Goal: Task Accomplishment & Management: Manage account settings

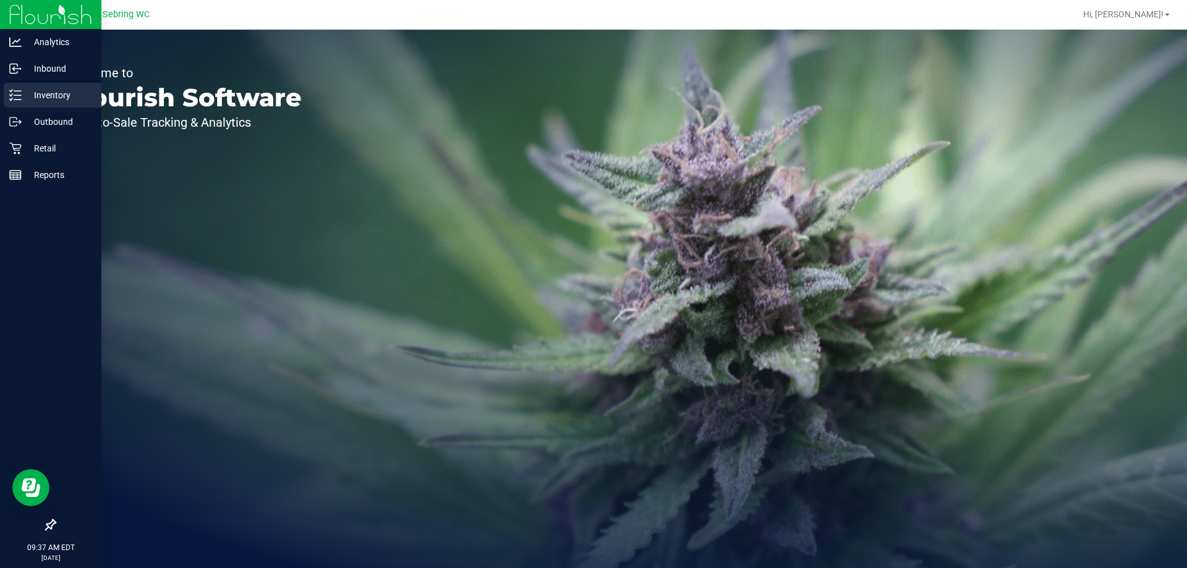
click at [11, 97] on icon at bounding box center [15, 95] width 12 height 12
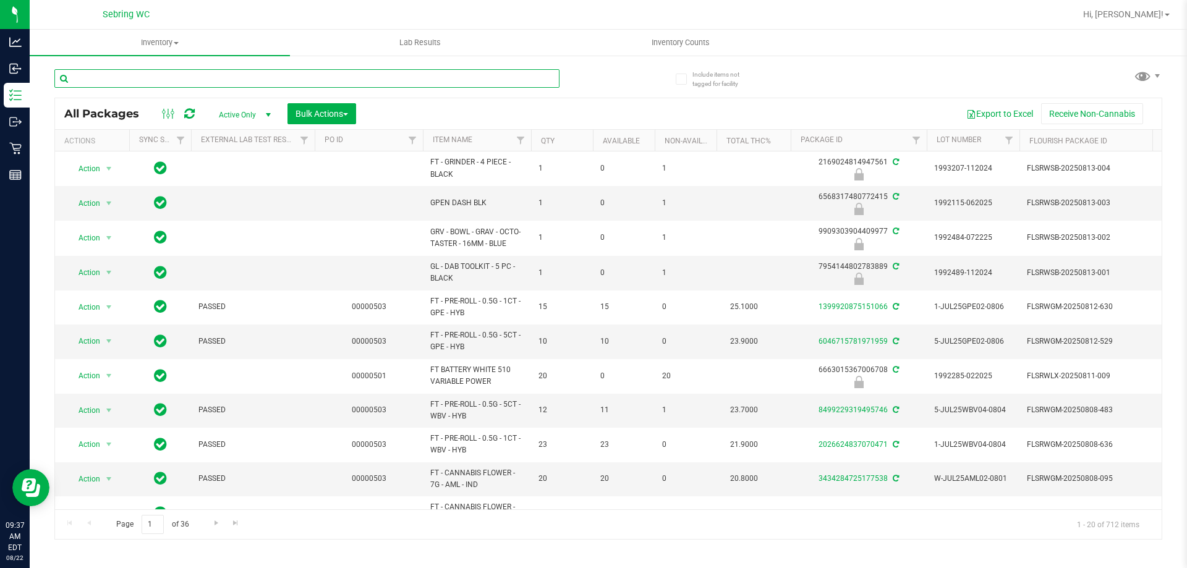
click at [170, 79] on input "text" at bounding box center [306, 78] width 505 height 19
paste input "W-AUG25GRZ01-0809"
type input "W-AUG25GRZ01-0809"
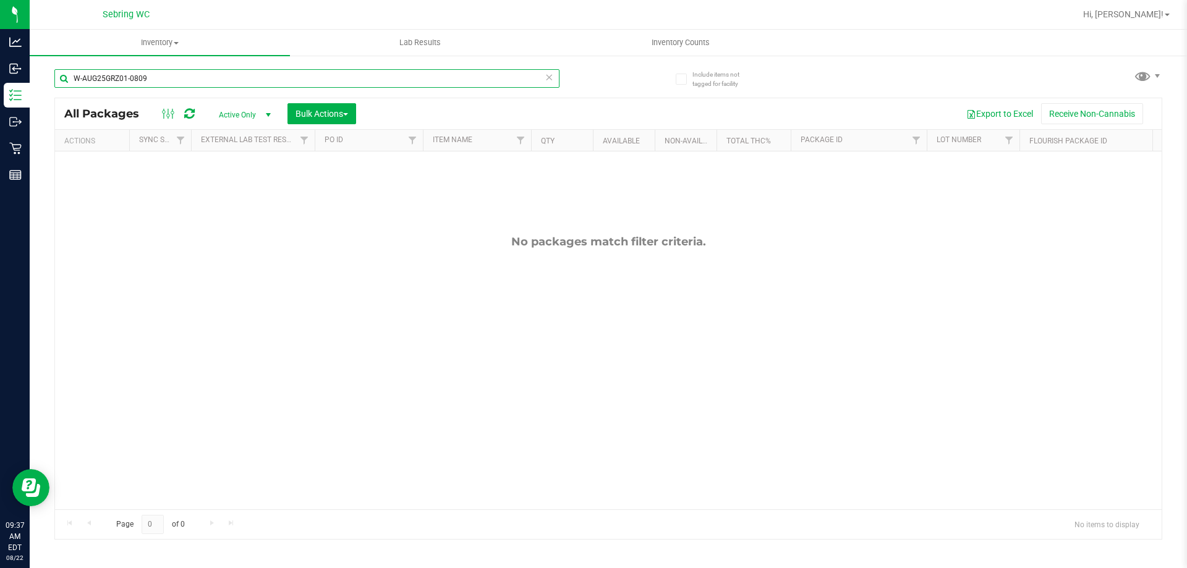
click at [378, 79] on input "W-AUG25GRZ01-0809" at bounding box center [306, 78] width 505 height 19
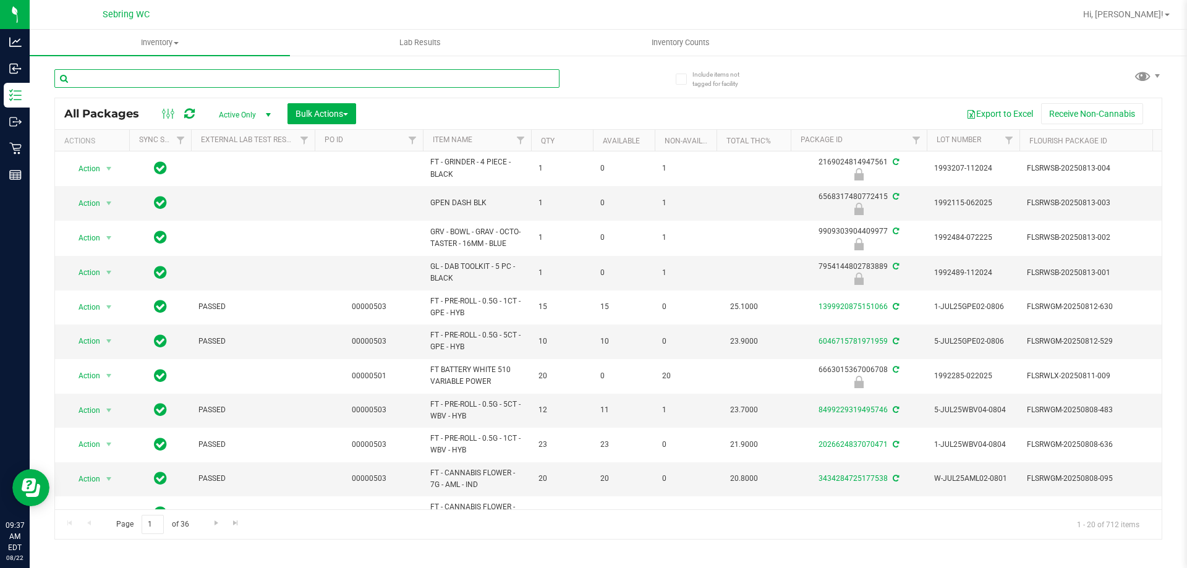
click at [344, 82] on input "text" at bounding box center [306, 78] width 505 height 19
paste input "W-JUN25DDF02-0702"
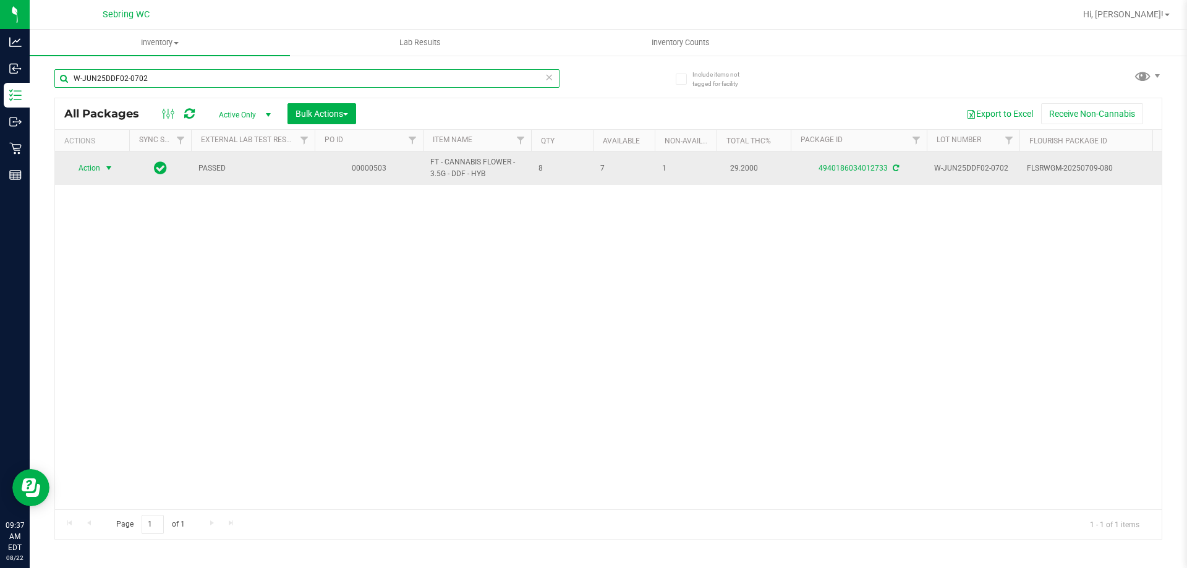
type input "W-JUN25DDF02-0702"
click at [106, 164] on span "select" at bounding box center [109, 168] width 10 height 10
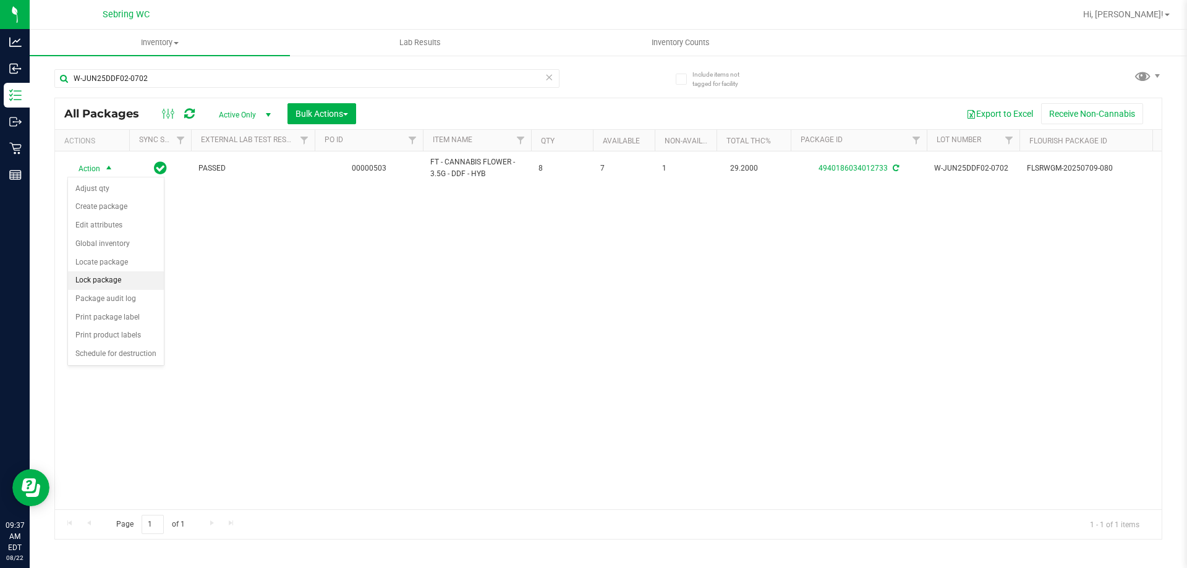
click at [101, 278] on li "Lock package" at bounding box center [116, 280] width 96 height 19
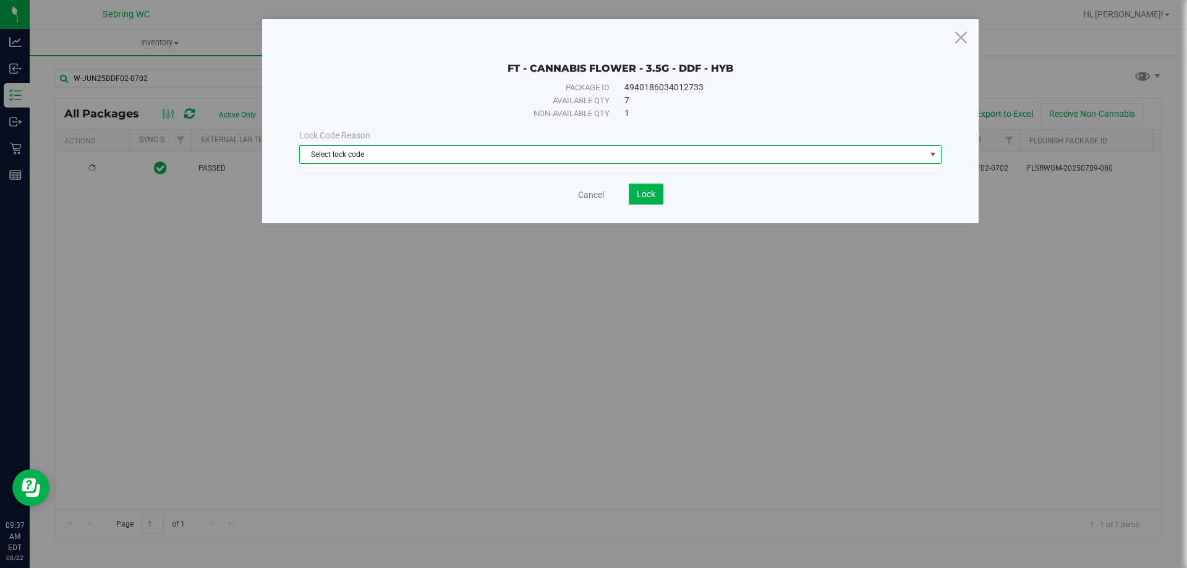
click at [567, 161] on span "Select lock code" at bounding box center [613, 154] width 626 height 17
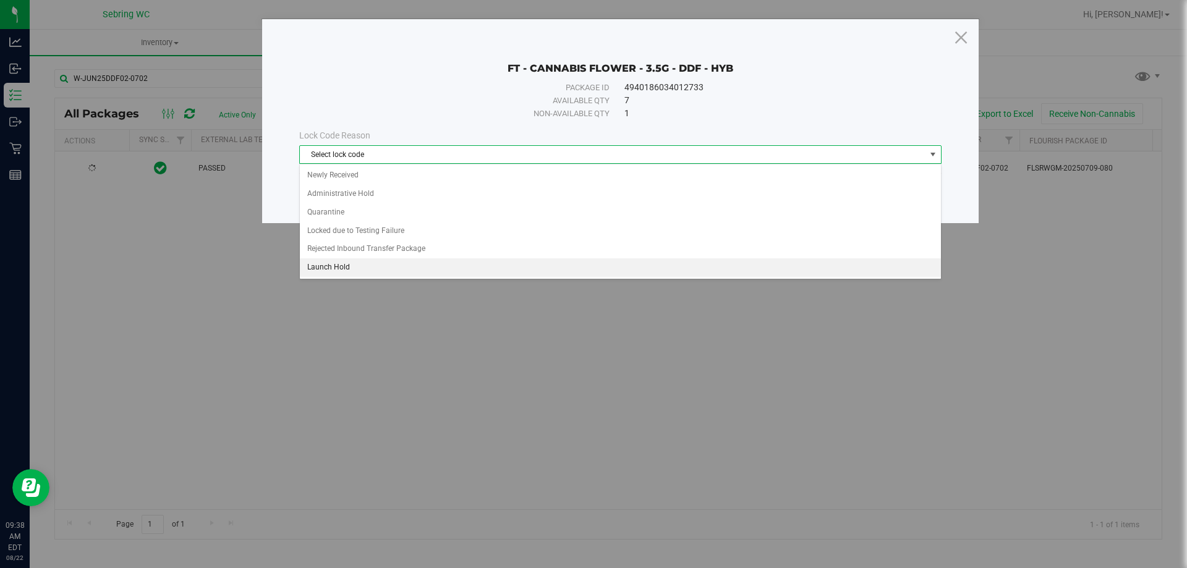
click at [320, 272] on li "Launch Hold" at bounding box center [620, 268] width 641 height 19
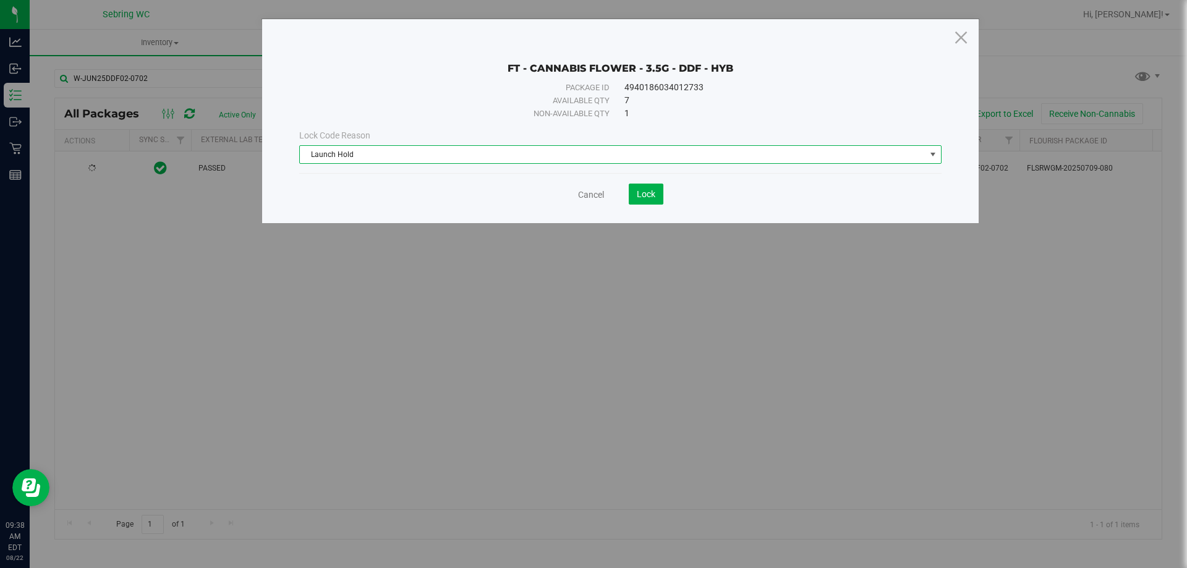
click at [624, 113] on div "Non-available qty 1" at bounding box center [620, 113] width 643 height 13
click at [693, 121] on div "Lock Code Reason Launch Hold Select lock code Newly Received Administrative Hol…" at bounding box center [620, 146] width 661 height 53
click at [580, 194] on link "Cancel" at bounding box center [591, 195] width 26 height 12
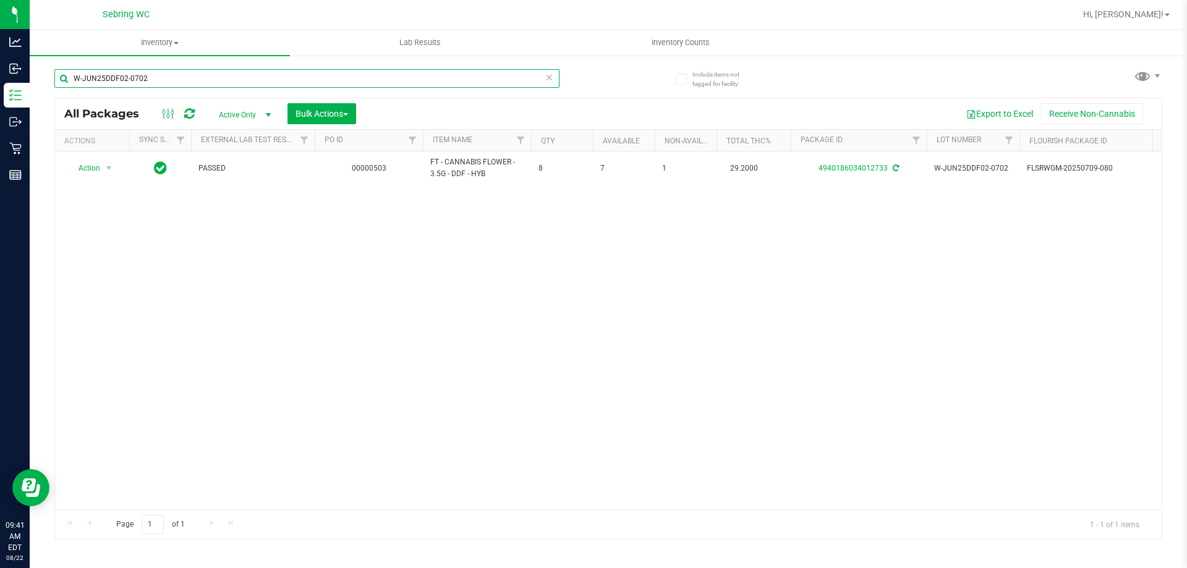
click at [181, 81] on input "W-JUN25DDF02-0702" at bounding box center [306, 78] width 505 height 19
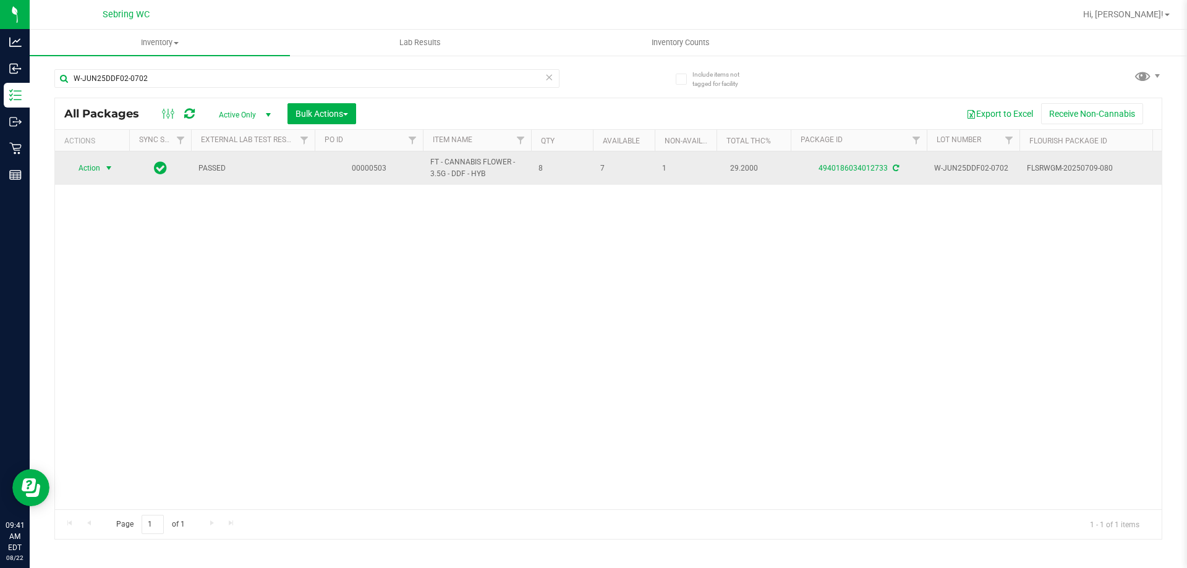
click at [108, 169] on span "select" at bounding box center [109, 168] width 10 height 10
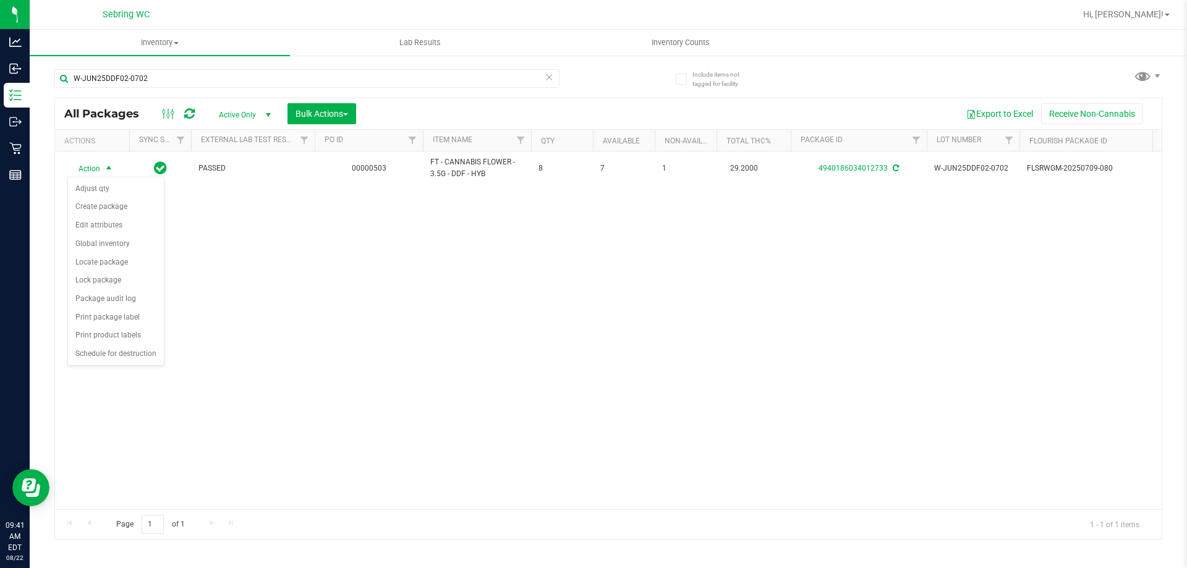
click at [307, 331] on div "Action Action Adjust qty Create package Edit attributes Global inventory Locate…" at bounding box center [608, 331] width 1107 height 358
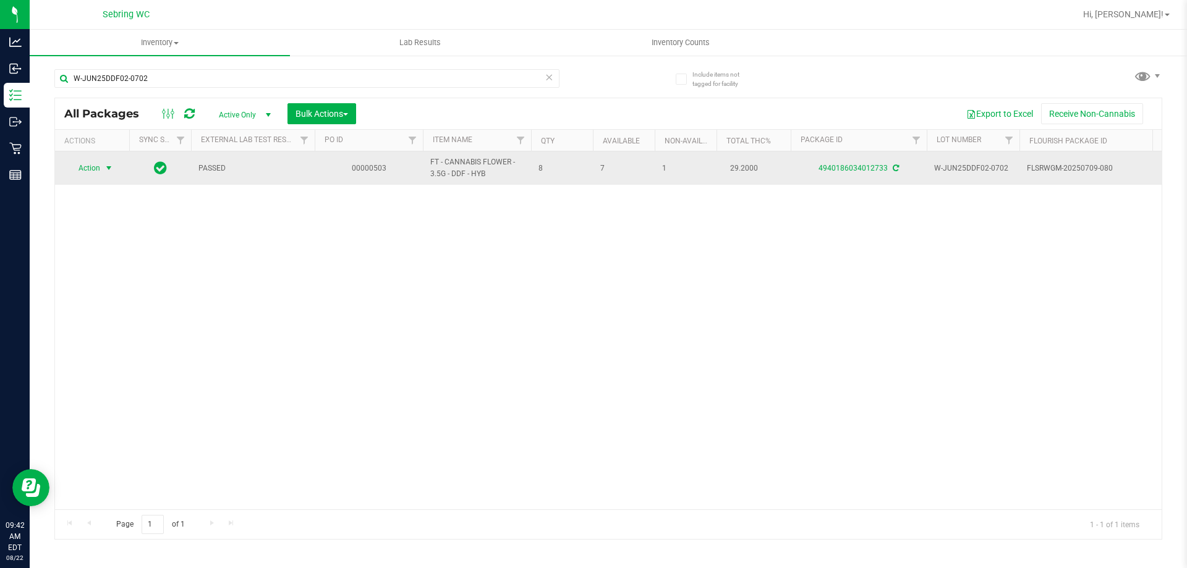
click at [105, 166] on span "select" at bounding box center [109, 168] width 10 height 10
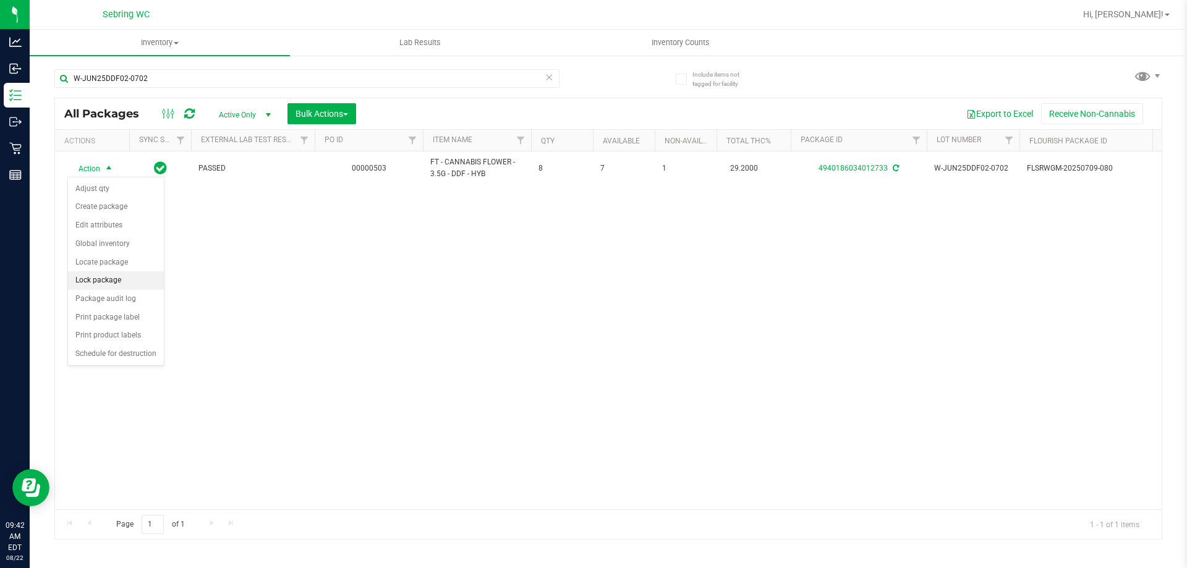
click at [90, 283] on li "Lock package" at bounding box center [116, 280] width 96 height 19
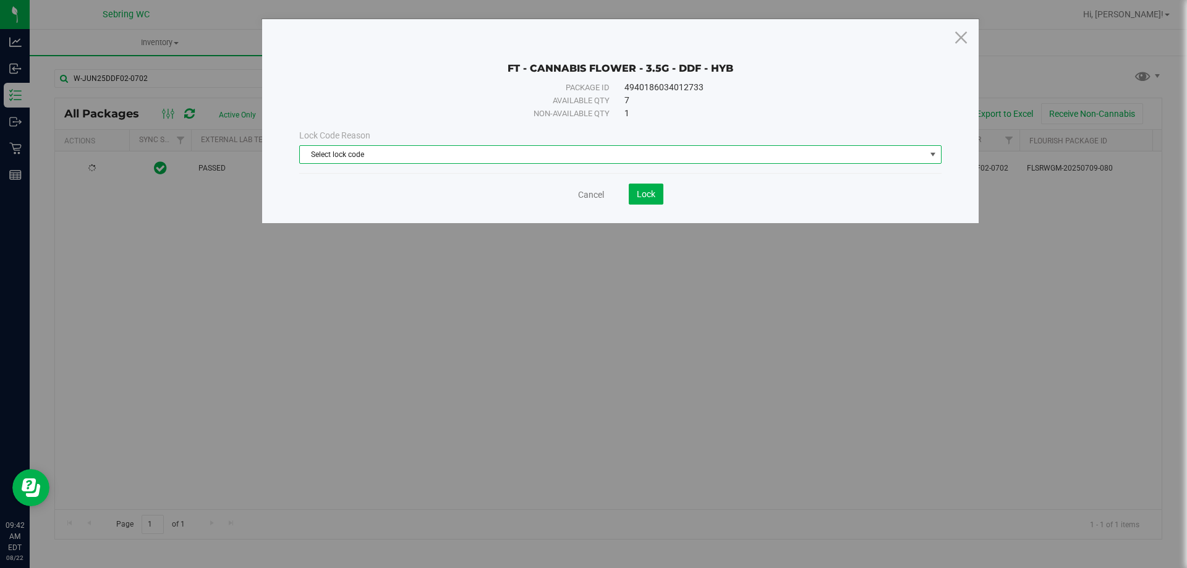
click at [423, 159] on span "Select lock code" at bounding box center [613, 154] width 626 height 17
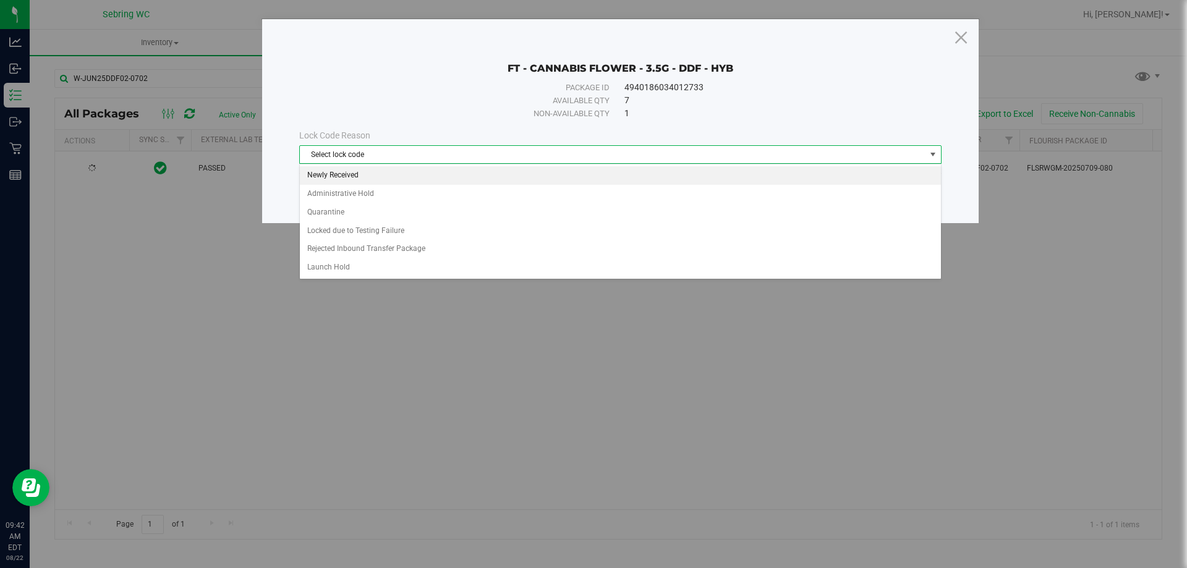
click at [332, 173] on li "Newly Received" at bounding box center [620, 175] width 641 height 19
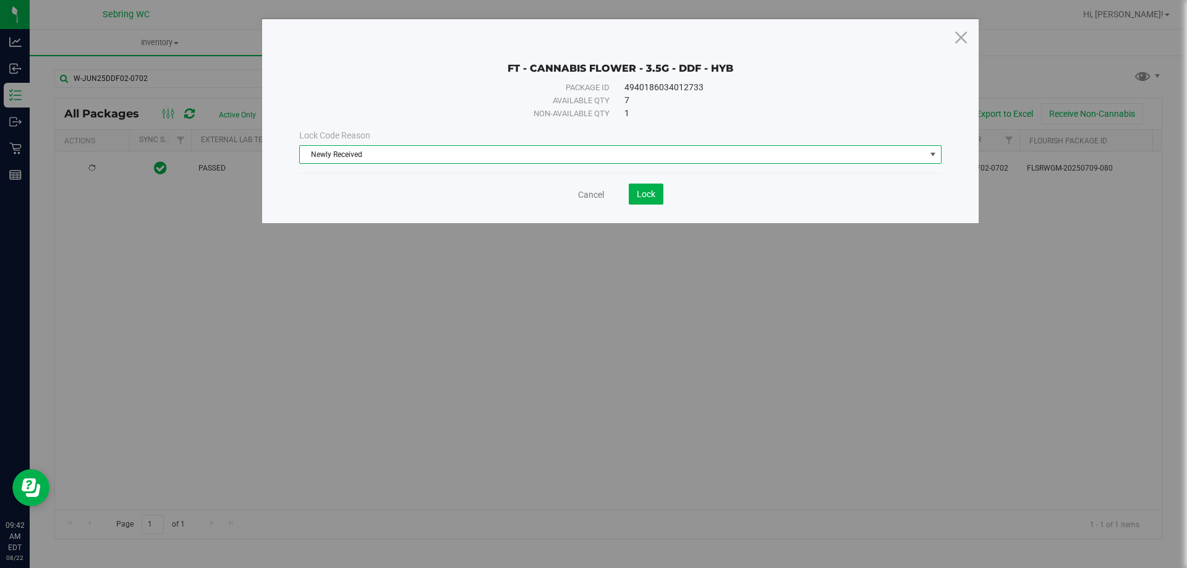
click at [446, 152] on span "Newly Received" at bounding box center [613, 154] width 626 height 17
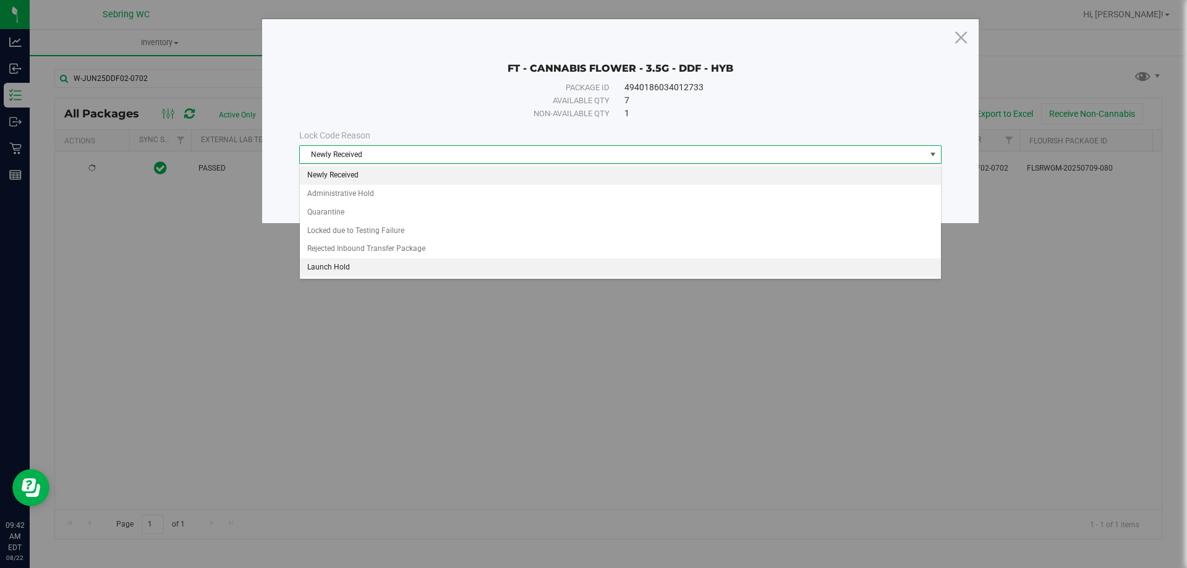
click at [349, 266] on li "Launch Hold" at bounding box center [620, 268] width 641 height 19
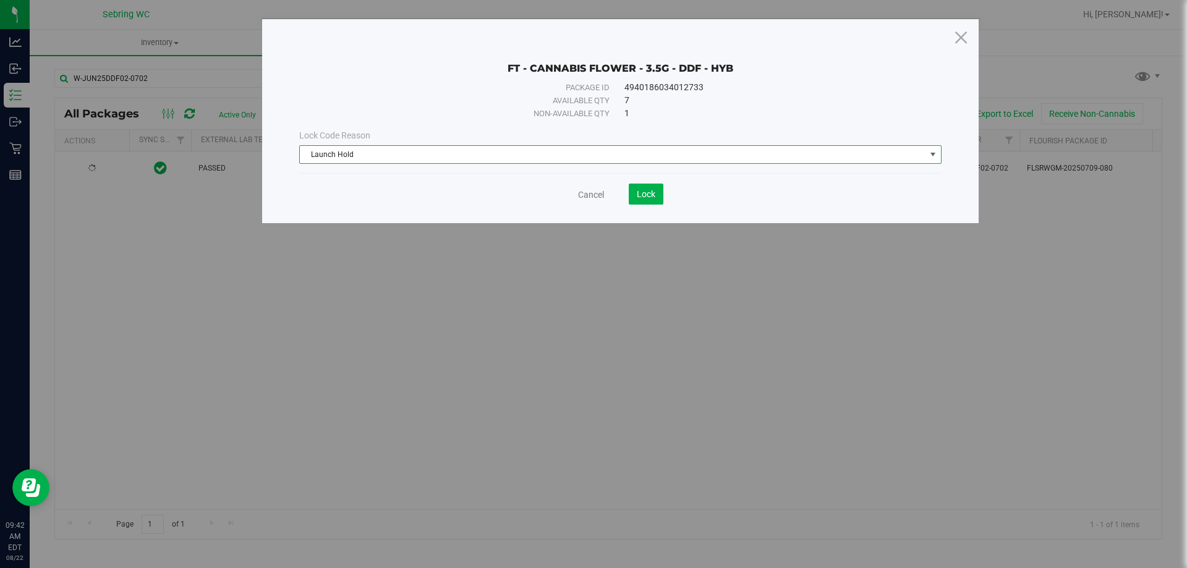
click at [423, 197] on div "Cancel Lock" at bounding box center [620, 194] width 643 height 21
click at [648, 190] on span "Lock" at bounding box center [646, 194] width 19 height 10
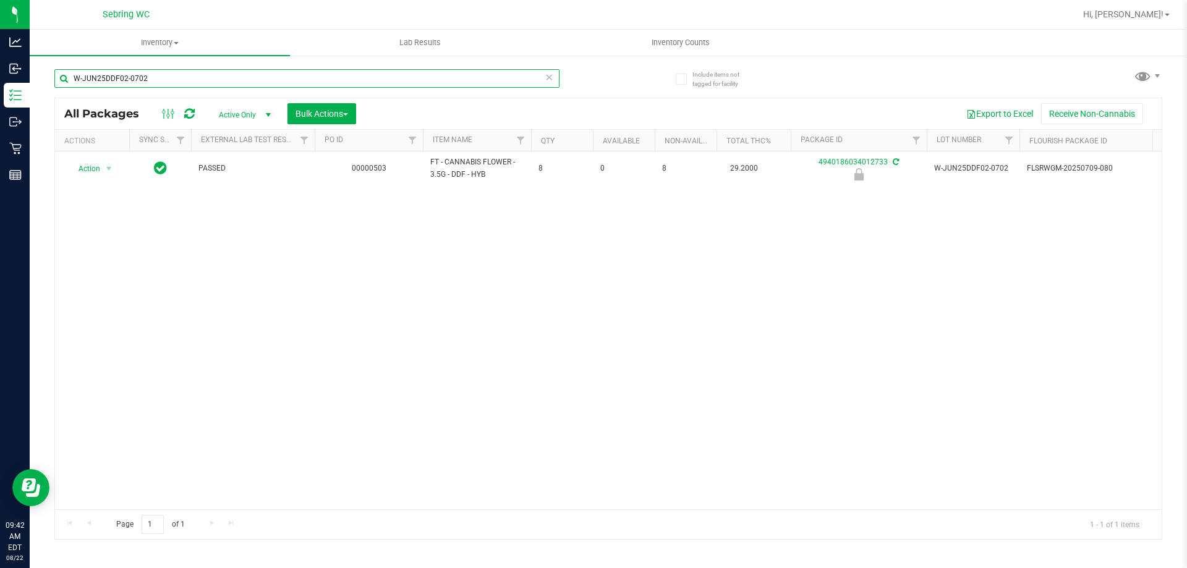
click at [182, 74] on input "W-JUN25DDF02-0702" at bounding box center [306, 78] width 505 height 19
paste input "W-APR25FIC02-0514"
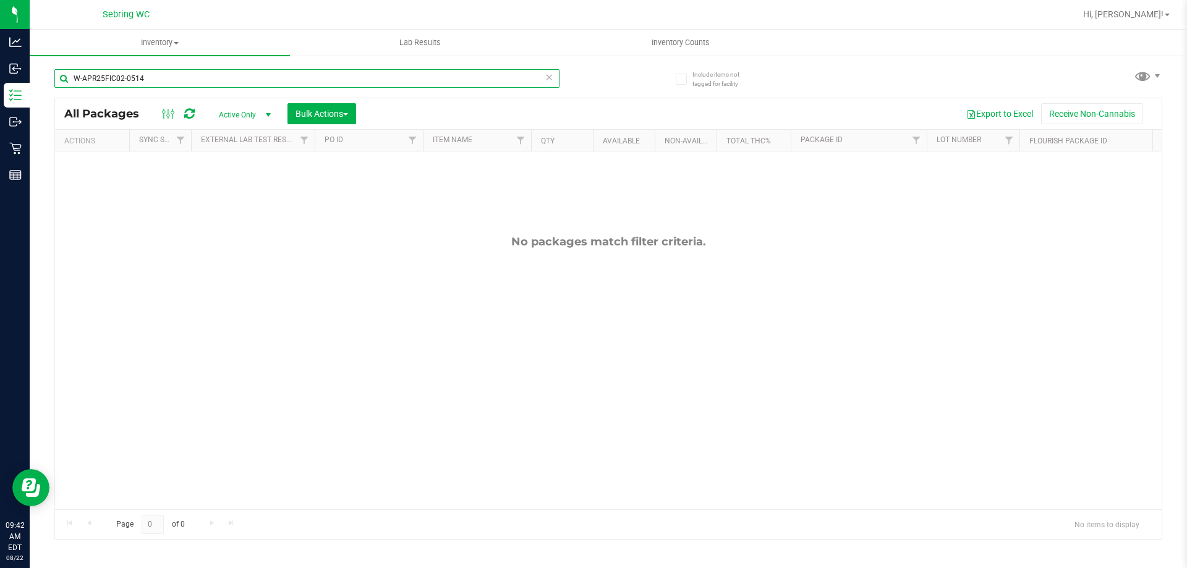
type input "W-APR25FIC02-0514"
click at [187, 73] on input "W-APR25FIC02-0514" at bounding box center [306, 78] width 505 height 19
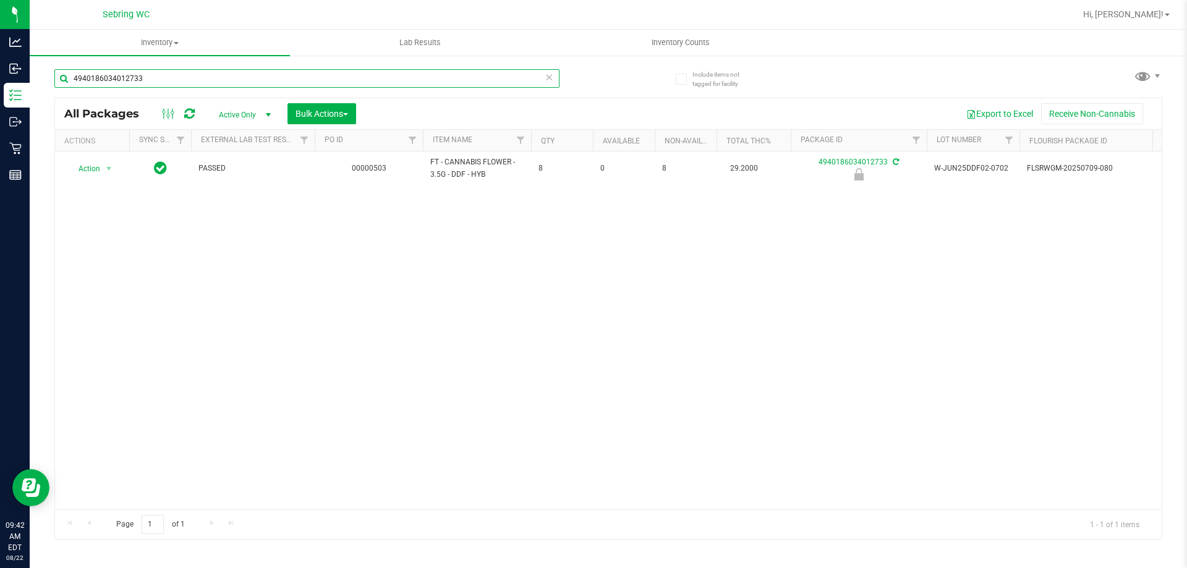
type input "4940186034012733"
click at [553, 84] on span at bounding box center [549, 77] width 9 height 16
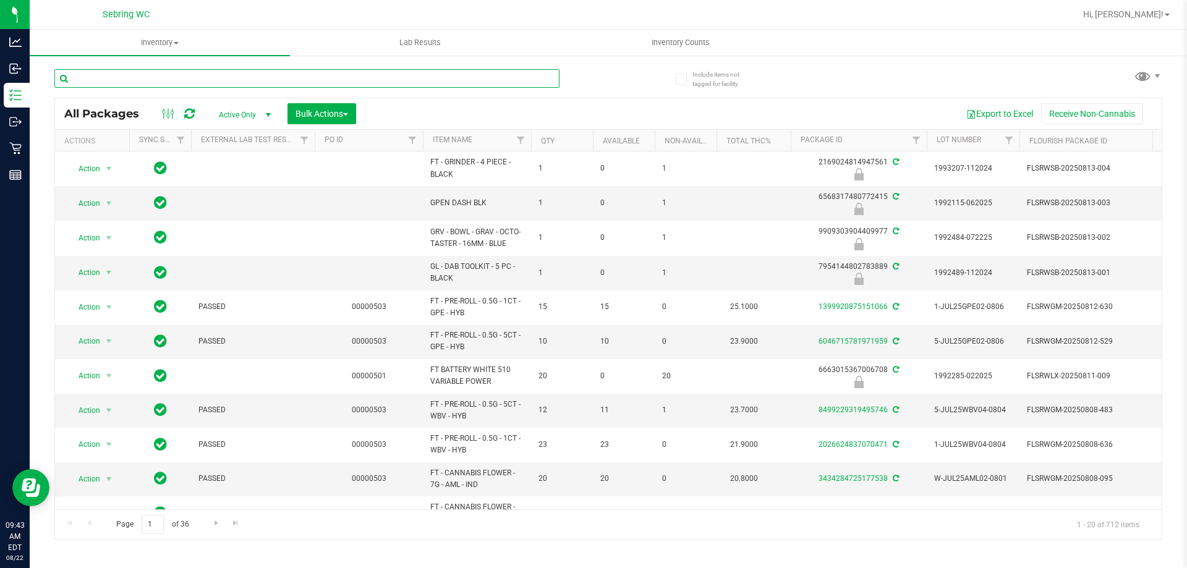
click at [104, 77] on input "text" at bounding box center [306, 78] width 505 height 19
paste input "W-JUN25PBS02-0616"
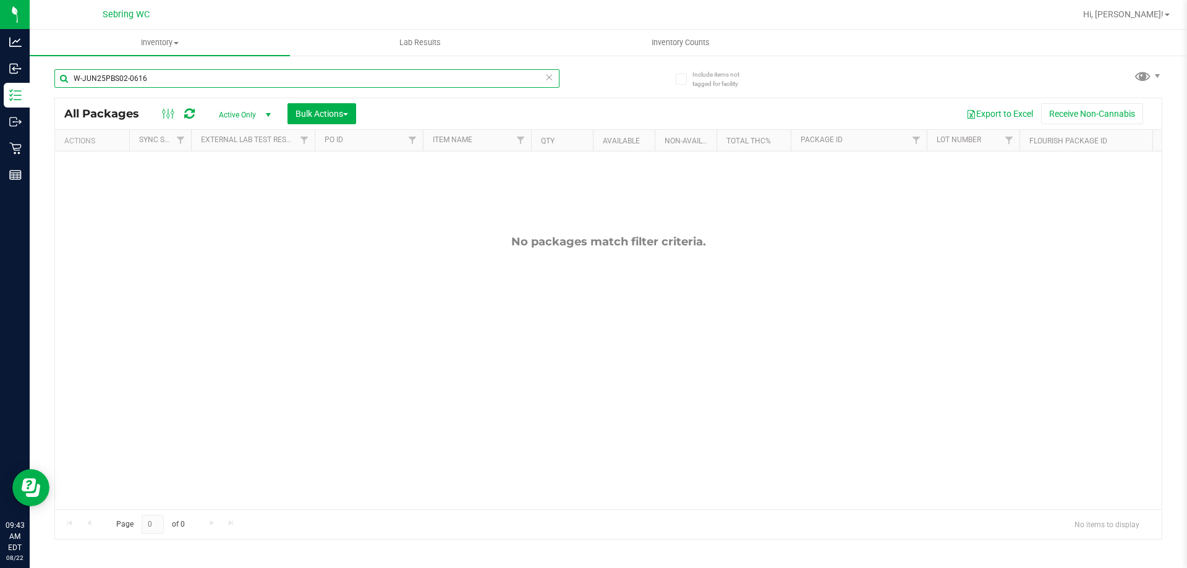
click at [361, 80] on input "W-JUN25PBS02-0616" at bounding box center [306, 78] width 505 height 19
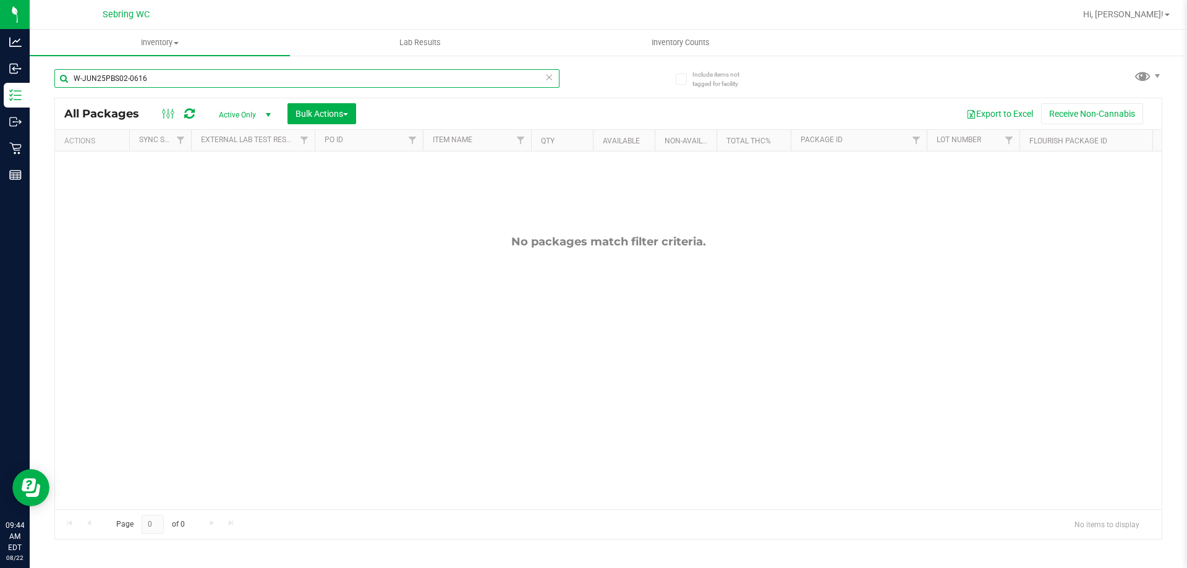
paste input "APR25FIC02-0514"
click at [414, 77] on input "W-APR25FIC02-0514" at bounding box center [306, 78] width 505 height 19
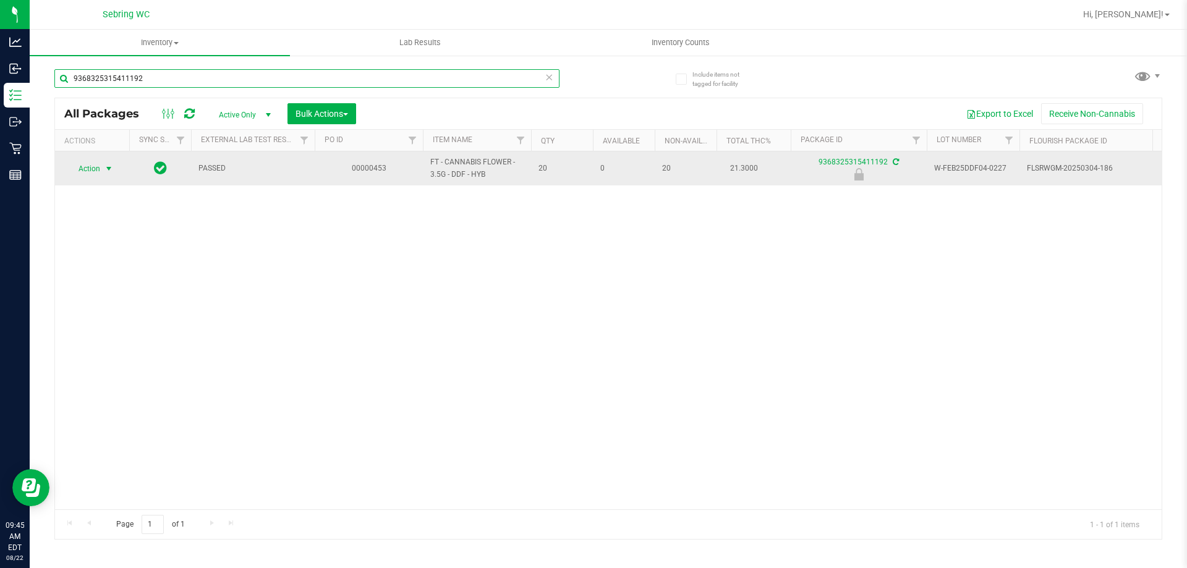
type input "9368325315411192"
click at [106, 169] on span "select" at bounding box center [109, 169] width 10 height 10
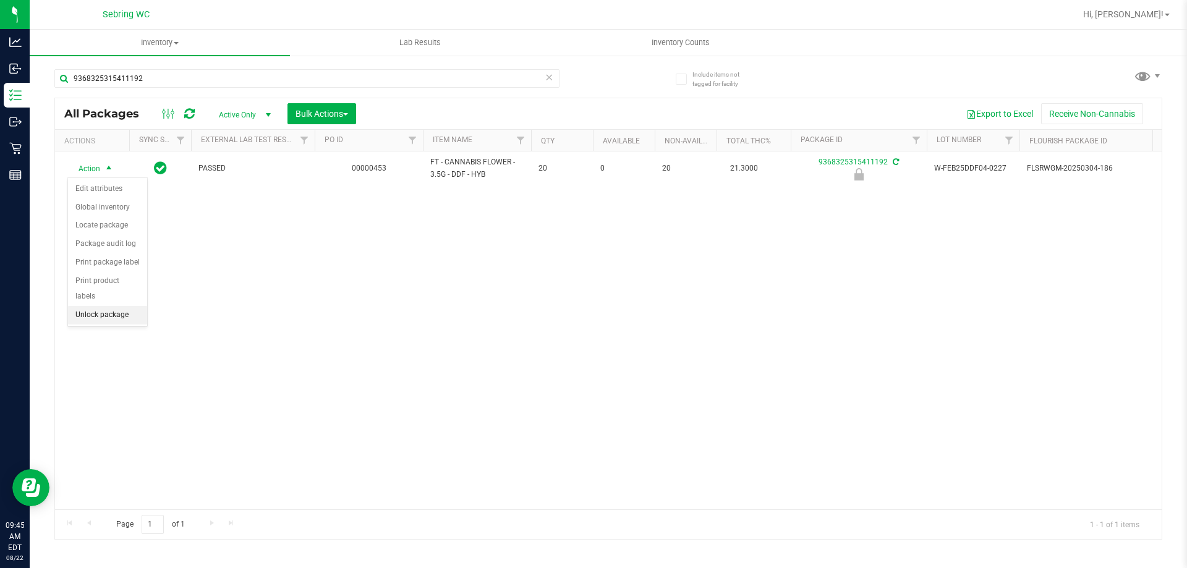
click at [96, 306] on li "Unlock package" at bounding box center [107, 315] width 79 height 19
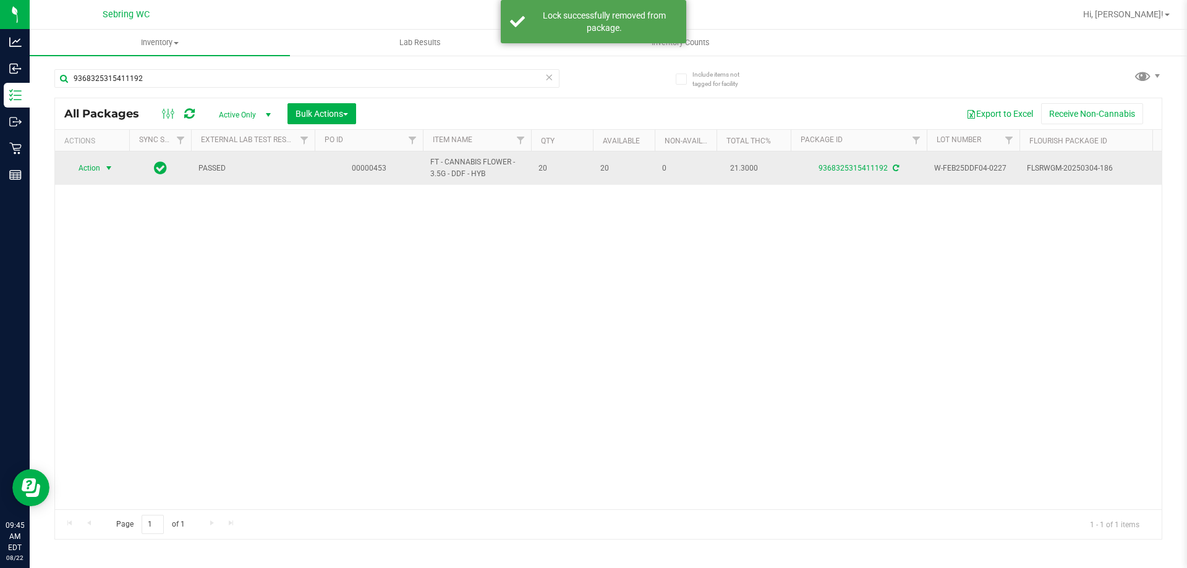
click at [111, 163] on span "select" at bounding box center [108, 168] width 15 height 17
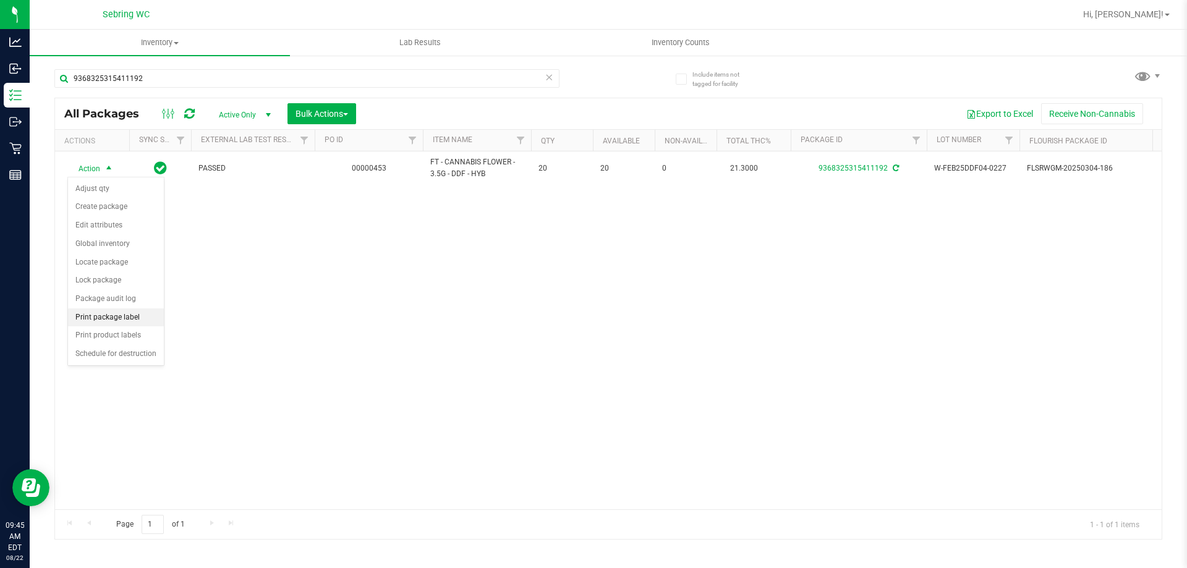
click at [99, 317] on li "Print package label" at bounding box center [116, 318] width 96 height 19
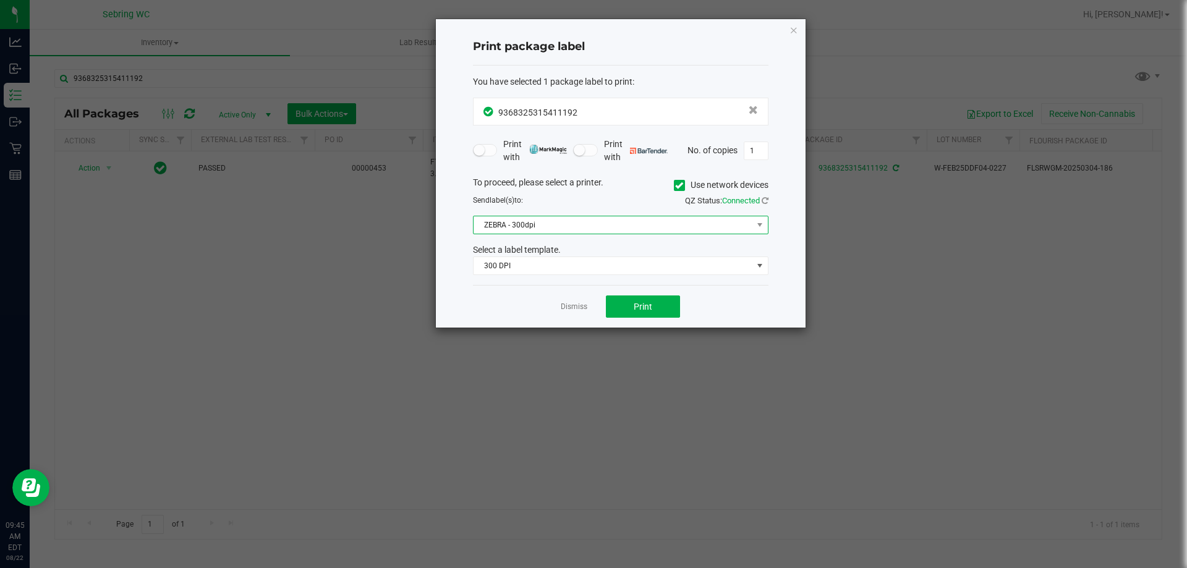
click at [565, 221] on span "ZEBRA - 300dpi" at bounding box center [613, 224] width 279 height 17
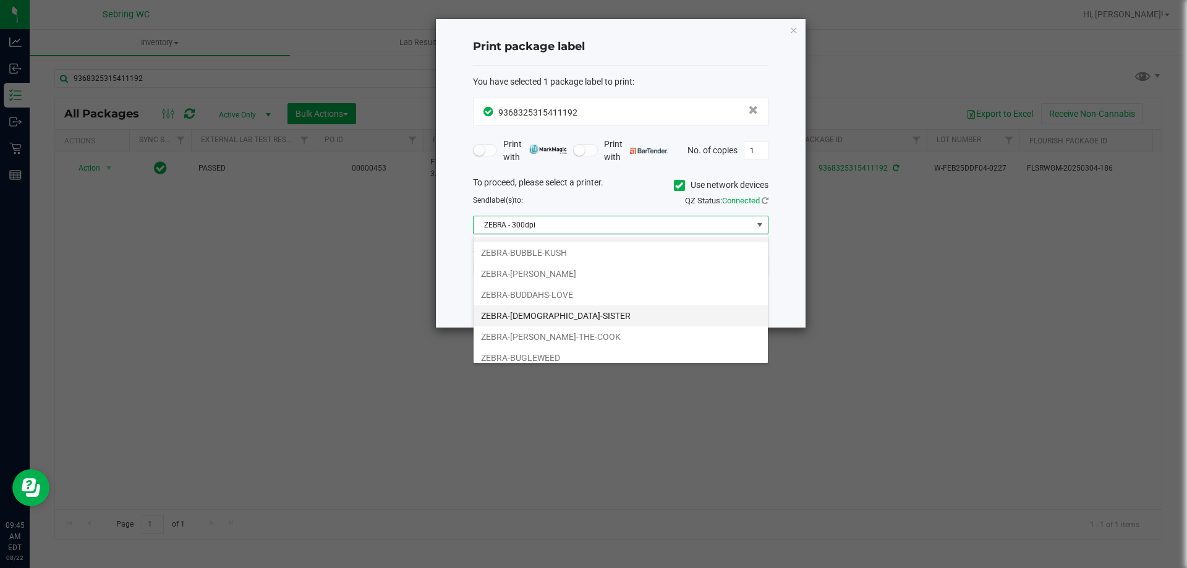
scroll to position [24, 0]
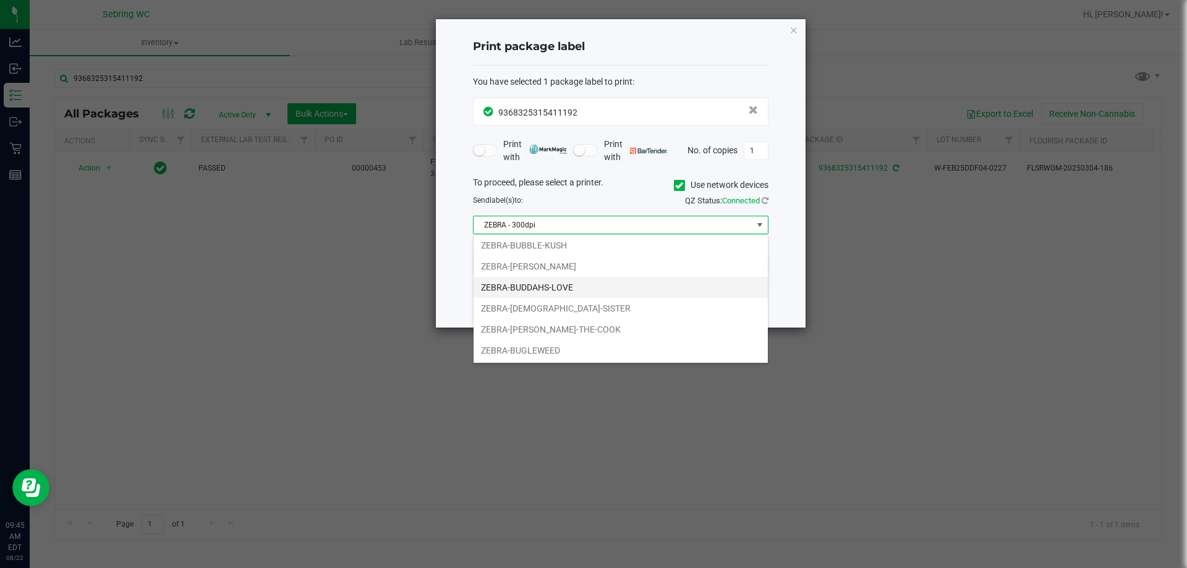
click at [534, 285] on li "ZEBRA-BUDDAHS-LOVE" at bounding box center [621, 287] width 294 height 21
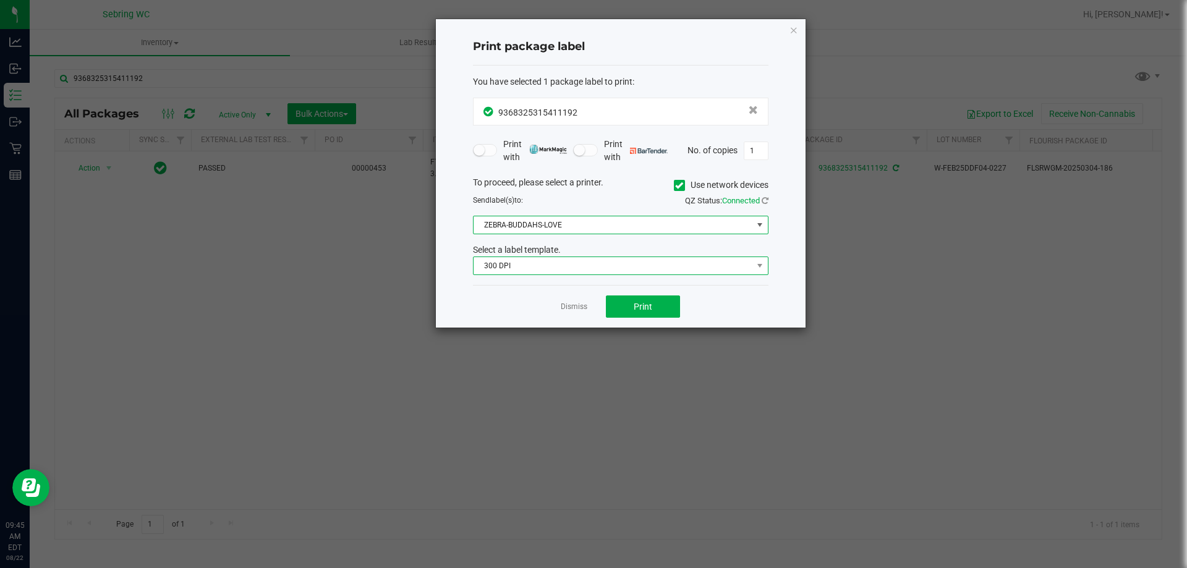
click at [537, 270] on span "300 DPI" at bounding box center [613, 265] width 279 height 17
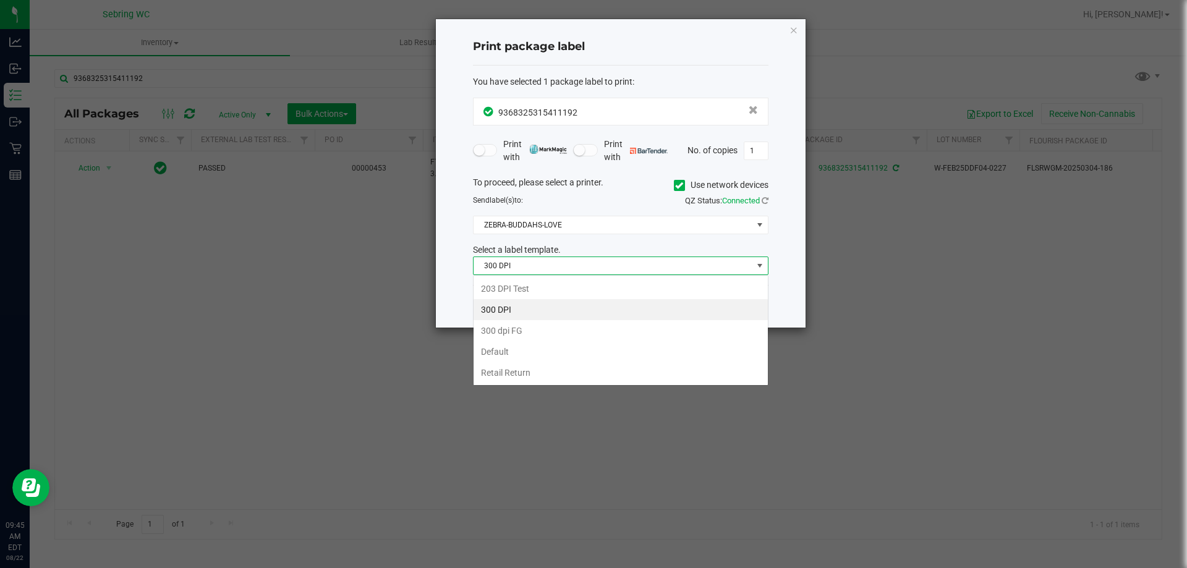
scroll to position [19, 296]
click at [519, 370] on li "Retail Return" at bounding box center [621, 372] width 294 height 21
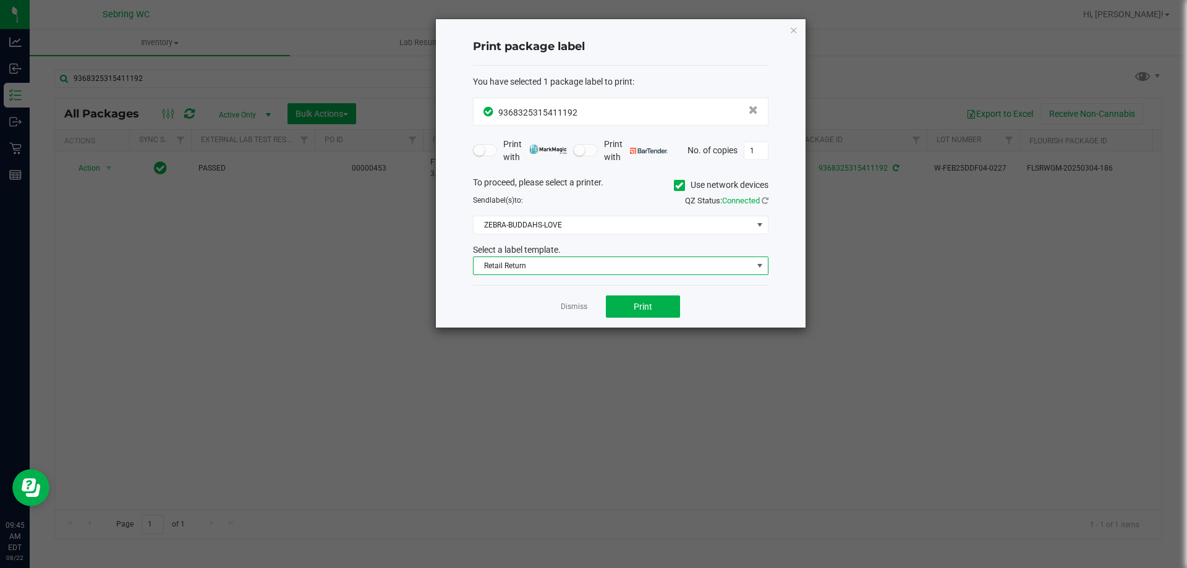
click at [511, 310] on div "Dismiss Print" at bounding box center [621, 306] width 296 height 43
click at [648, 309] on span "Print" at bounding box center [643, 307] width 19 height 10
drag, startPoint x: 565, startPoint y: 316, endPoint x: 558, endPoint y: 317, distance: 6.3
click at [559, 318] on div "Dismiss Print" at bounding box center [621, 306] width 296 height 43
click at [578, 307] on link "Dismiss" at bounding box center [574, 307] width 27 height 11
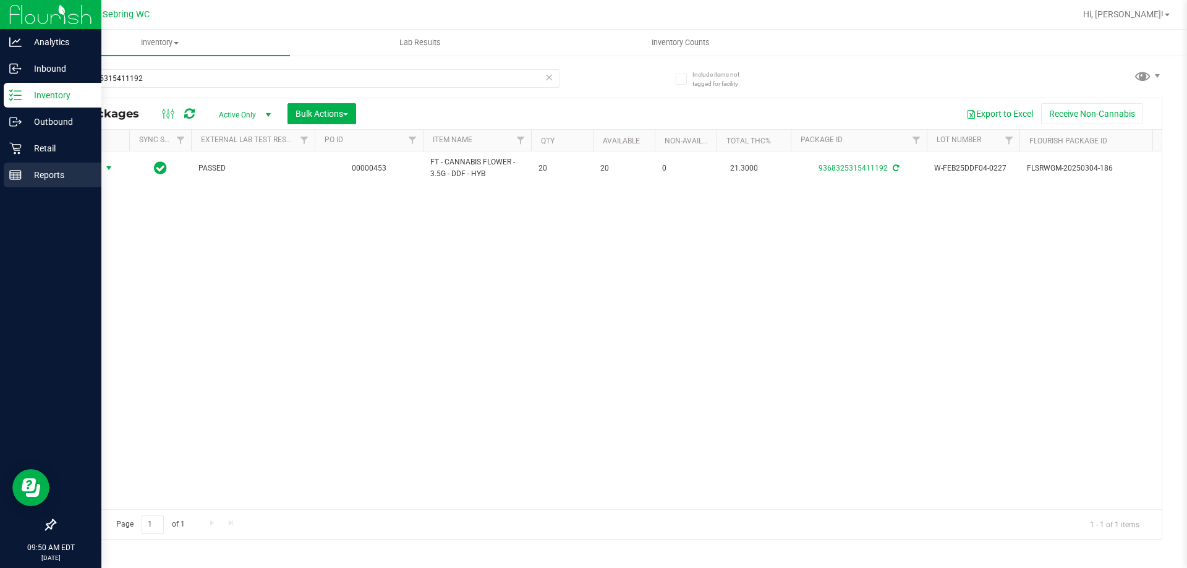
click at [43, 173] on p "Reports" at bounding box center [59, 175] width 74 height 15
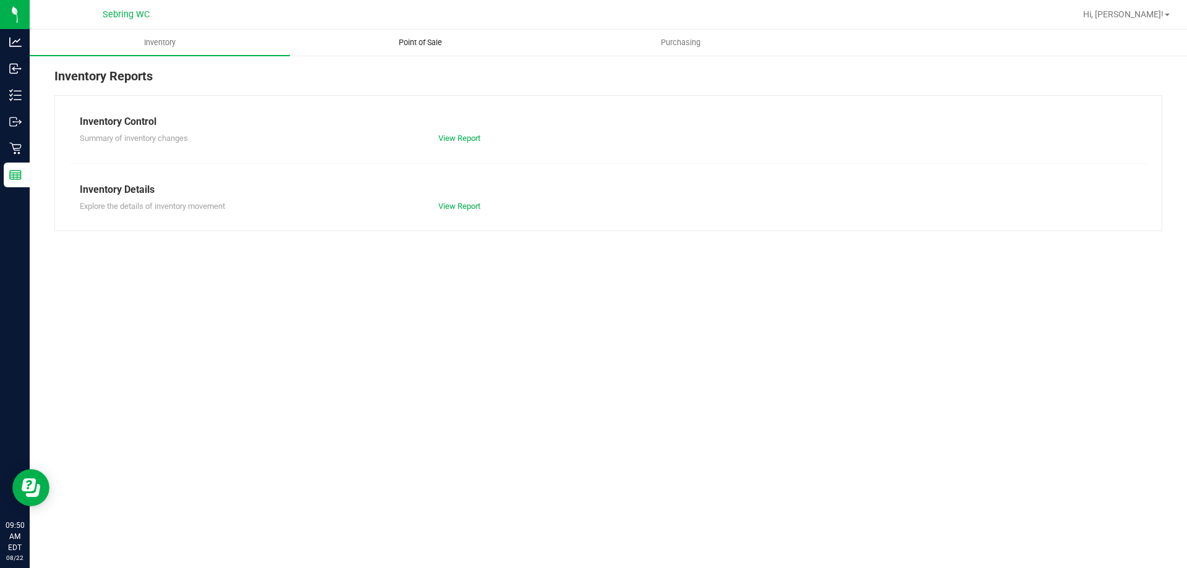
click at [398, 41] on span "Point of Sale" at bounding box center [420, 42] width 77 height 11
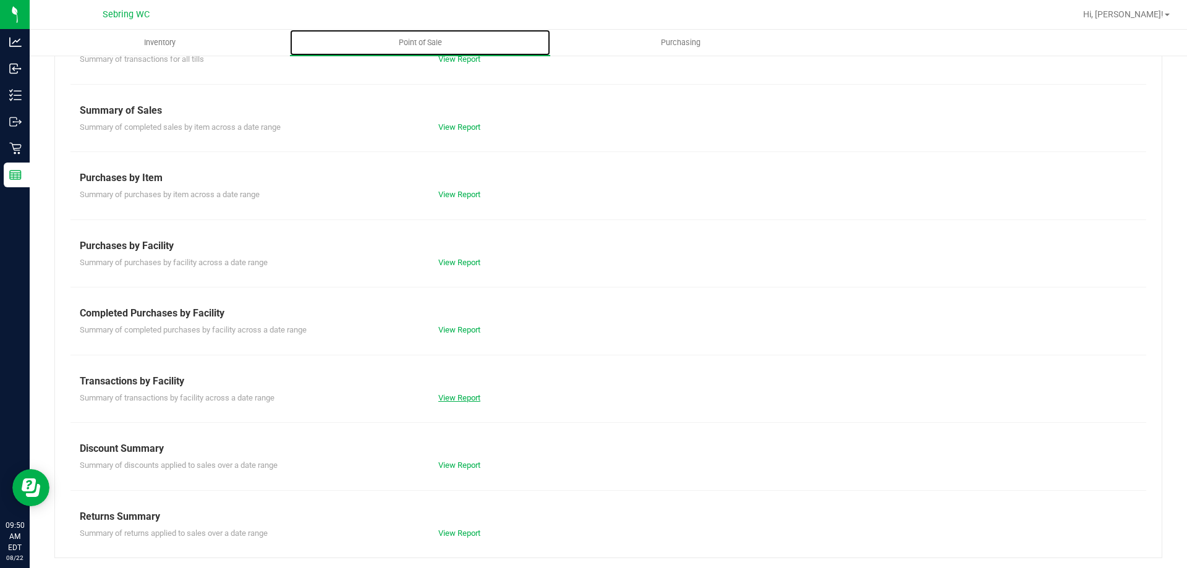
scroll to position [82, 0]
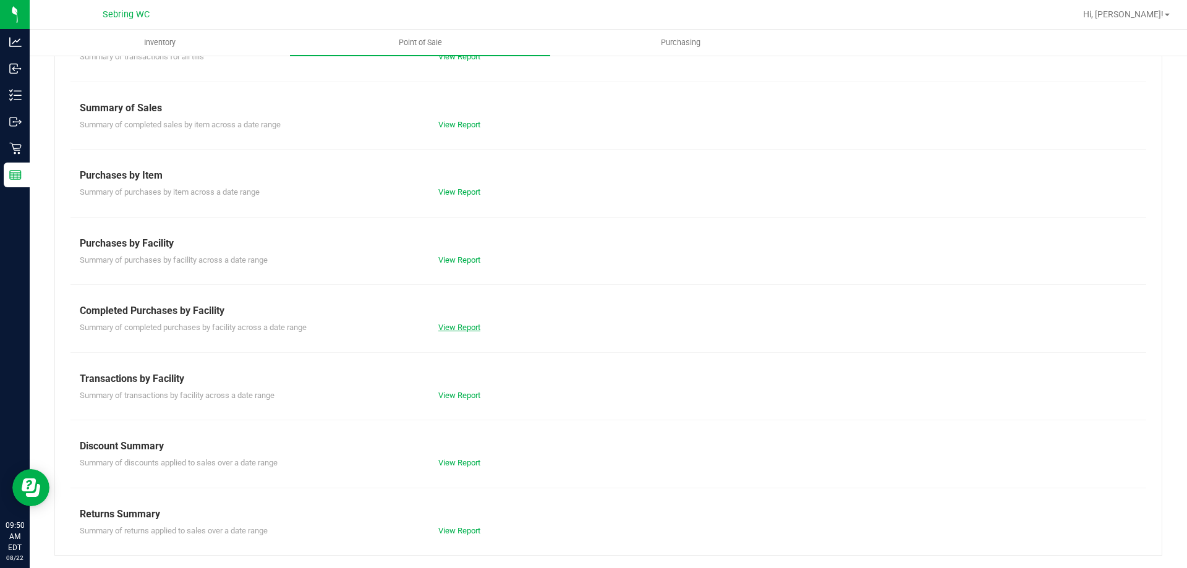
click at [438, 327] on link "View Report" at bounding box center [459, 327] width 42 height 9
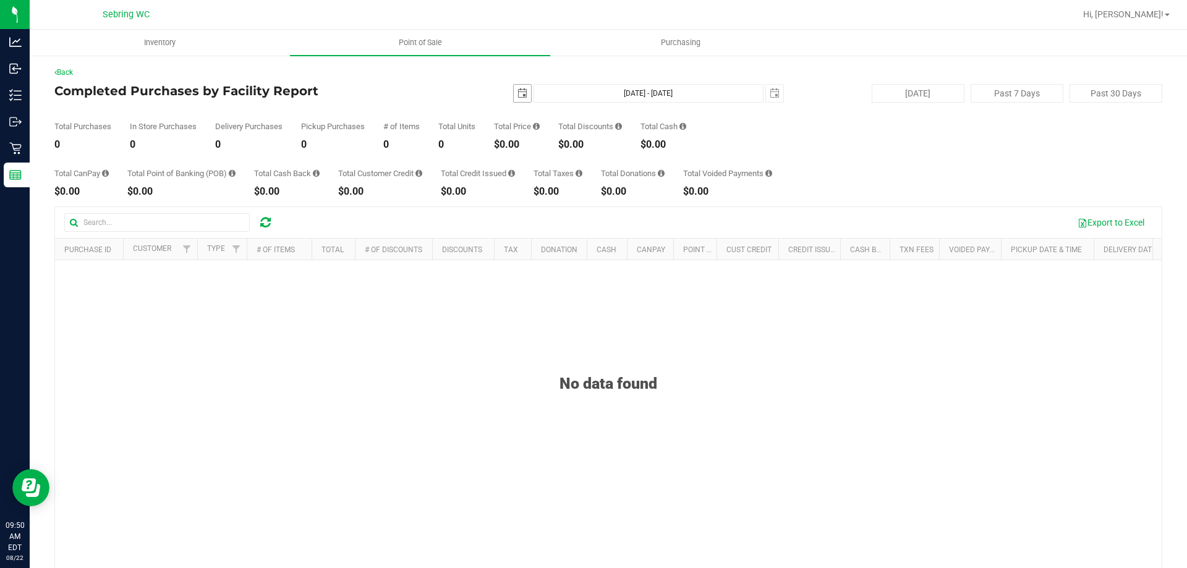
click at [514, 96] on span "select" at bounding box center [522, 93] width 17 height 17
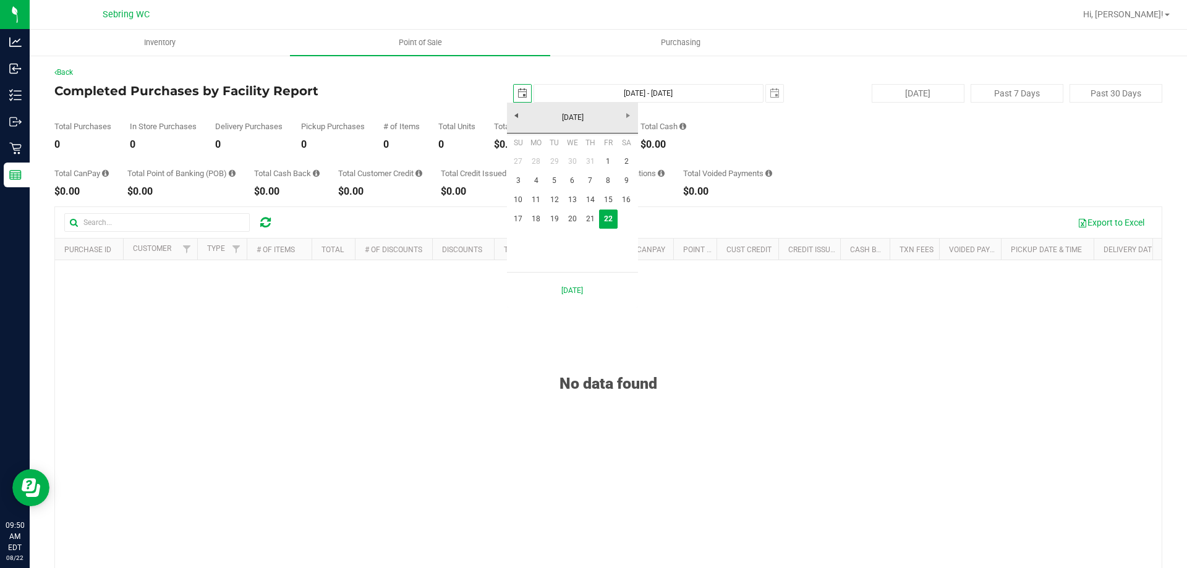
scroll to position [0, 31]
click at [538, 220] on link "18" at bounding box center [537, 219] width 18 height 19
type input "[DATE]"
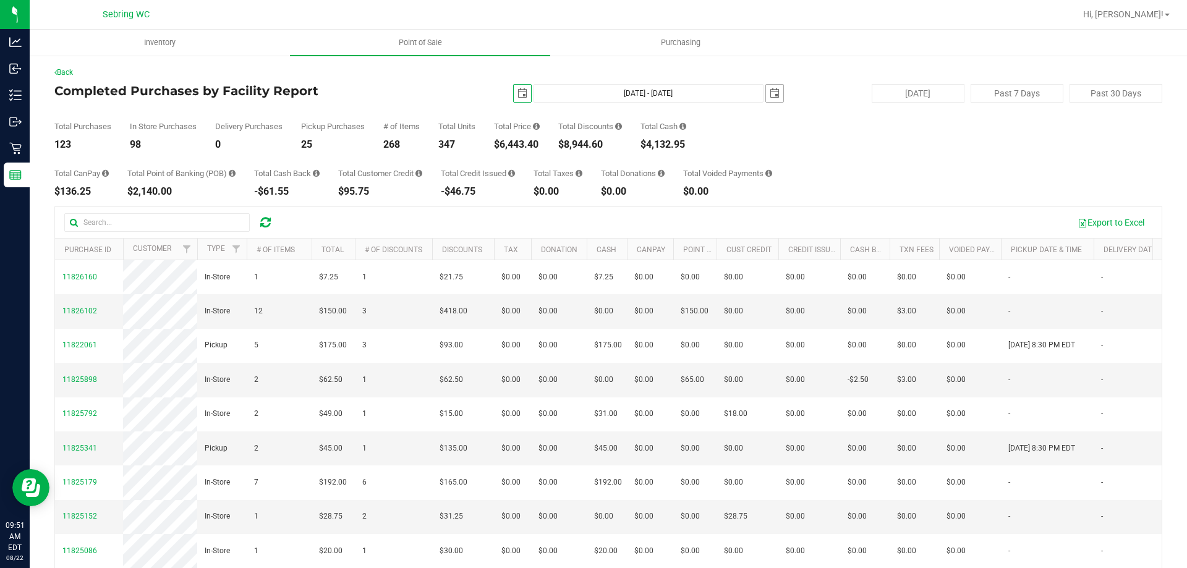
click at [770, 96] on span "select" at bounding box center [775, 93] width 10 height 10
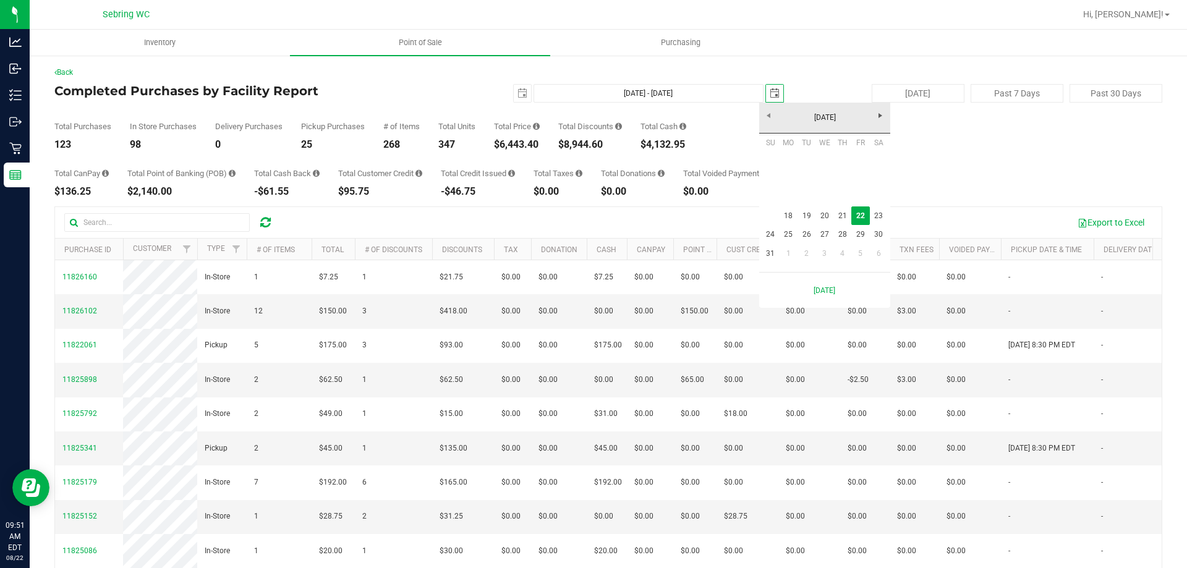
scroll to position [0, 31]
click at [846, 217] on link "21" at bounding box center [843, 216] width 18 height 19
type input "[DATE] - [DATE]"
type input "[DATE]"
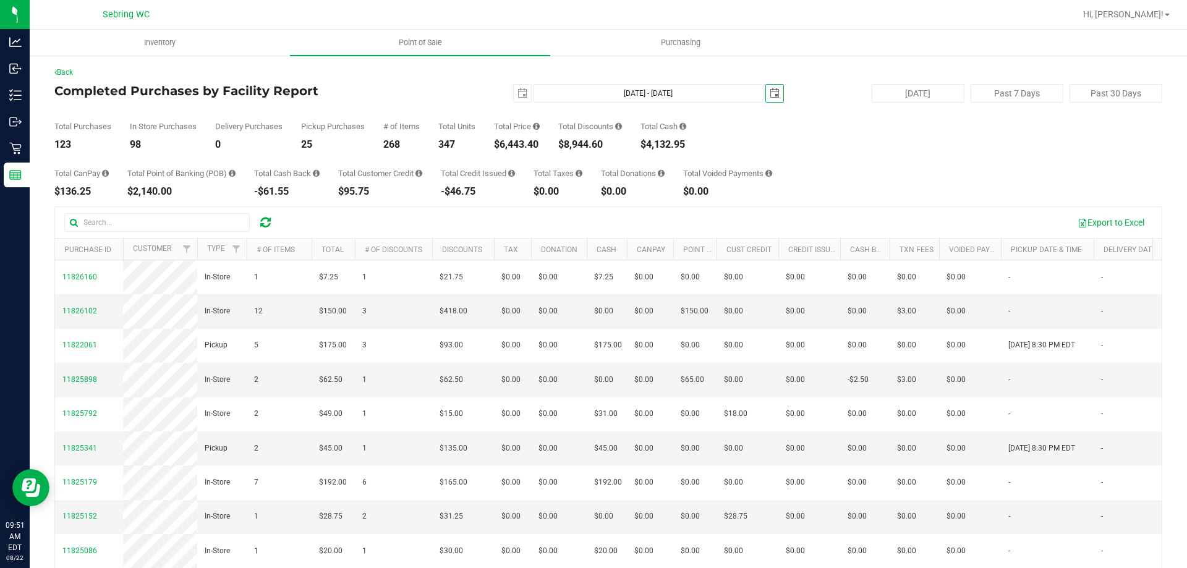
click at [879, 163] on div "Total CanPay $136.25 Total Point of Banking (POB) $2,140.00 Total Cash Back -$6…" at bounding box center [608, 173] width 1108 height 47
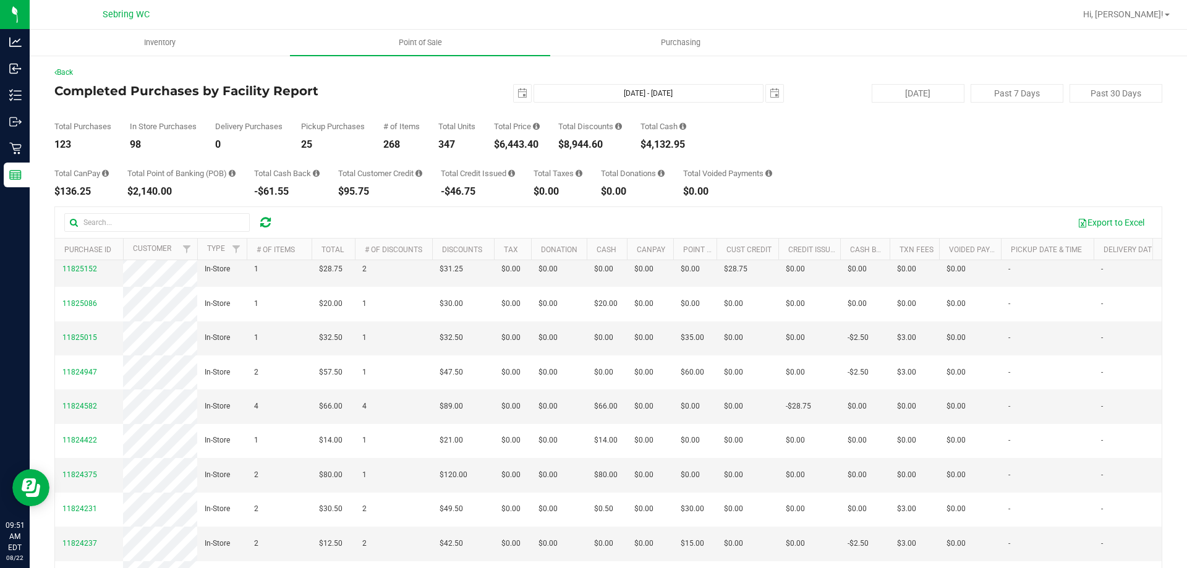
click at [522, 143] on div "$6,443.40" at bounding box center [517, 145] width 46 height 10
click at [826, 187] on div "Total CanPay $136.25 Total Point of Banking (POB) $2,140.00 Total Cash Back -$6…" at bounding box center [608, 173] width 1108 height 47
click at [514, 95] on span "select" at bounding box center [522, 93] width 17 height 17
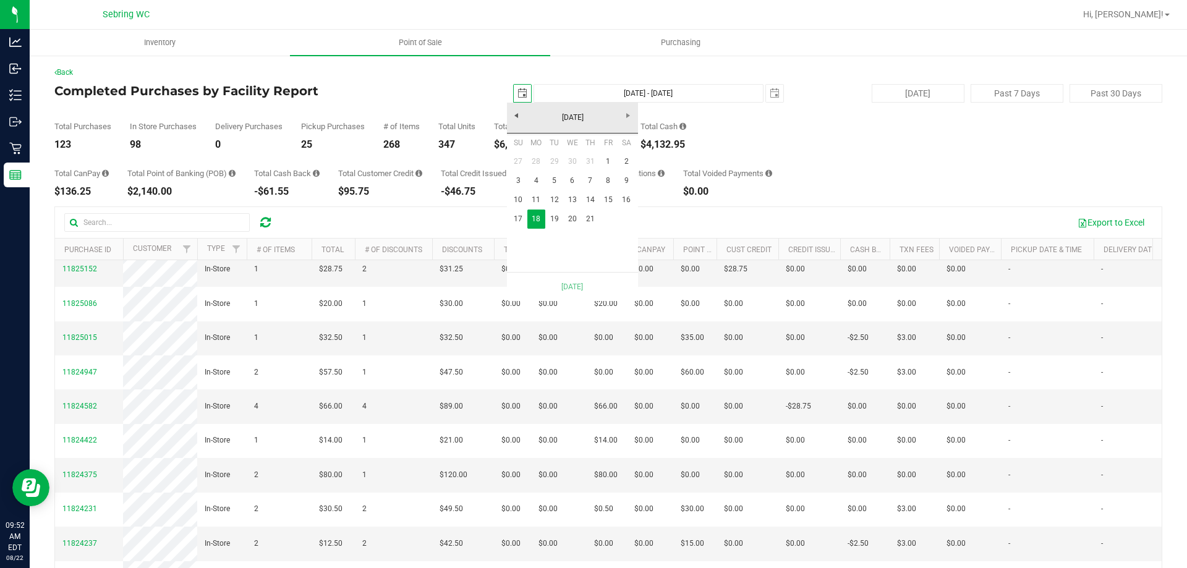
scroll to position [0, 31]
click at [609, 158] on link "1" at bounding box center [608, 161] width 18 height 19
type input "[DATE] - [DATE]"
type input "[DATE]"
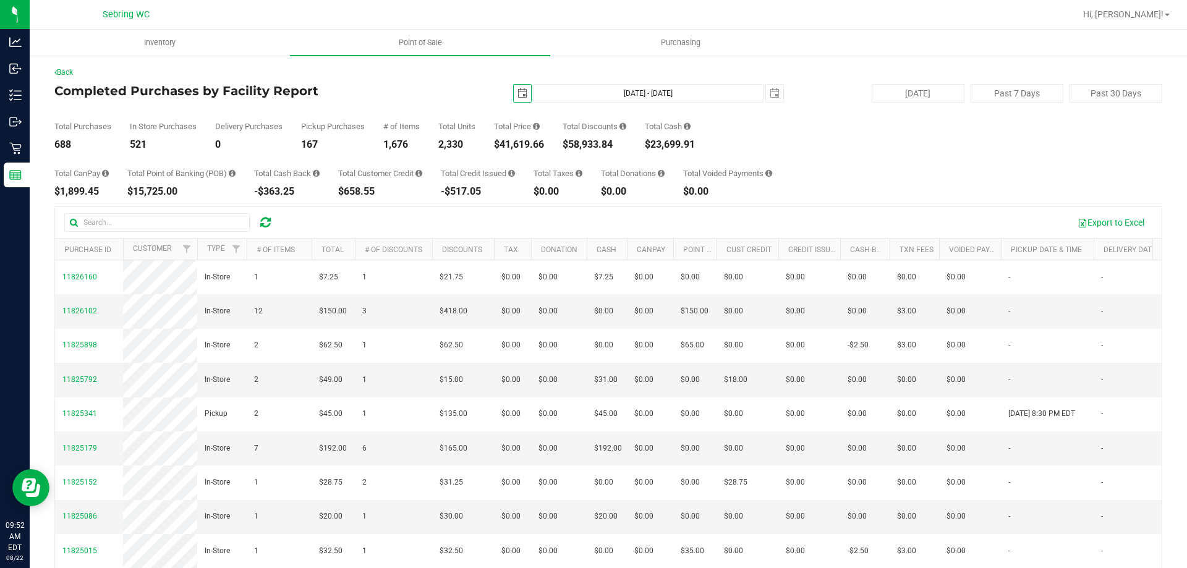
click at [518, 95] on span "select" at bounding box center [523, 93] width 10 height 10
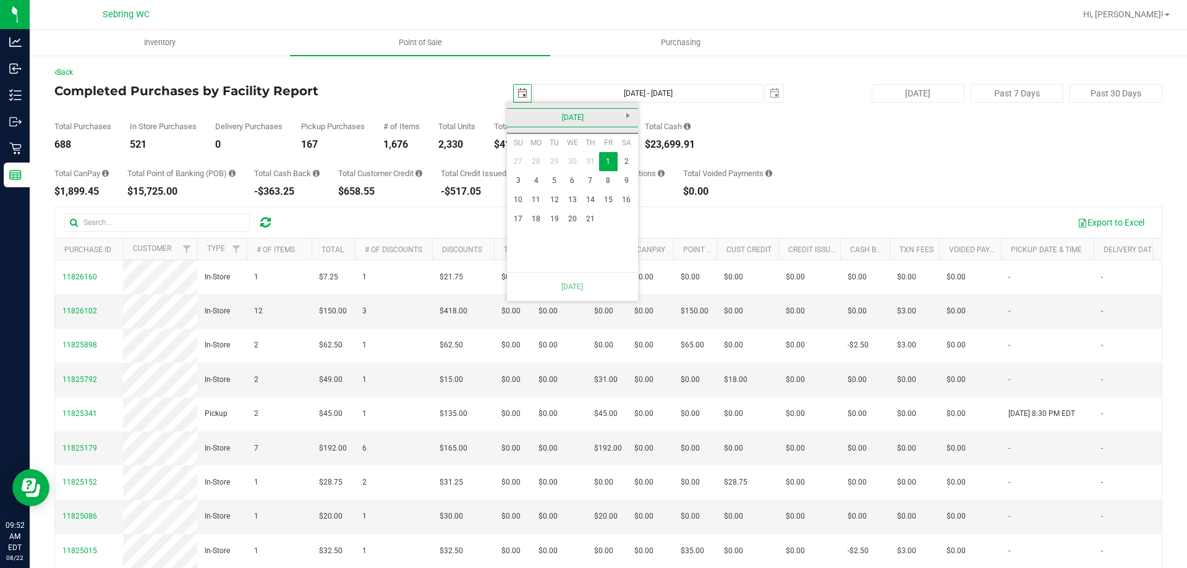
click at [558, 115] on link "[DATE]" at bounding box center [573, 117] width 133 height 19
click at [519, 150] on link "Jan" at bounding box center [526, 151] width 32 height 32
click at [571, 157] on link "1" at bounding box center [572, 161] width 18 height 19
type input "[DATE] - [DATE]"
type input "[DATE]"
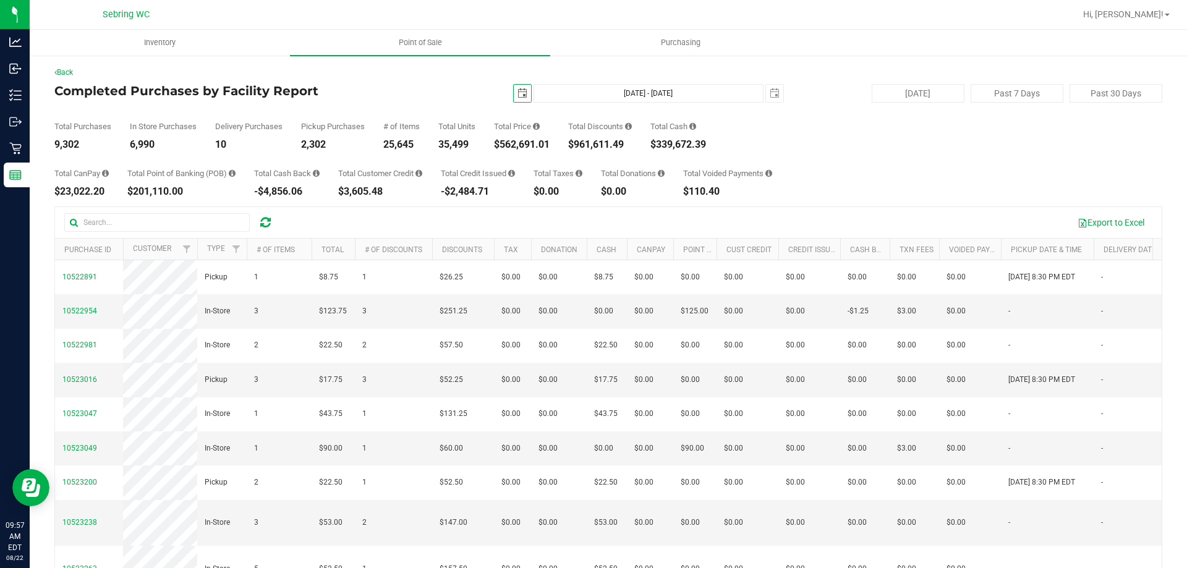
click at [64, 143] on div "9,302" at bounding box center [82, 145] width 57 height 10
click at [532, 142] on div "$562,691.01" at bounding box center [522, 145] width 56 height 10
click at [518, 94] on span "select" at bounding box center [523, 93] width 10 height 10
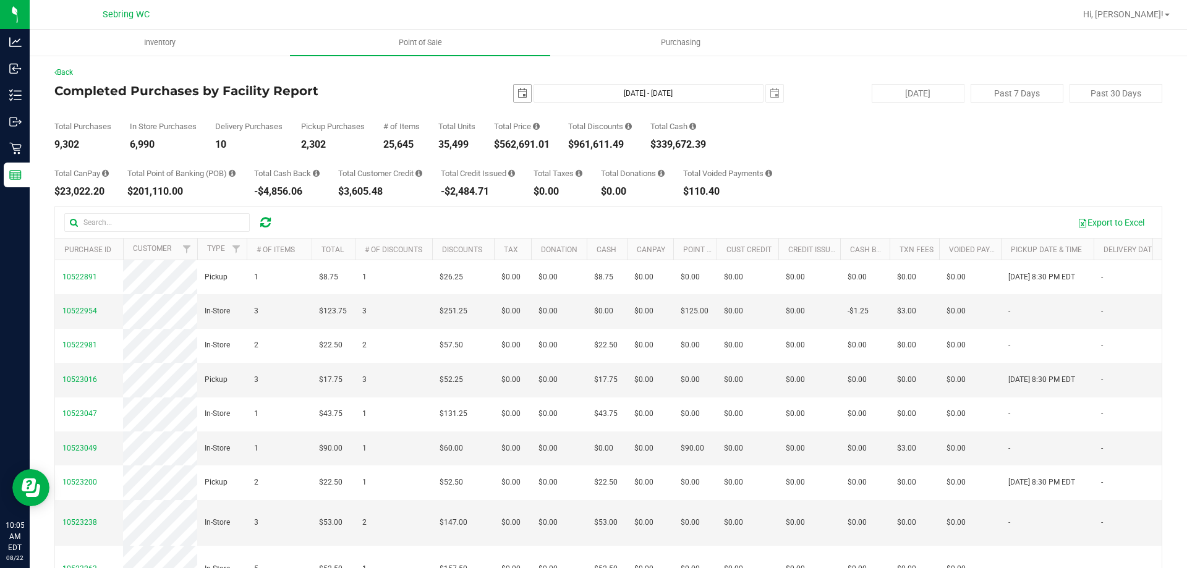
scroll to position [0, 31]
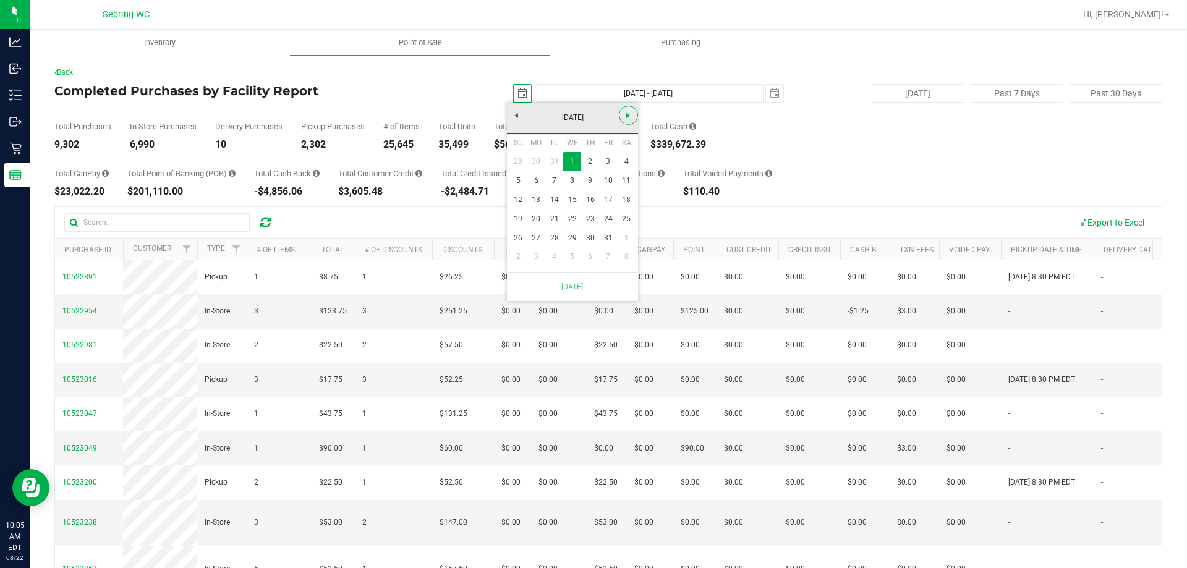
click at [626, 121] on link "Next" at bounding box center [628, 115] width 19 height 19
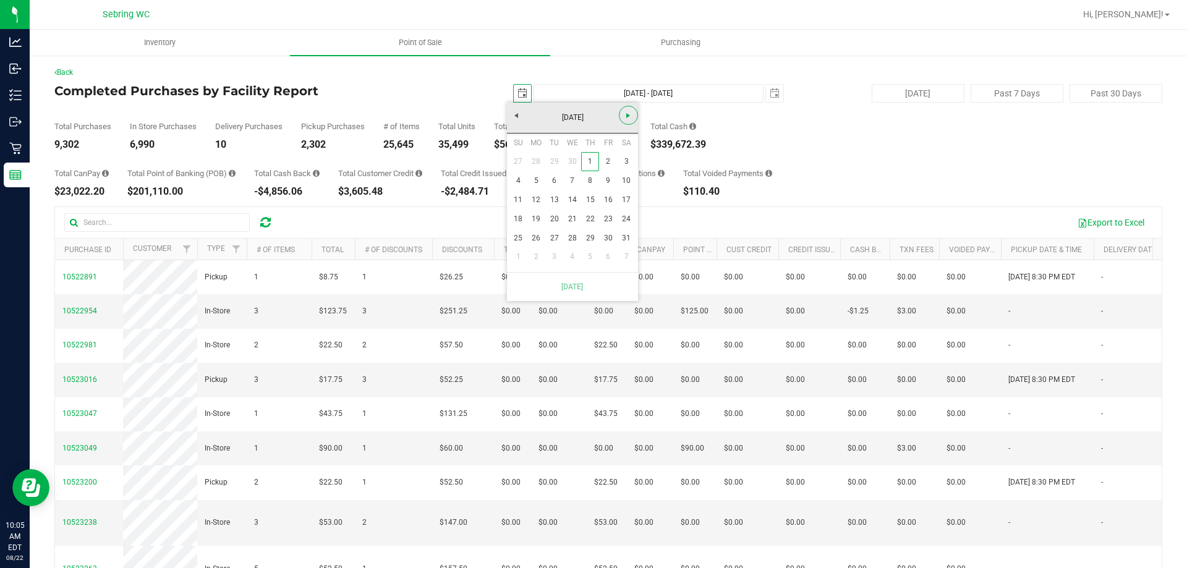
click at [626, 121] on link "Next" at bounding box center [628, 115] width 19 height 19
click at [535, 222] on link "18" at bounding box center [537, 219] width 18 height 19
type input "[DATE] - [DATE]"
type input "[DATE]"
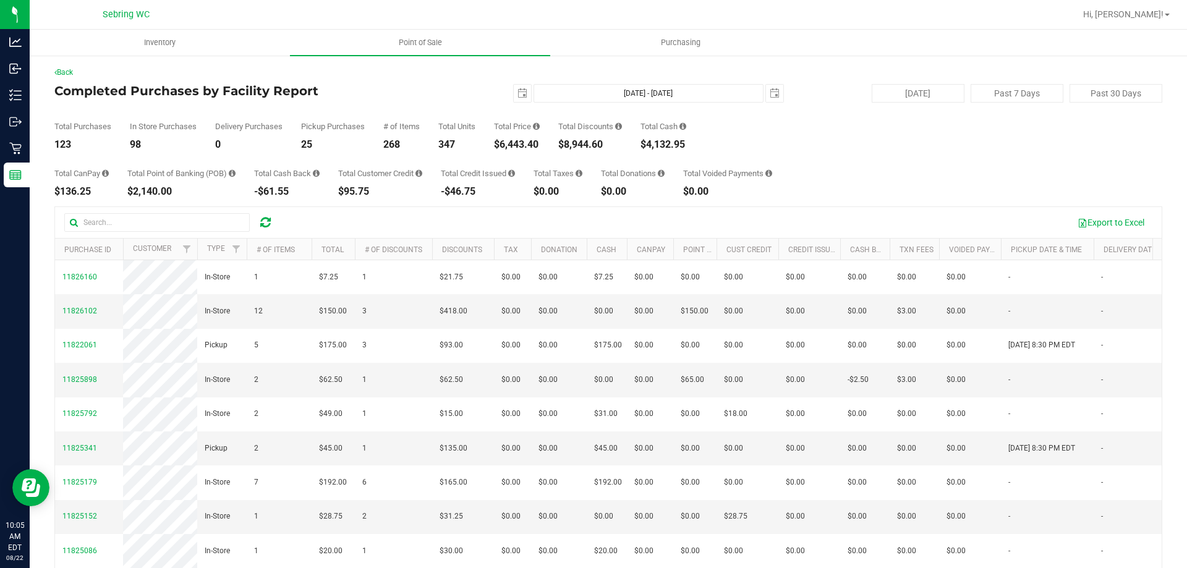
click at [65, 140] on div "123" at bounding box center [82, 145] width 57 height 10
click at [59, 141] on div "123" at bounding box center [82, 145] width 57 height 10
click at [451, 148] on div "347" at bounding box center [456, 145] width 37 height 10
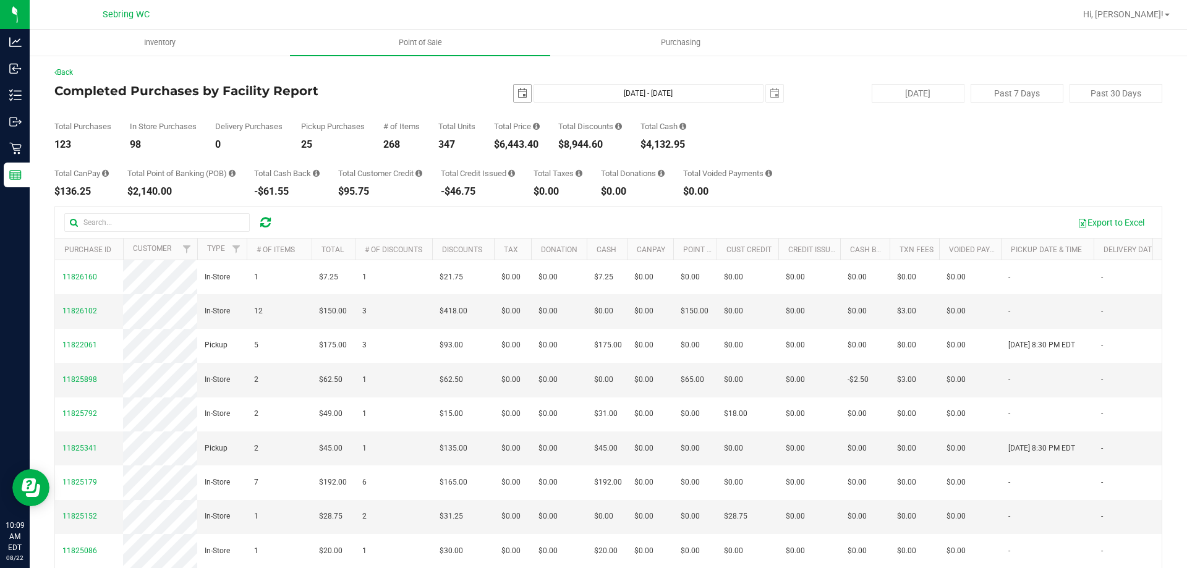
click at [518, 98] on span "select" at bounding box center [523, 93] width 10 height 10
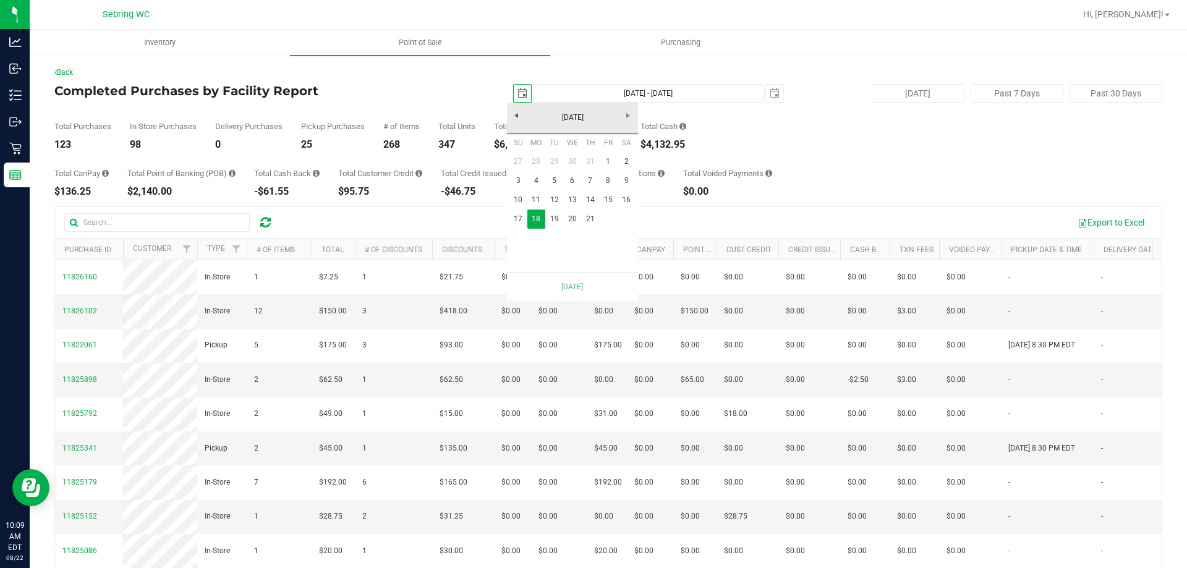
scroll to position [0, 31]
click at [520, 120] on link "[DATE]" at bounding box center [573, 117] width 133 height 19
click at [520, 120] on link "[DATE]-[DATE]" at bounding box center [573, 117] width 133 height 19
click at [520, 120] on span "Previous" at bounding box center [516, 116] width 10 height 10
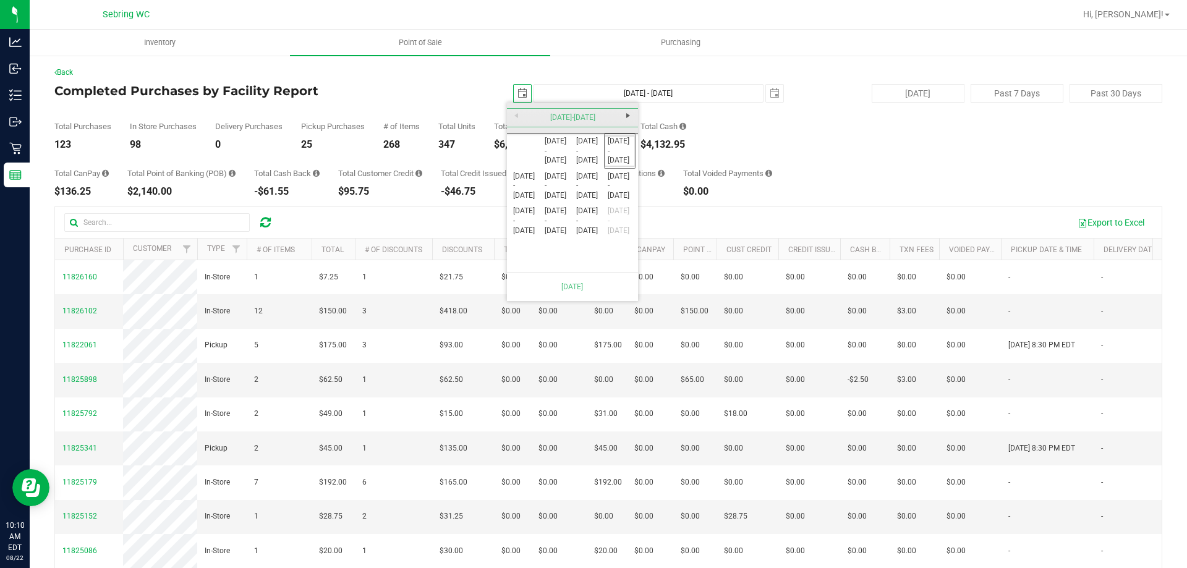
click at [520, 120] on div "[DATE]-[DATE]" at bounding box center [572, 118] width 137 height 31
click at [630, 118] on span "Next" at bounding box center [628, 116] width 10 height 10
click at [612, 150] on link "[DATE] - [DATE]" at bounding box center [620, 151] width 32 height 32
click at [588, 186] on link "2025" at bounding box center [589, 187] width 32 height 32
click at [536, 154] on link "Jan" at bounding box center [526, 151] width 32 height 32
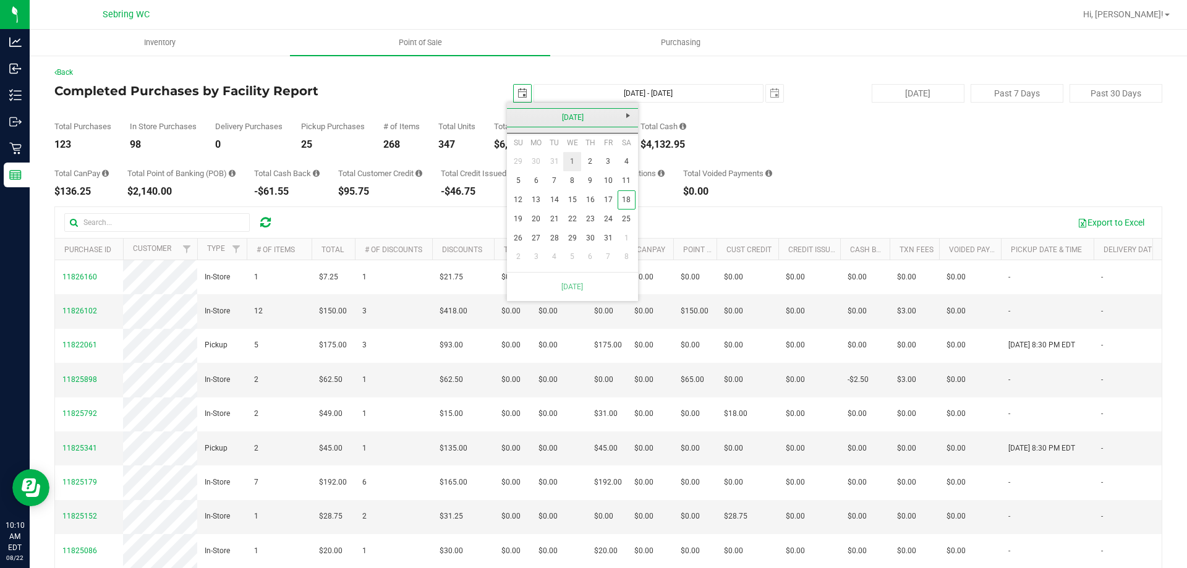
click at [570, 160] on link "1" at bounding box center [572, 161] width 18 height 19
type input "[DATE] - [DATE]"
type input "[DATE]"
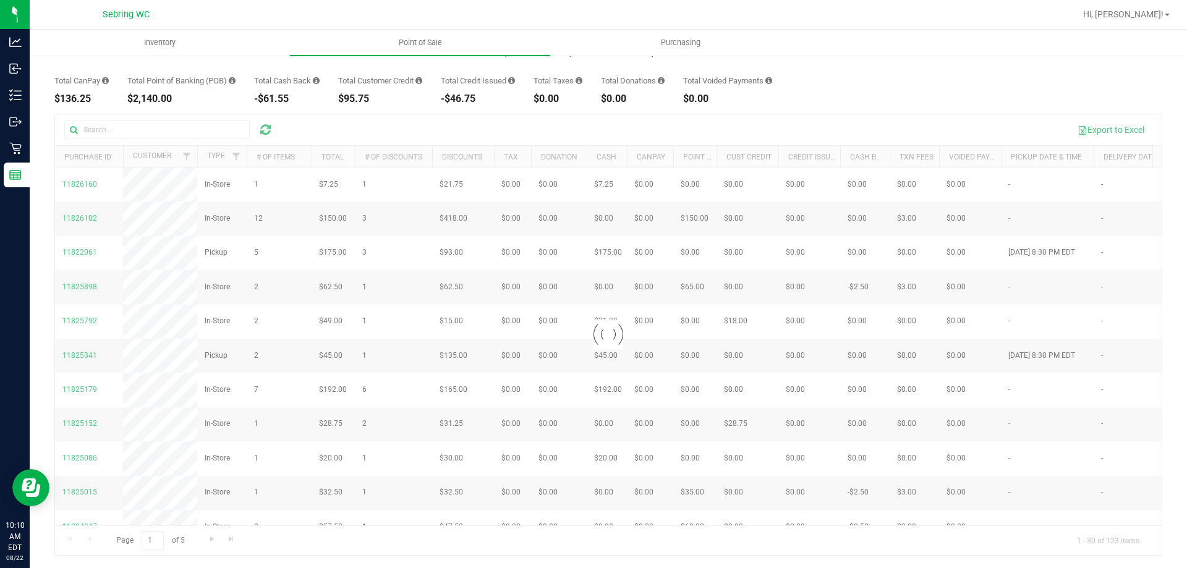
click at [435, 125] on div at bounding box center [608, 334] width 1107 height 441
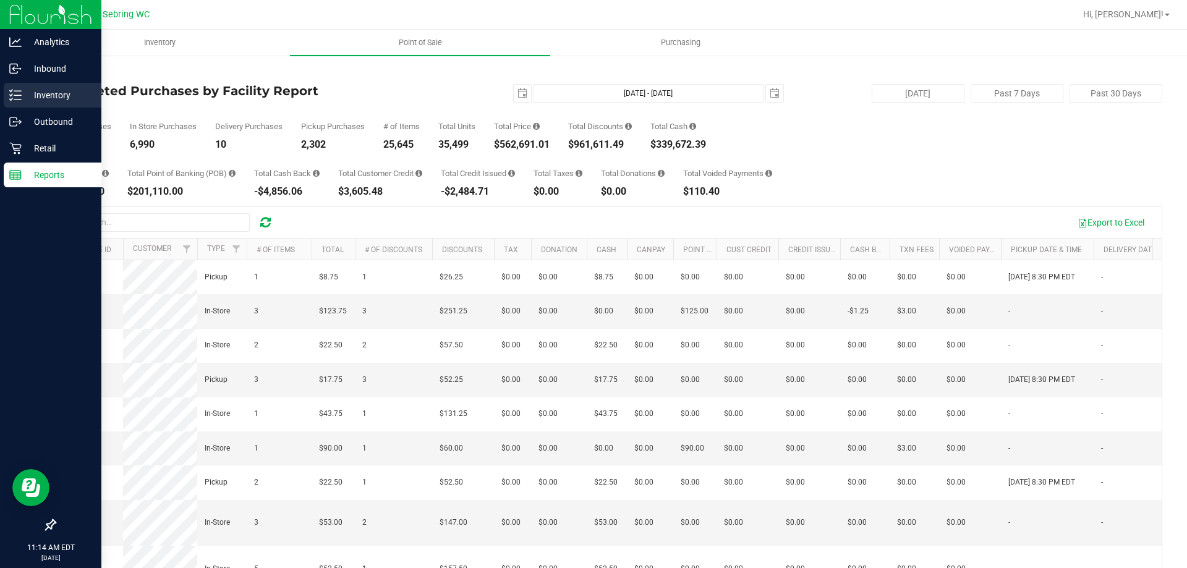
click at [53, 90] on p "Inventory" at bounding box center [59, 95] width 74 height 15
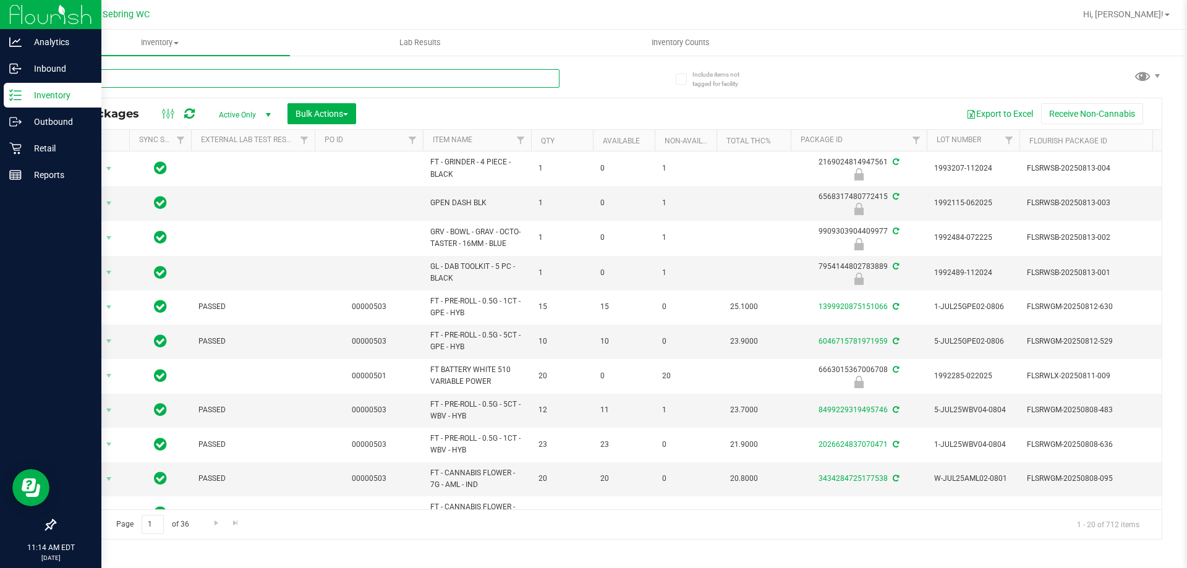
click at [207, 77] on input "text" at bounding box center [306, 78] width 505 height 19
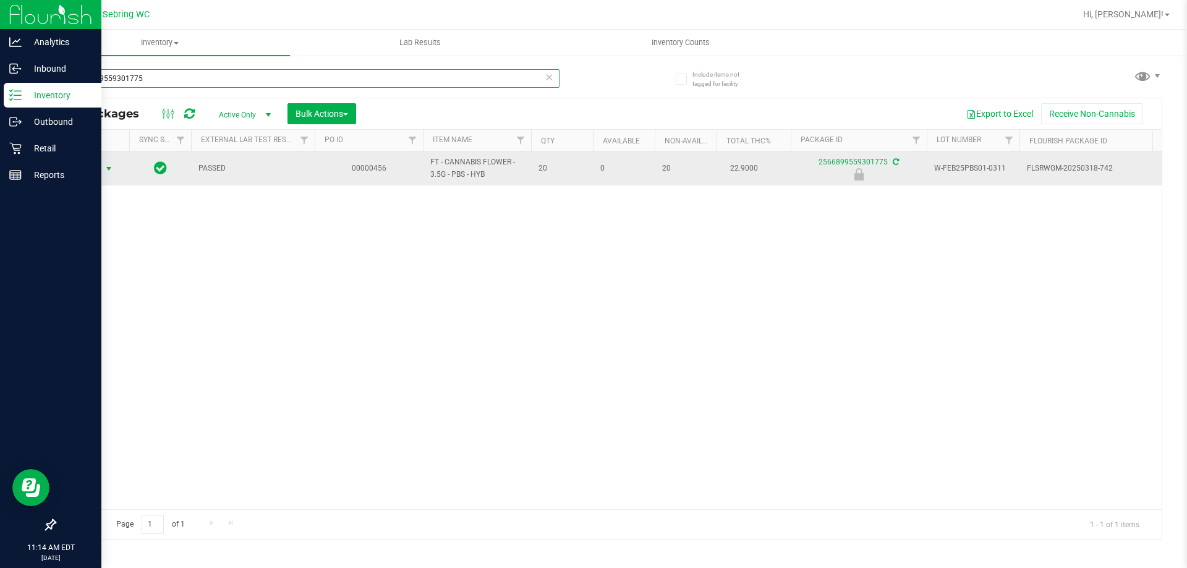
type input "2566899559301775"
click at [113, 166] on span "select" at bounding box center [109, 169] width 10 height 10
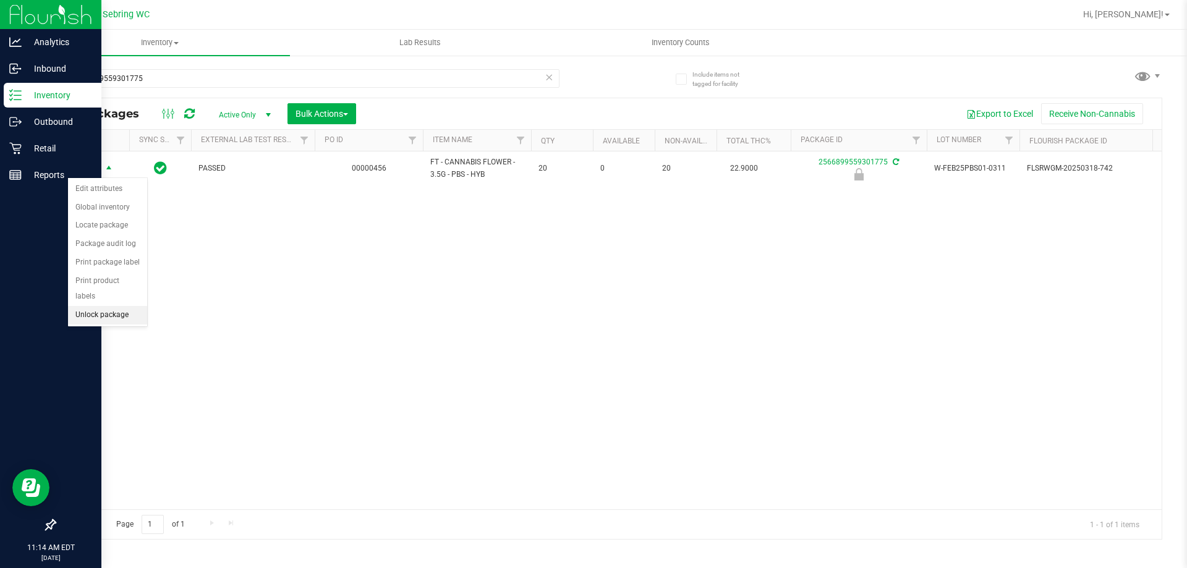
drag, startPoint x: 79, startPoint y: 297, endPoint x: 85, endPoint y: 274, distance: 24.5
click at [79, 306] on li "Unlock package" at bounding box center [107, 315] width 79 height 19
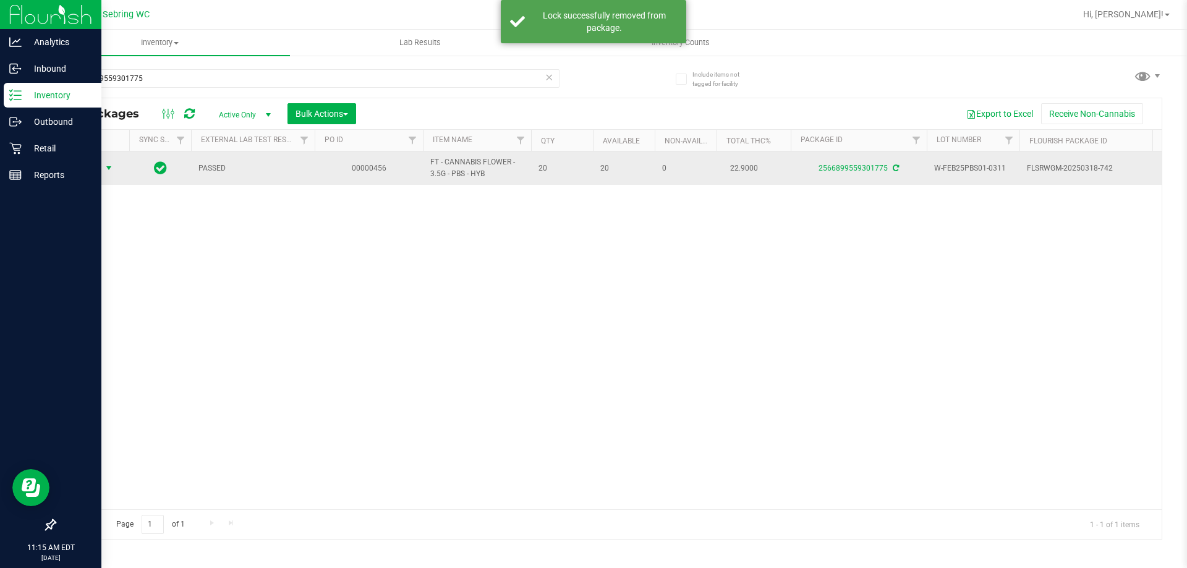
click at [112, 167] on span "select" at bounding box center [109, 168] width 10 height 10
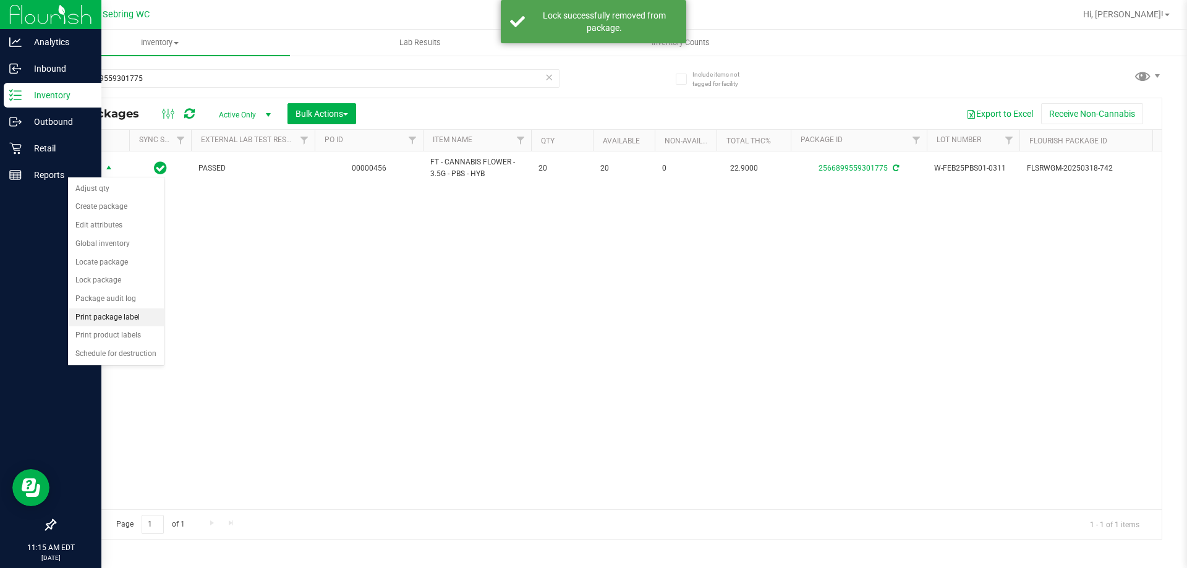
click at [92, 321] on li "Print package label" at bounding box center [116, 318] width 96 height 19
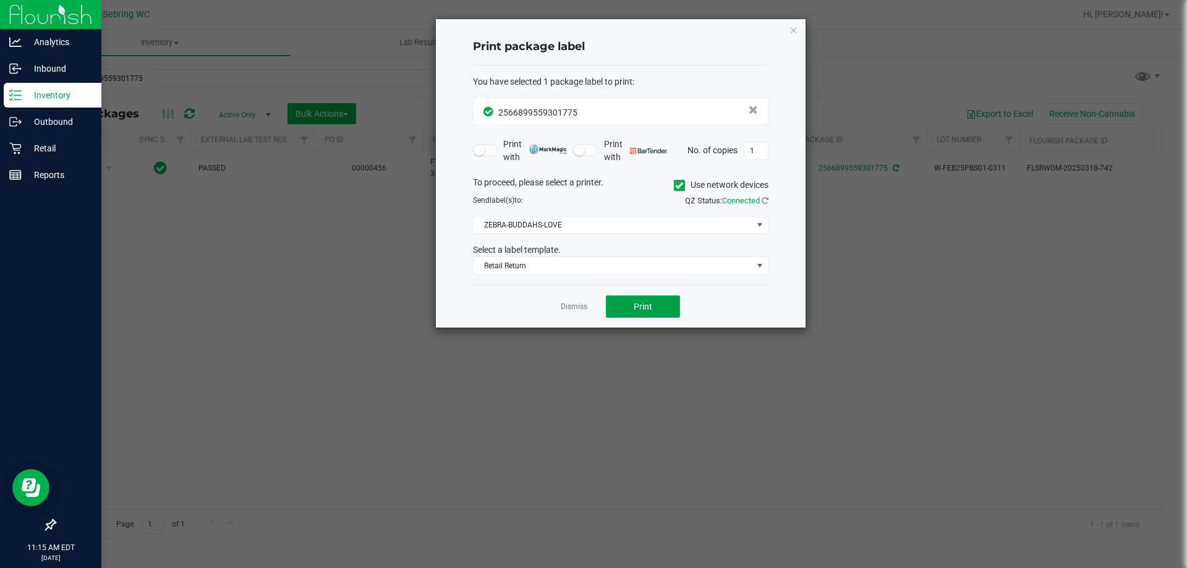
click at [647, 312] on span "Print" at bounding box center [643, 307] width 19 height 10
click at [571, 311] on link "Dismiss" at bounding box center [574, 307] width 27 height 11
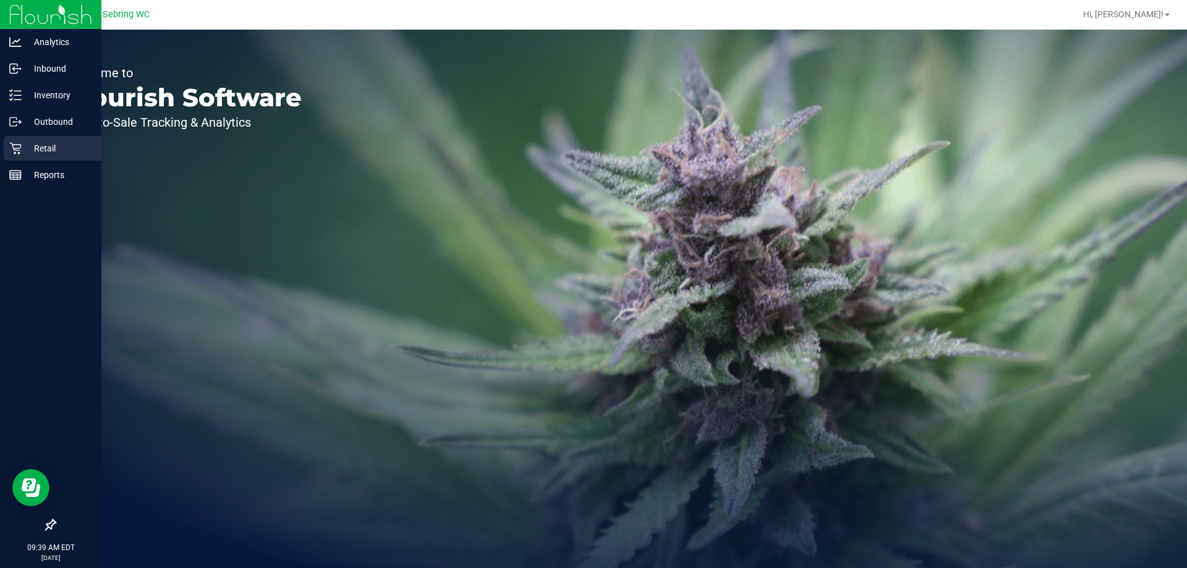
click at [49, 138] on div "Retail" at bounding box center [53, 148] width 98 height 25
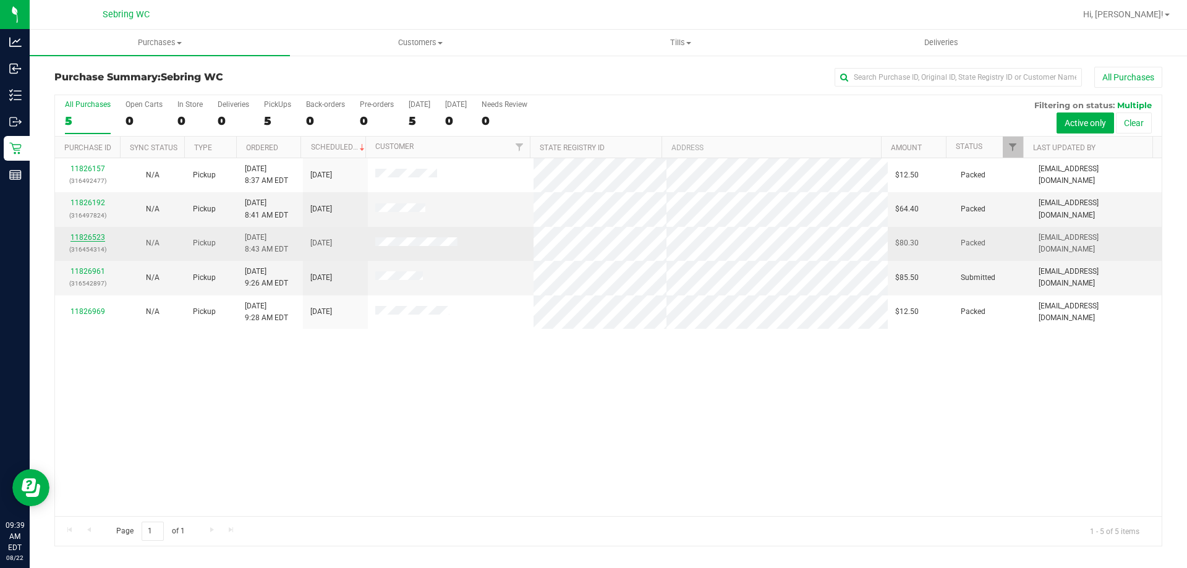
click at [93, 238] on link "11826523" at bounding box center [88, 237] width 35 height 9
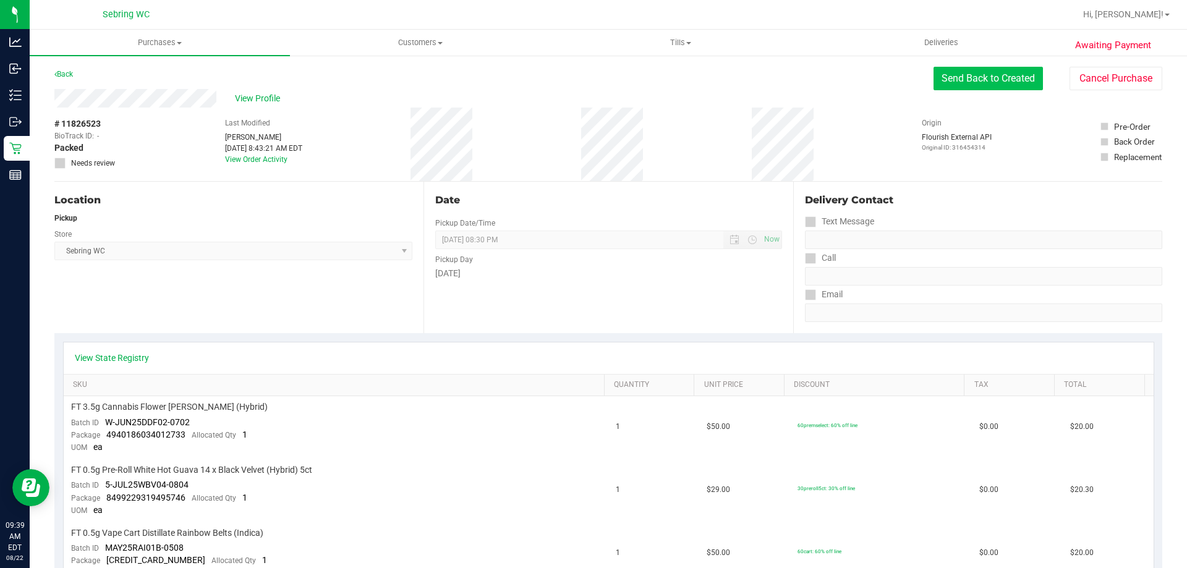
click at [970, 75] on button "Send Back to Created" at bounding box center [988, 79] width 109 height 24
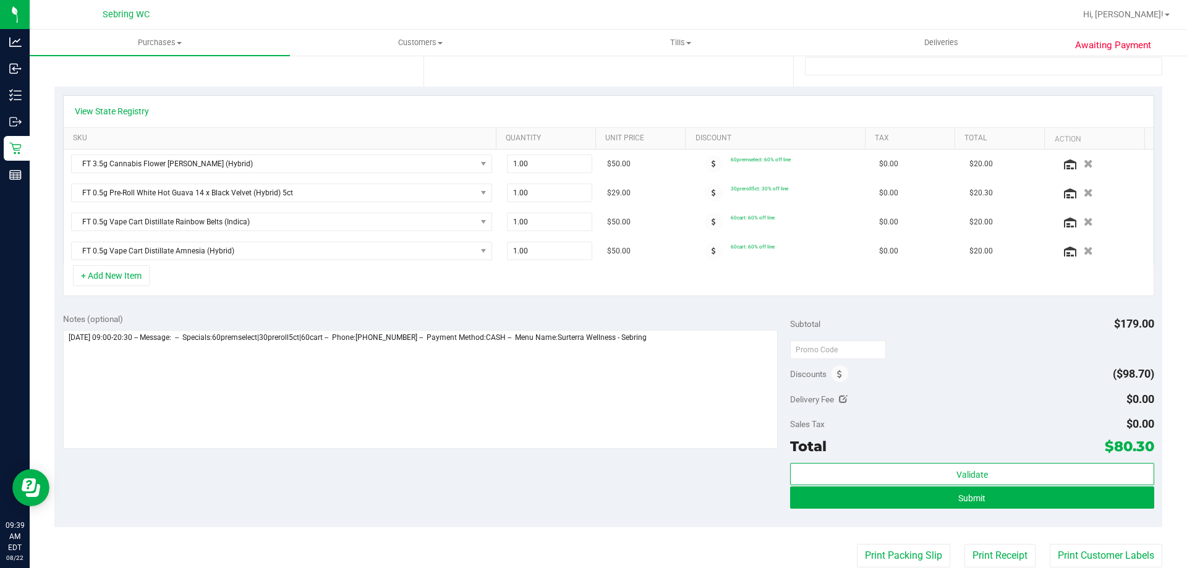
scroll to position [247, 0]
click at [1084, 159] on icon "button" at bounding box center [1089, 163] width 11 height 9
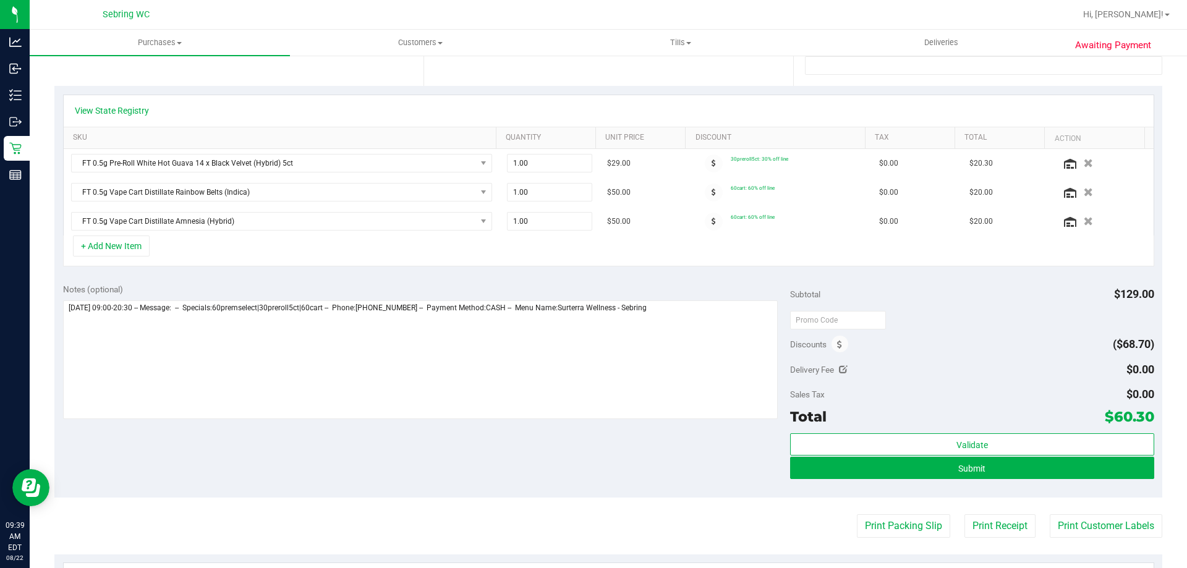
click at [261, 283] on div "Notes (optional) Subtotal $129.00 Discounts ($68.70) Delivery Fee $0.00 Sales T…" at bounding box center [608, 386] width 1108 height 223
click at [447, 278] on div "Notes (optional) Subtotal $129.00 Discounts ($68.70) Delivery Fee $0.00 Sales T…" at bounding box center [608, 386] width 1108 height 223
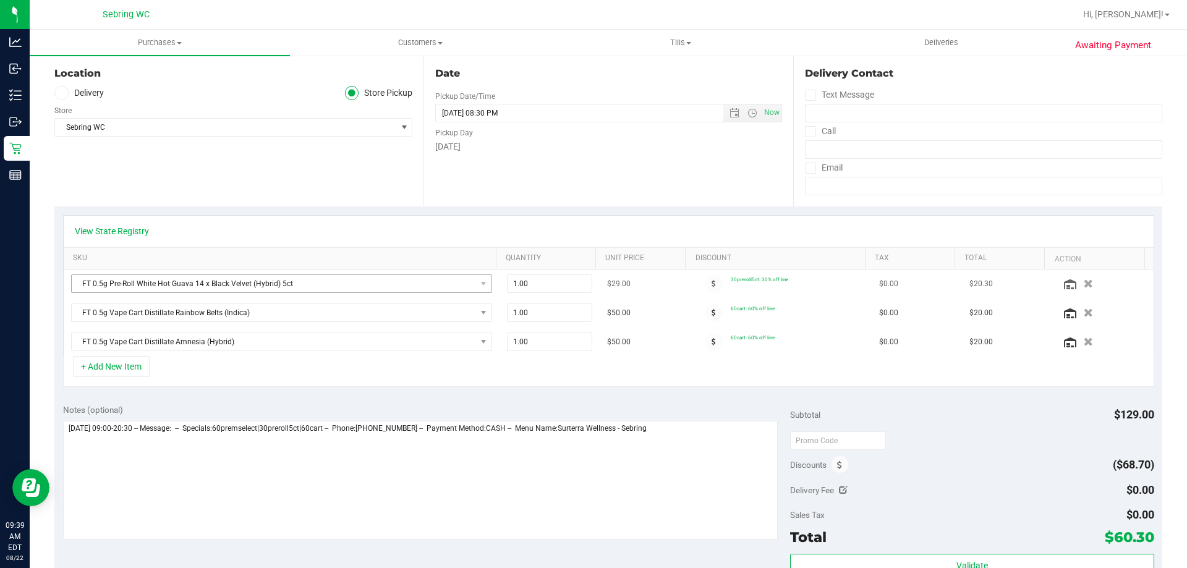
scroll to position [124, 0]
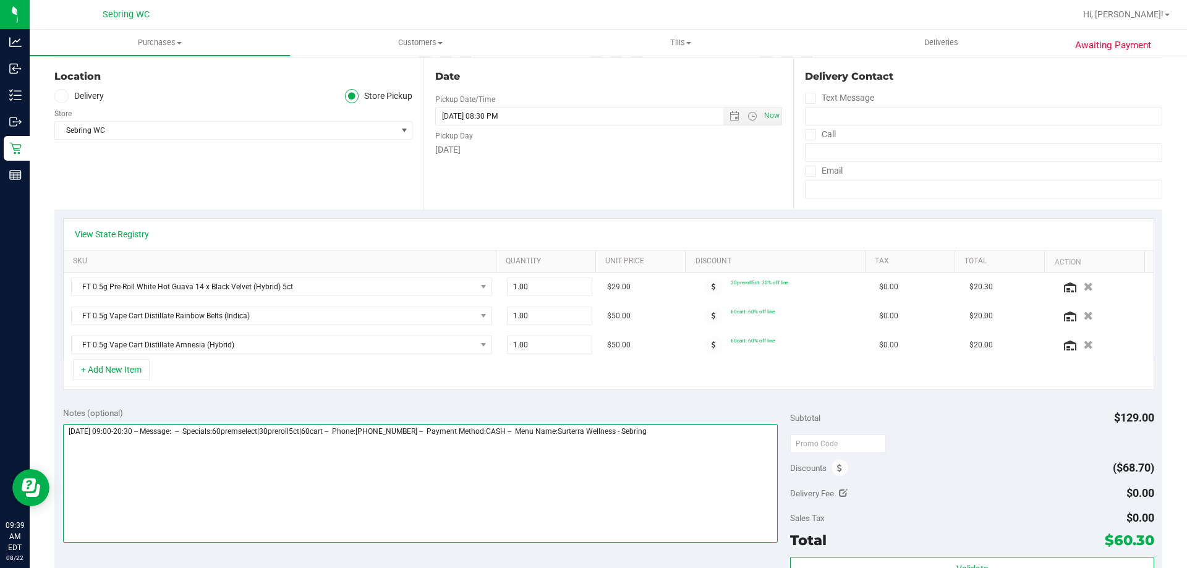
click at [279, 453] on textarea at bounding box center [421, 483] width 716 height 119
click at [696, 445] on textarea at bounding box center [421, 483] width 716 height 119
type textarea "Friday 08/22/2025 09:00-20:30 -- Message: -- Specials:60premselect|30preroll5ct…"
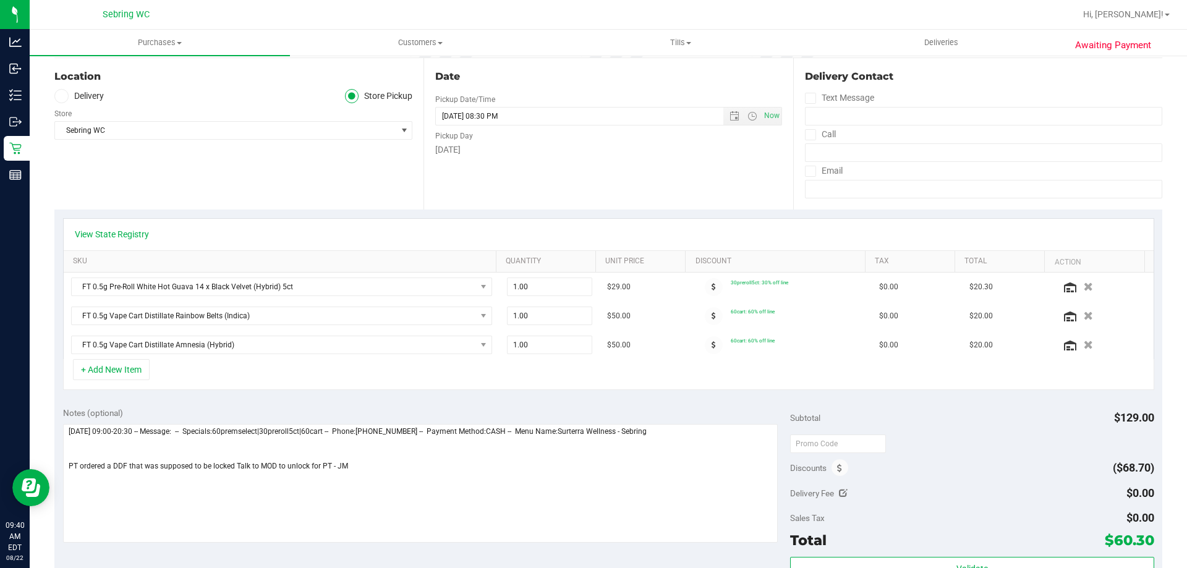
click at [636, 411] on div "Notes (optional)" at bounding box center [427, 413] width 728 height 12
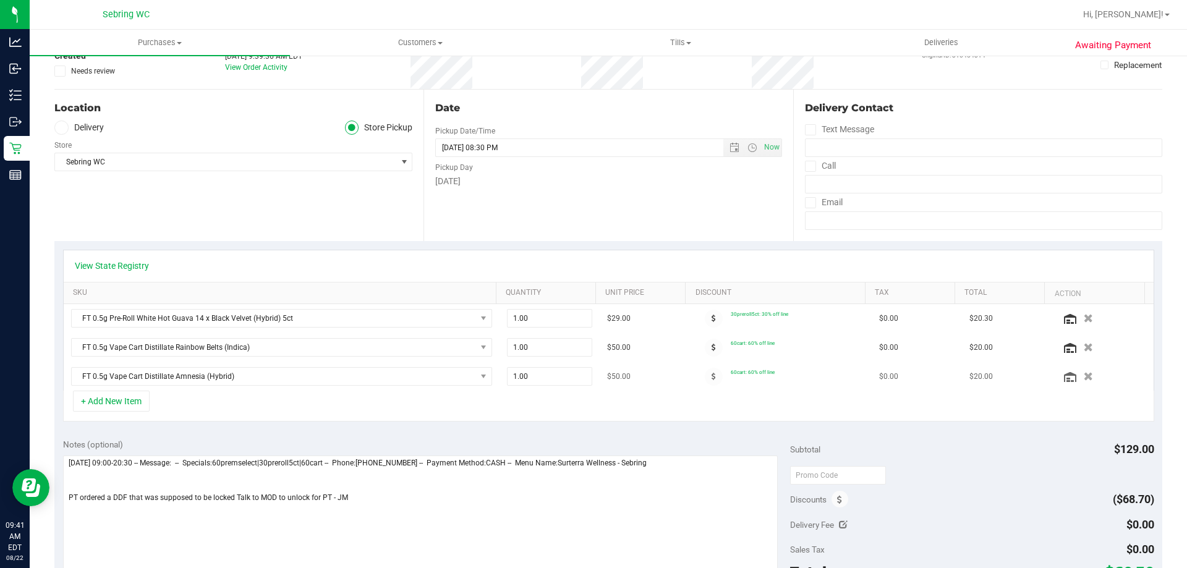
scroll to position [0, 0]
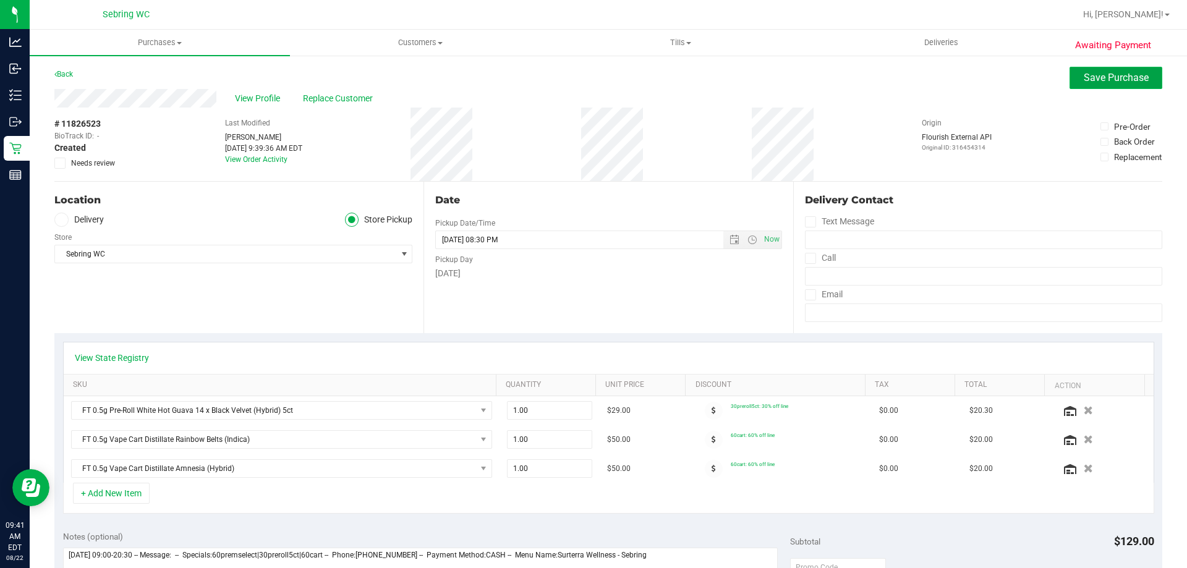
click at [1090, 83] on span "Save Purchase" at bounding box center [1116, 78] width 65 height 12
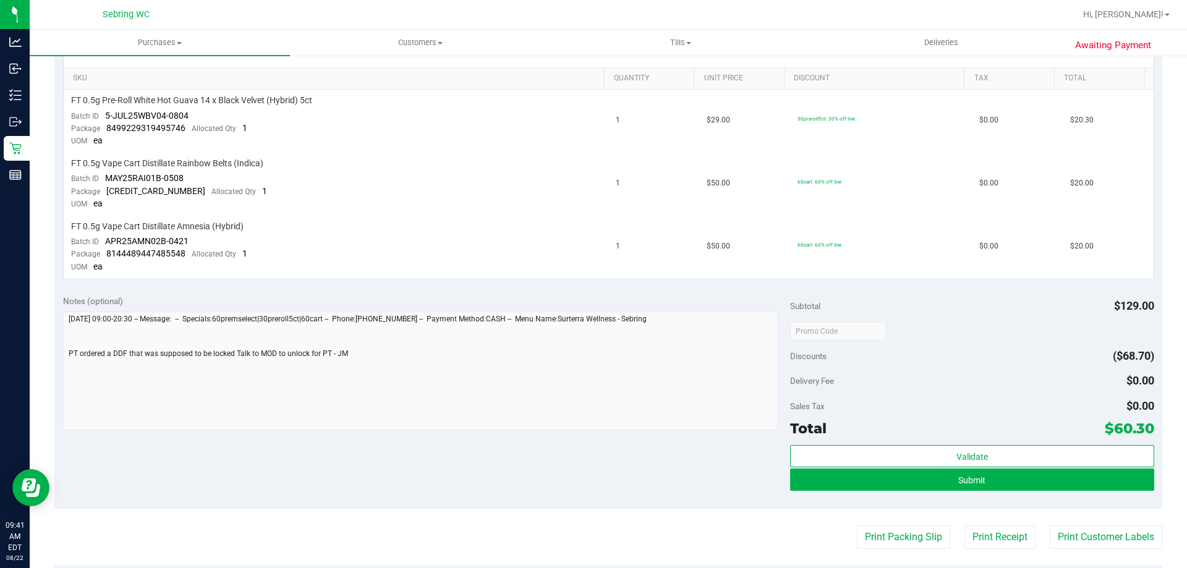
scroll to position [309, 0]
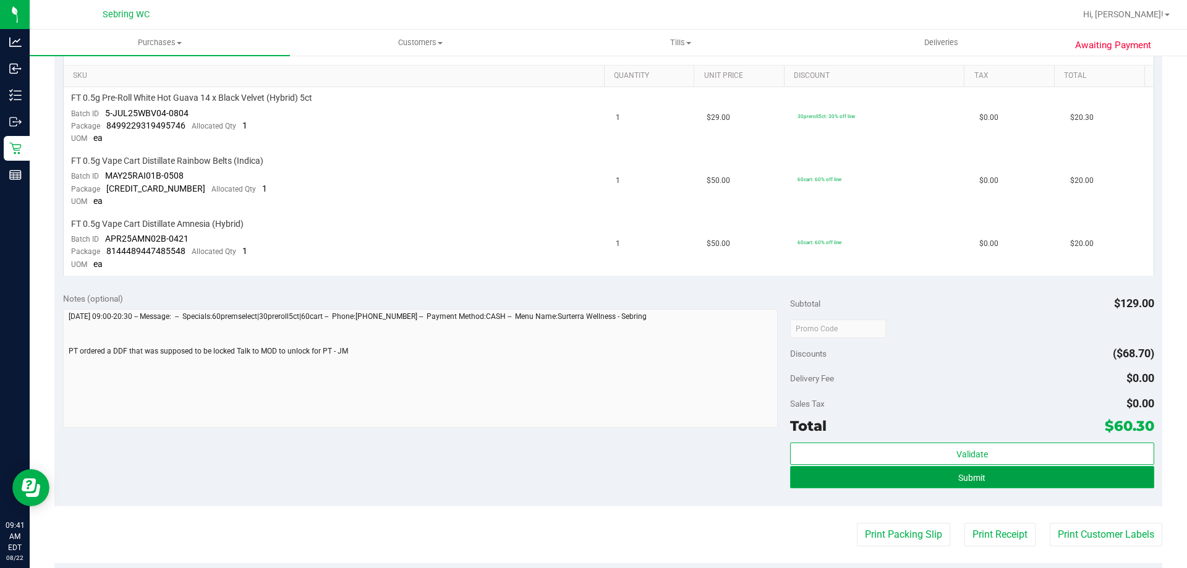
click at [969, 473] on span "Submit" at bounding box center [972, 478] width 27 height 10
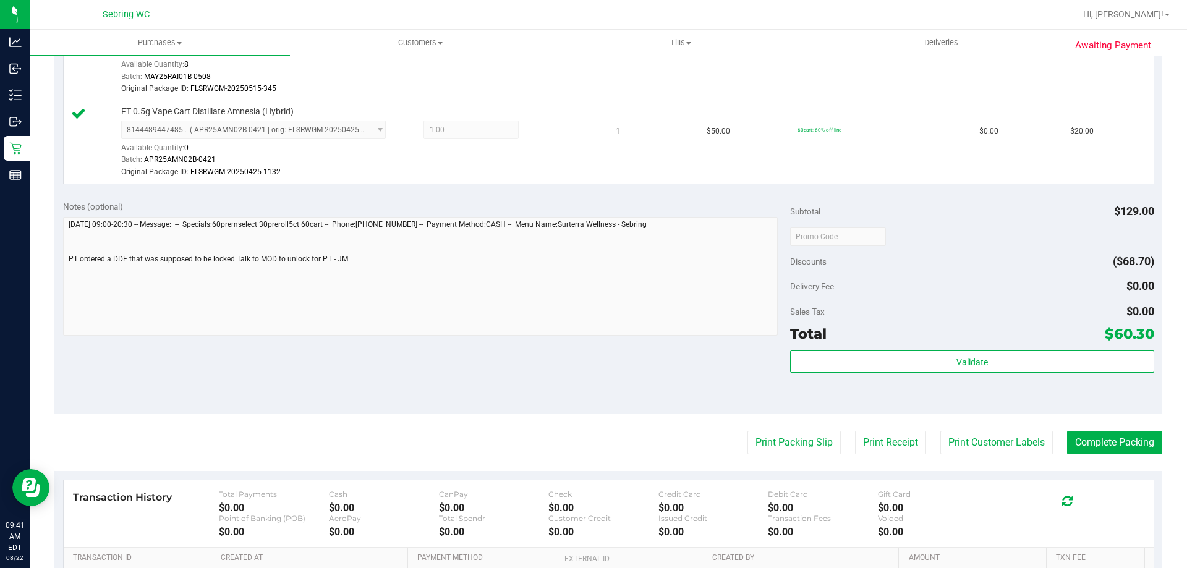
scroll to position [495, 0]
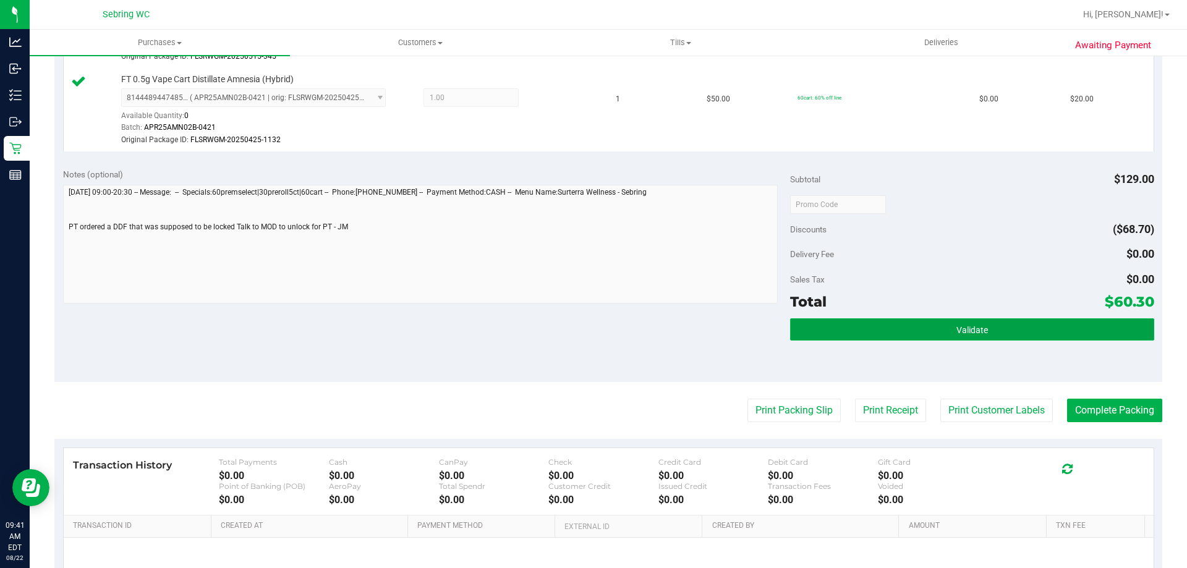
click at [1025, 327] on button "Validate" at bounding box center [972, 329] width 364 height 22
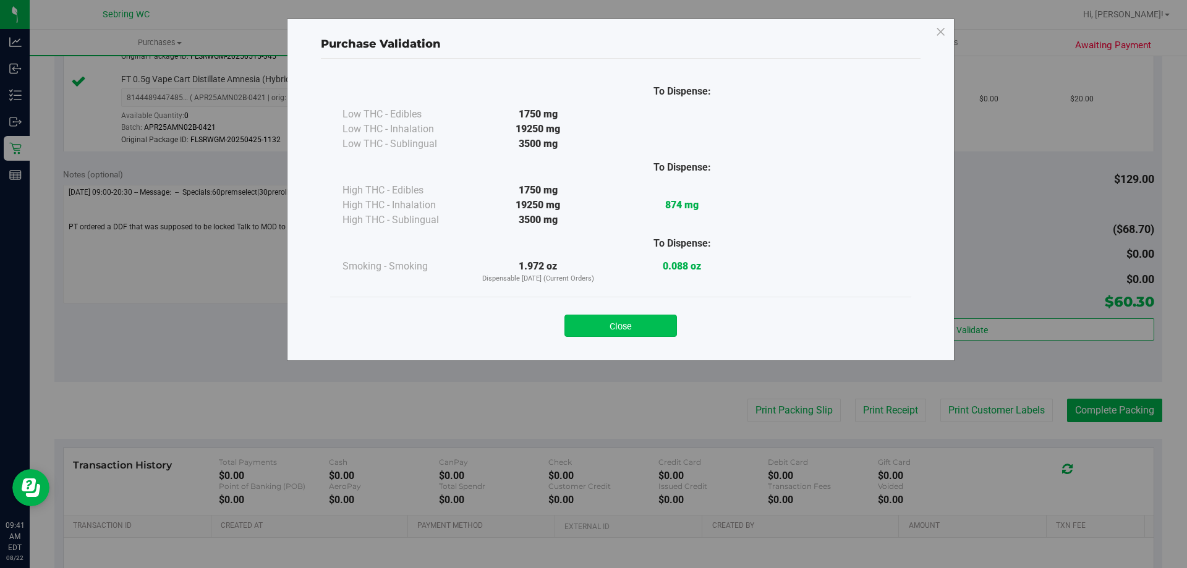
click at [675, 323] on button "Close" at bounding box center [621, 326] width 113 height 22
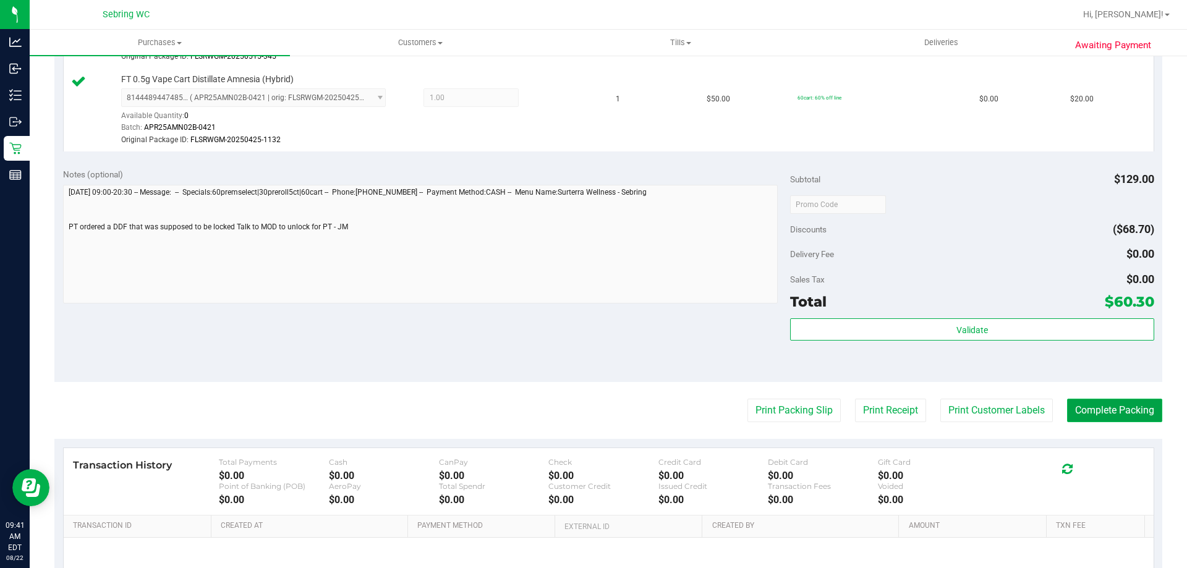
click at [1088, 408] on button "Complete Packing" at bounding box center [1114, 411] width 95 height 24
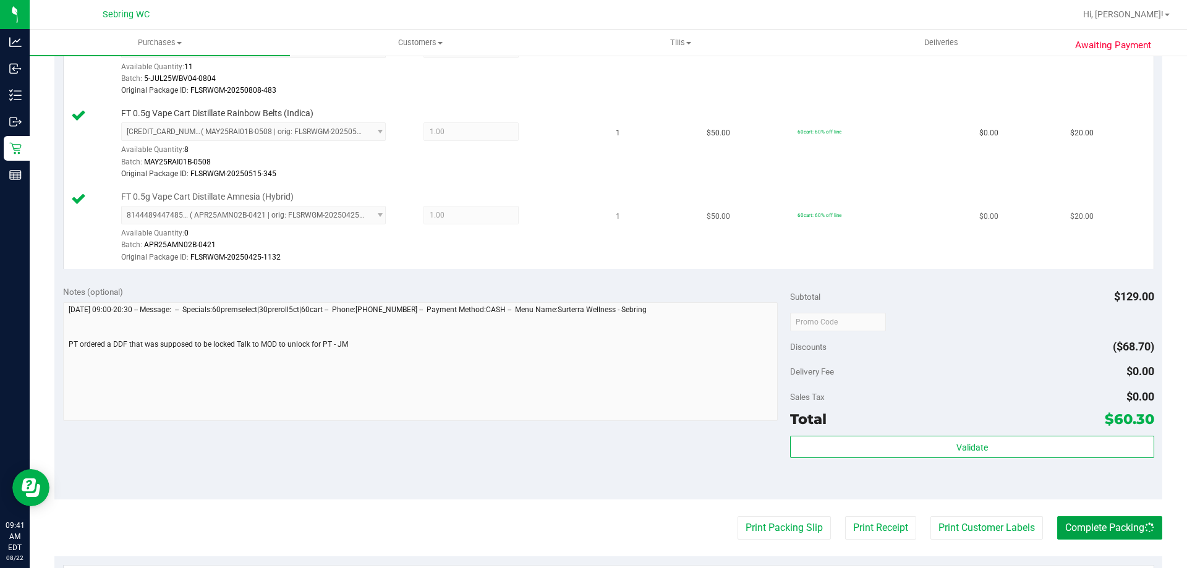
scroll to position [247, 0]
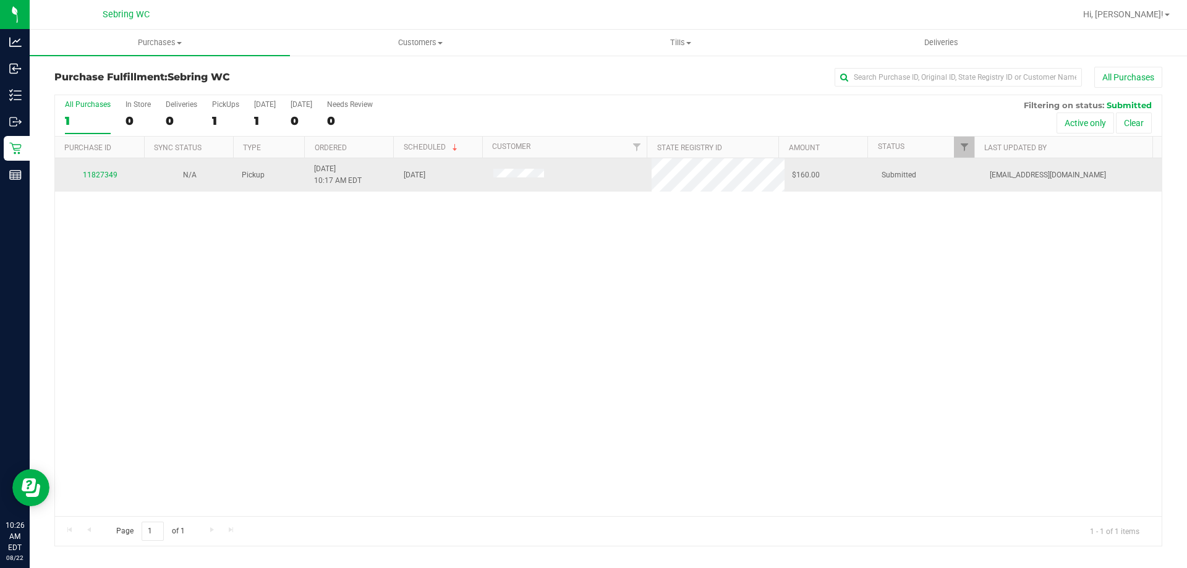
click at [112, 167] on td "11827349" at bounding box center [100, 174] width 90 height 33
click at [108, 173] on link "11827349" at bounding box center [100, 175] width 35 height 9
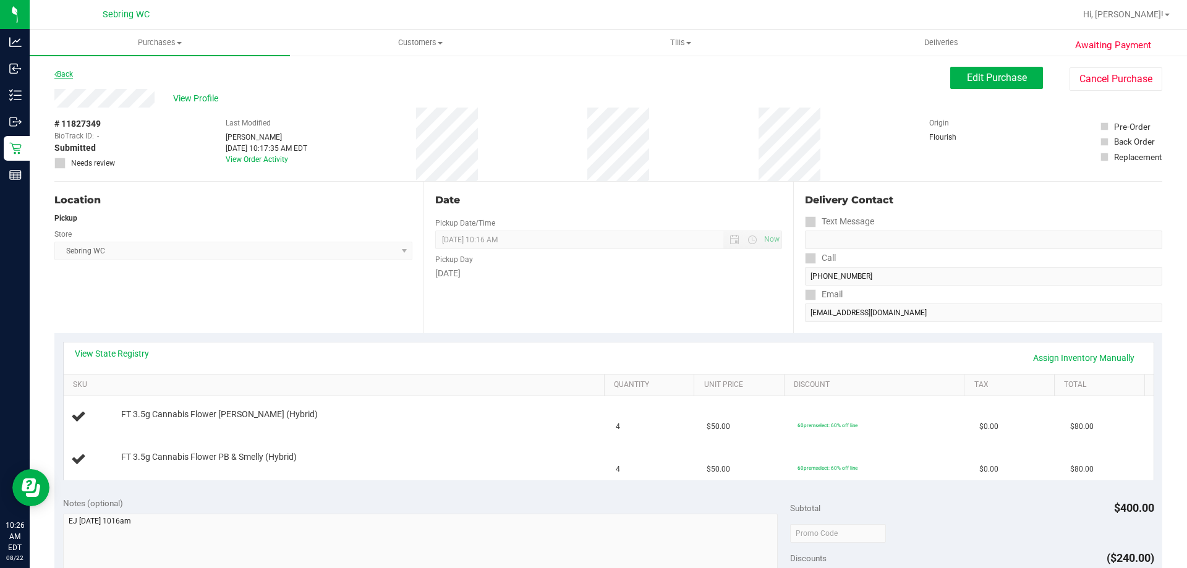
click at [61, 72] on link "Back" at bounding box center [63, 74] width 19 height 9
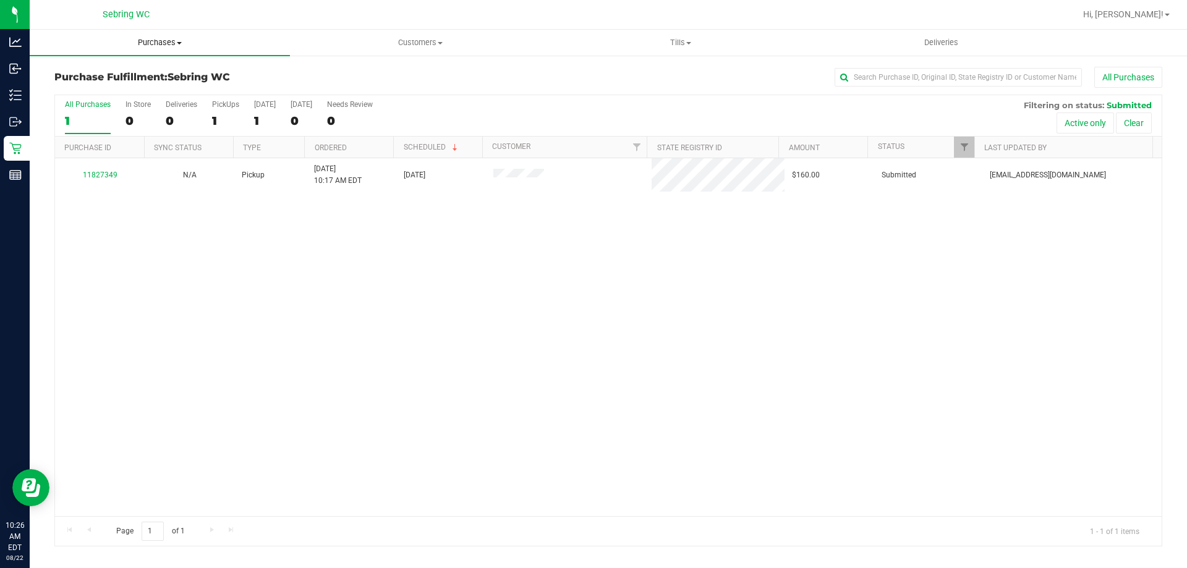
click at [156, 38] on span "Purchases" at bounding box center [160, 42] width 260 height 11
click at [98, 87] on span "Fulfillment" at bounding box center [68, 89] width 77 height 11
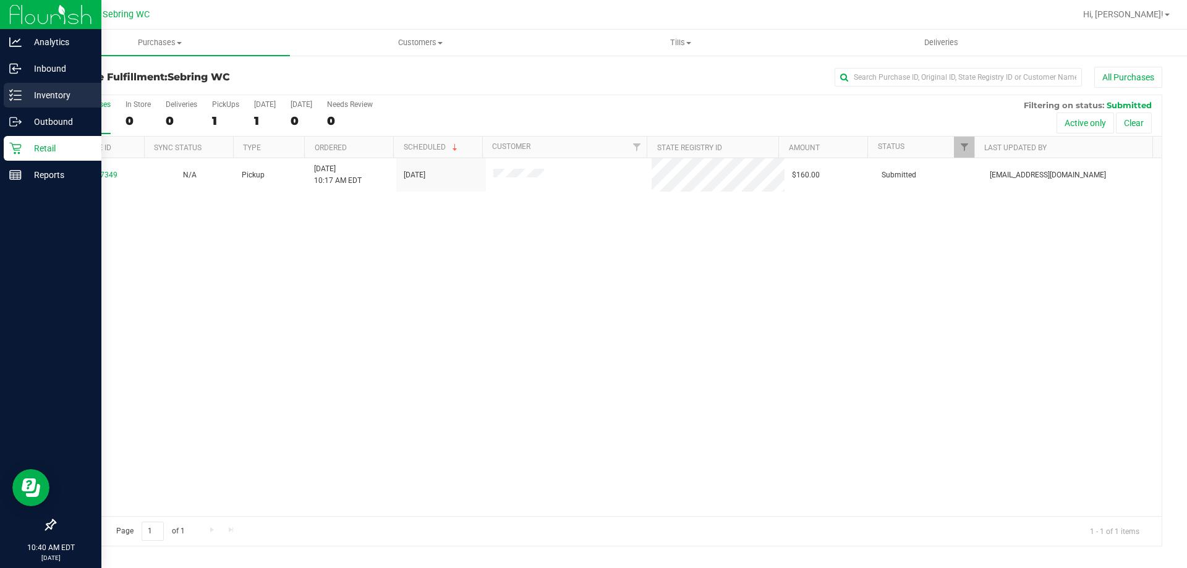
click at [46, 98] on p "Inventory" at bounding box center [59, 95] width 74 height 15
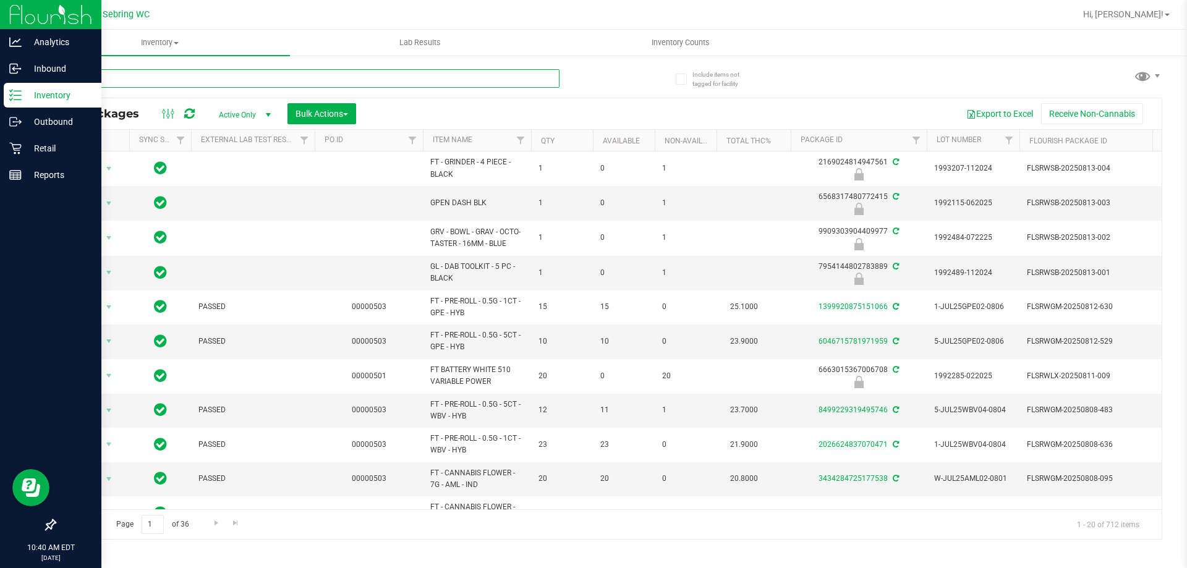
click at [159, 77] on input "text" at bounding box center [306, 78] width 505 height 19
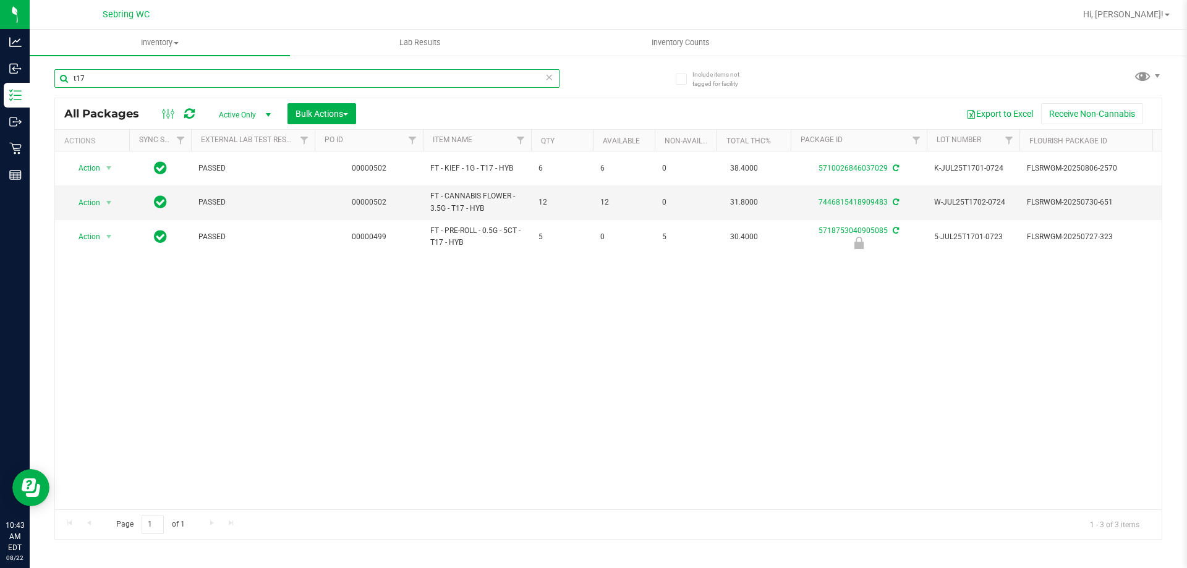
click at [468, 75] on input "t17" at bounding box center [306, 78] width 505 height 19
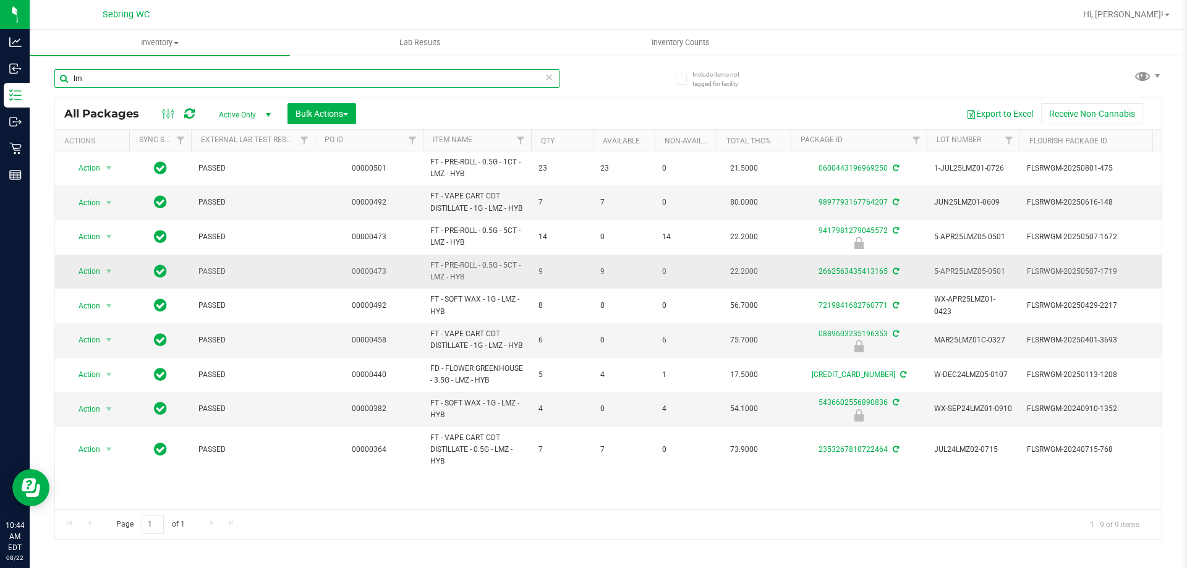
type input "l"
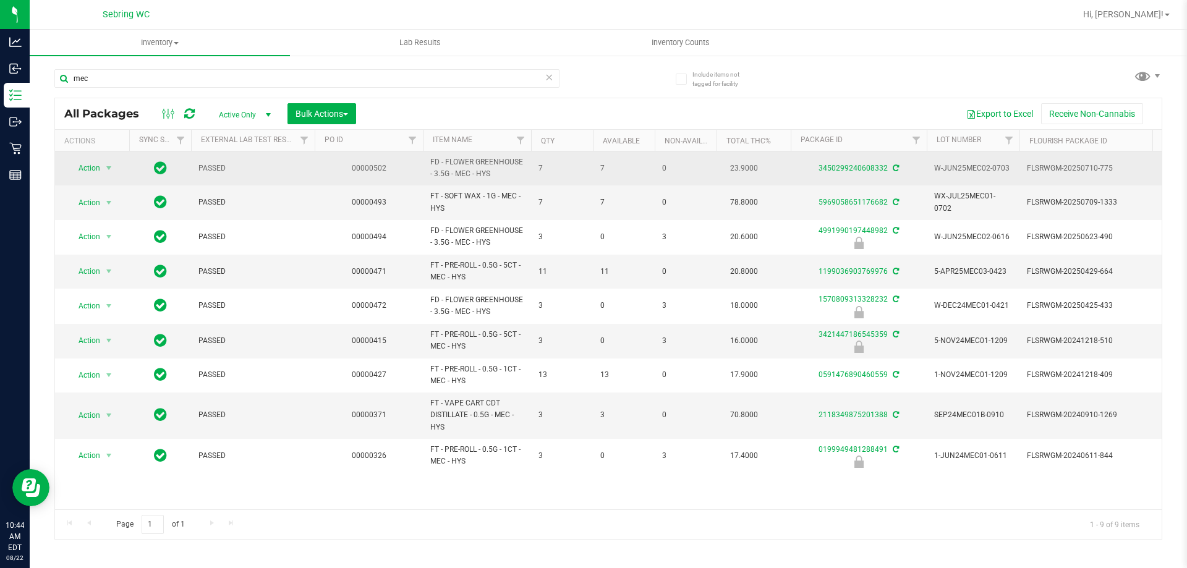
click at [746, 170] on span "23.9000" at bounding box center [744, 169] width 40 height 18
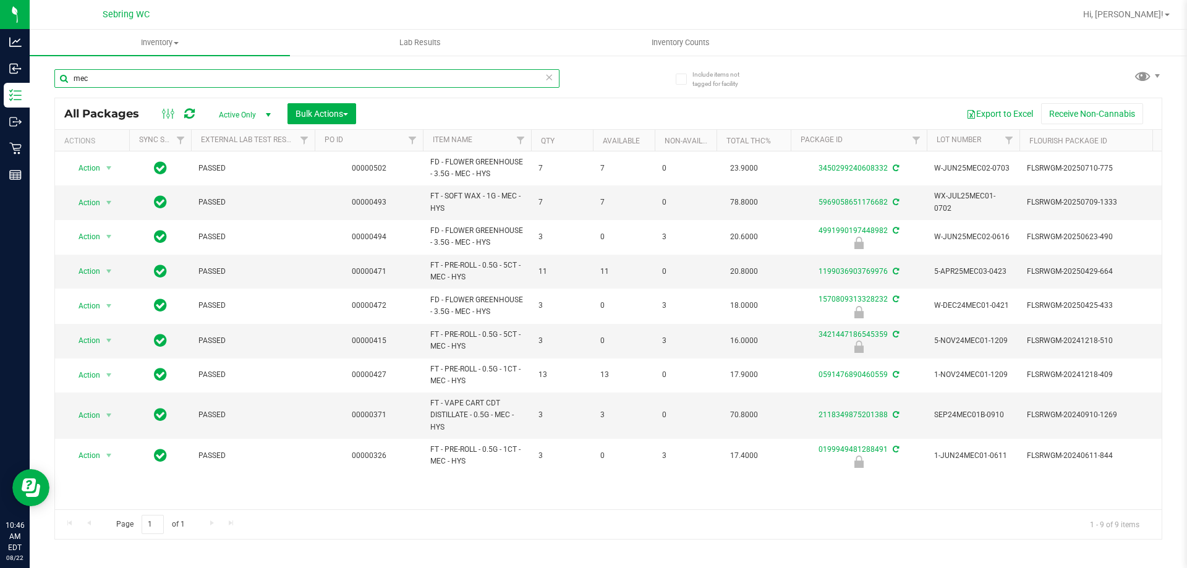
click at [154, 72] on input "mec" at bounding box center [306, 78] width 505 height 19
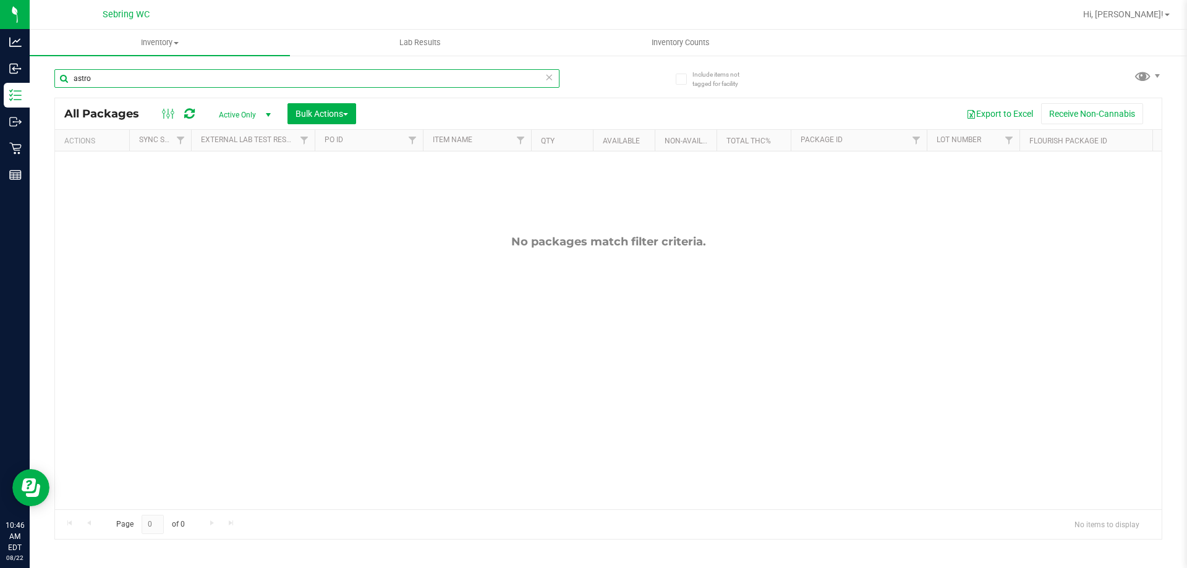
click at [304, 72] on input "astro" at bounding box center [306, 78] width 505 height 19
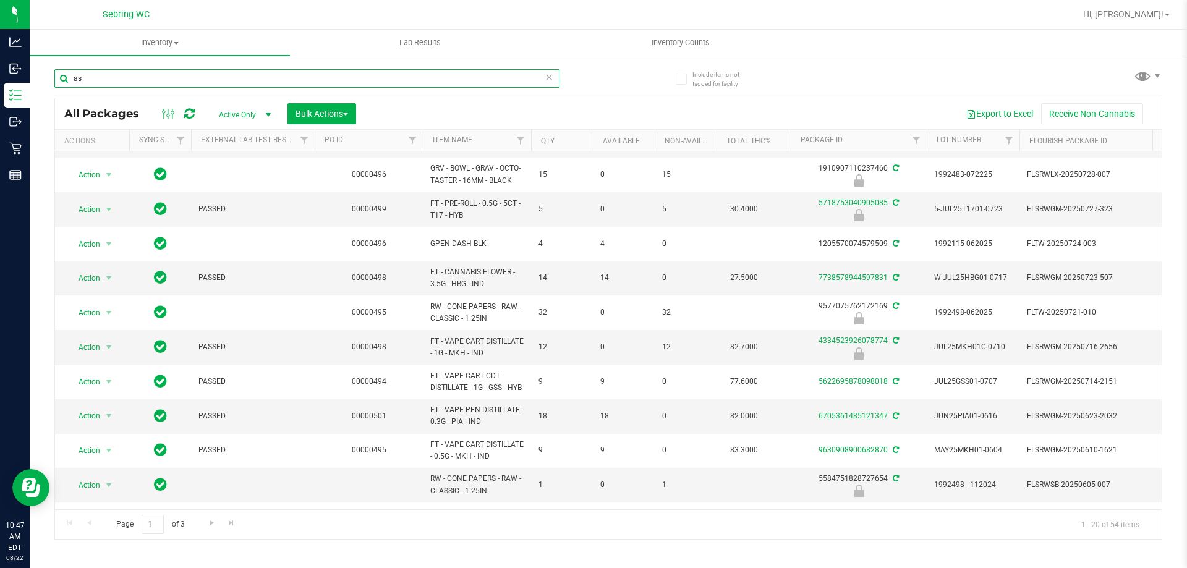
scroll to position [106, 0]
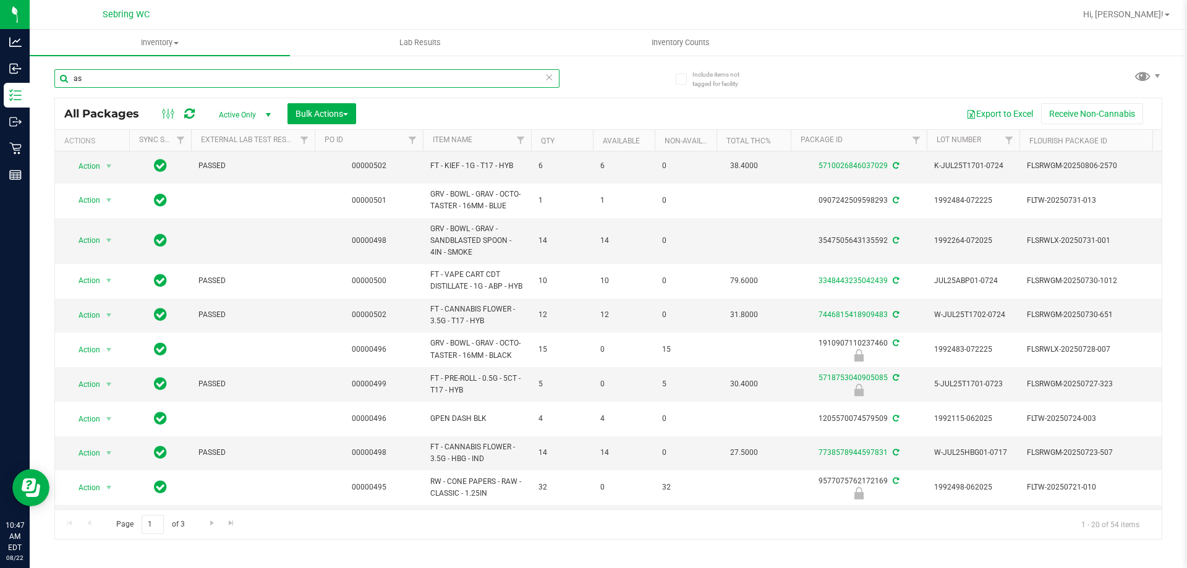
click at [356, 72] on input "as" at bounding box center [306, 78] width 505 height 19
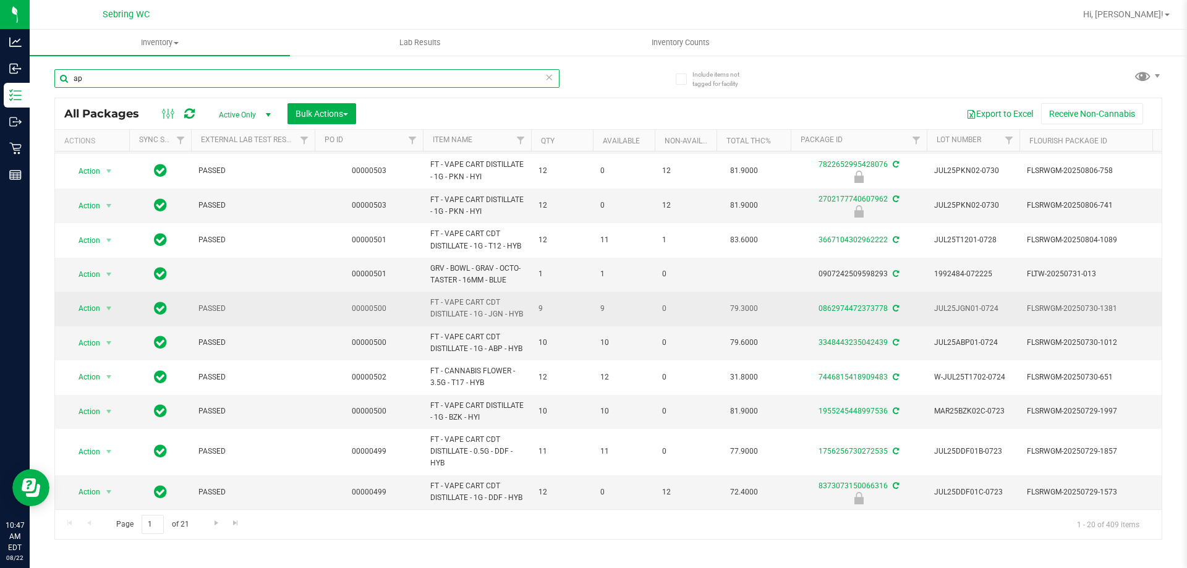
scroll to position [370, 0]
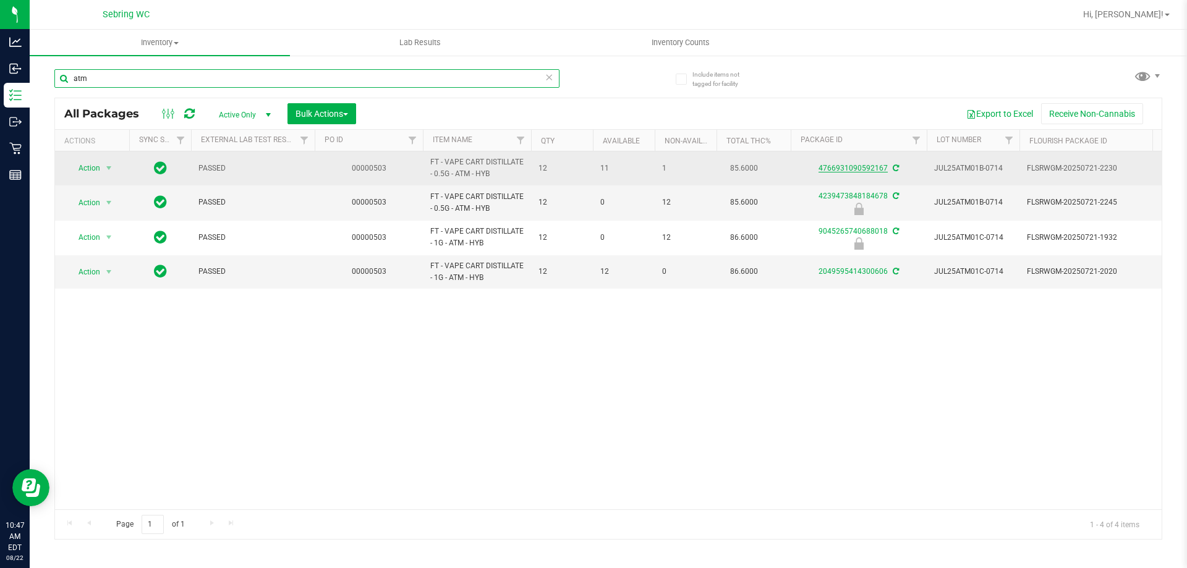
type input "atm"
click at [866, 169] on link "4766931090592167" at bounding box center [853, 168] width 69 height 9
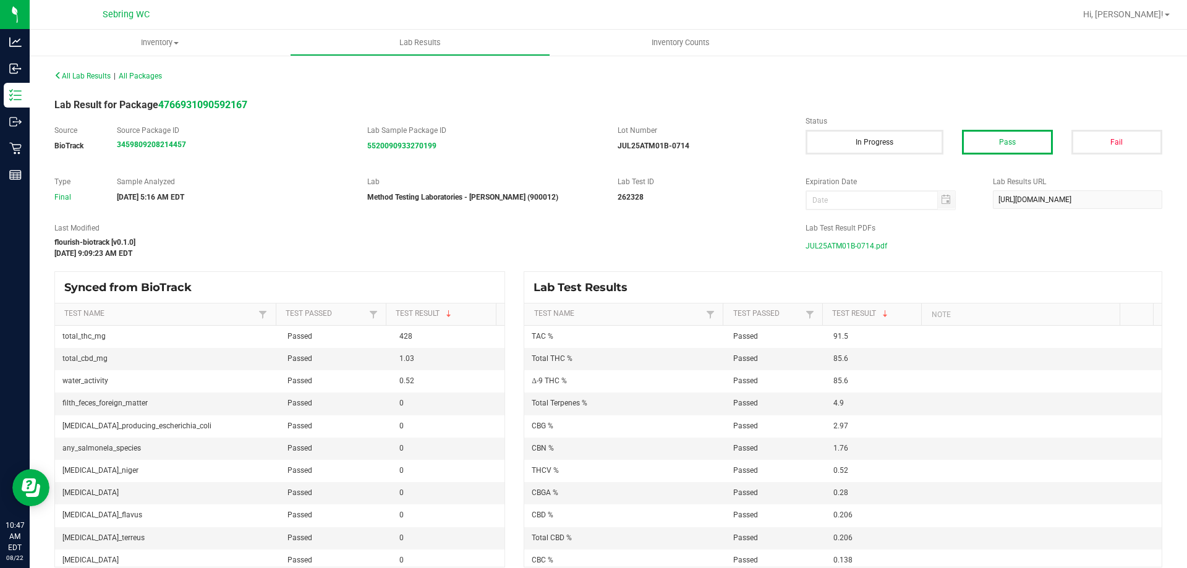
click at [825, 237] on span "JUL25ATM01B-0714.pdf" at bounding box center [847, 246] width 82 height 19
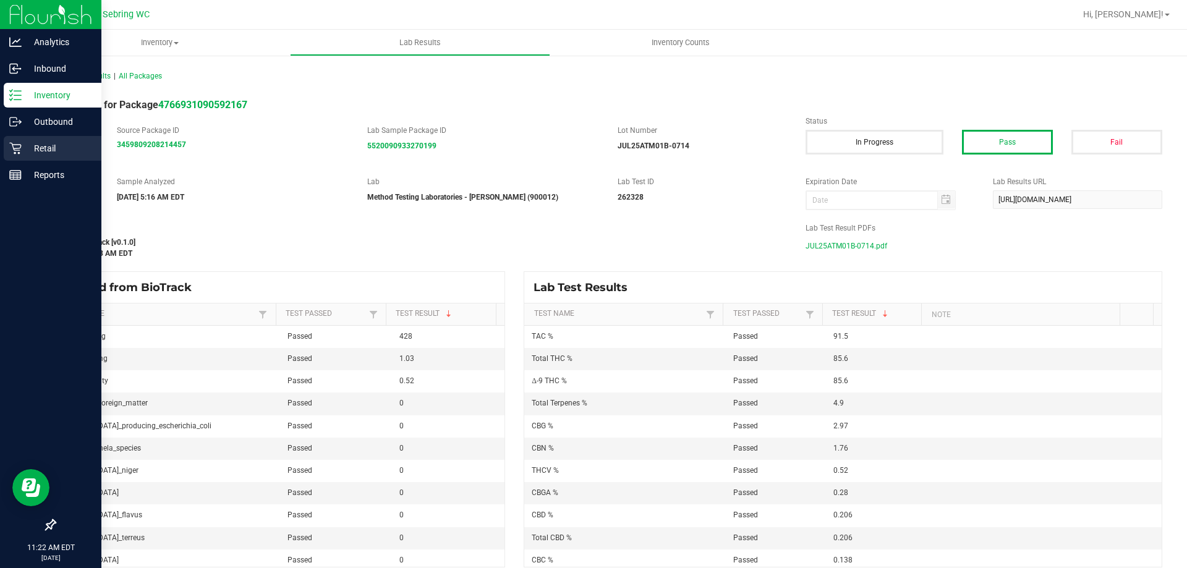
click at [28, 145] on p "Retail" at bounding box center [59, 148] width 74 height 15
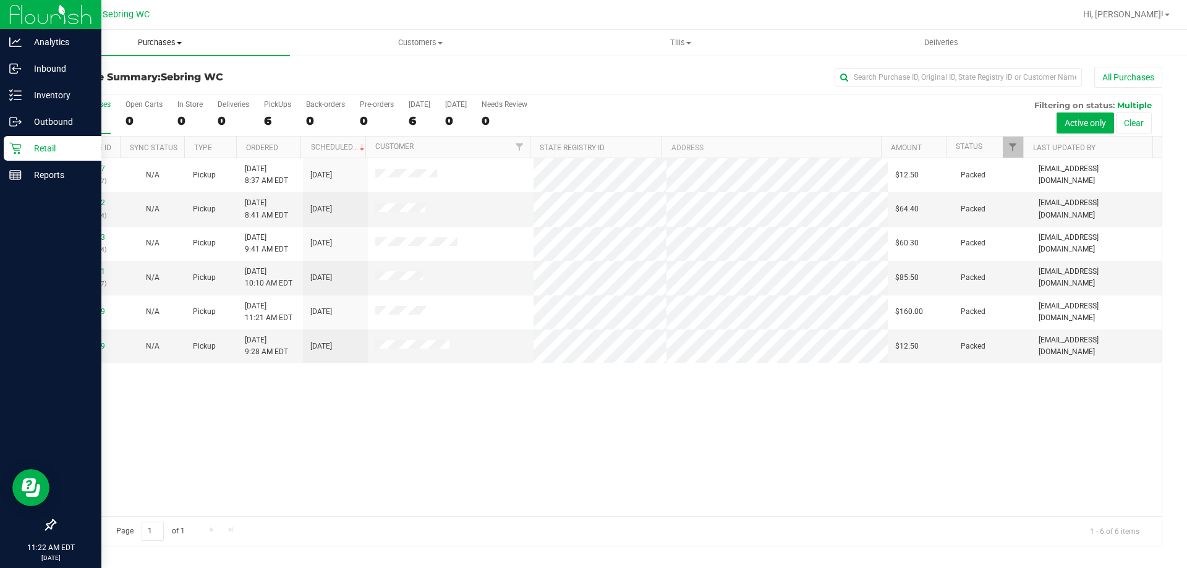
click at [166, 41] on span "Purchases" at bounding box center [160, 42] width 260 height 11
click at [126, 85] on li "Fulfillment" at bounding box center [160, 89] width 260 height 15
